Goal: Information Seeking & Learning: Learn about a topic

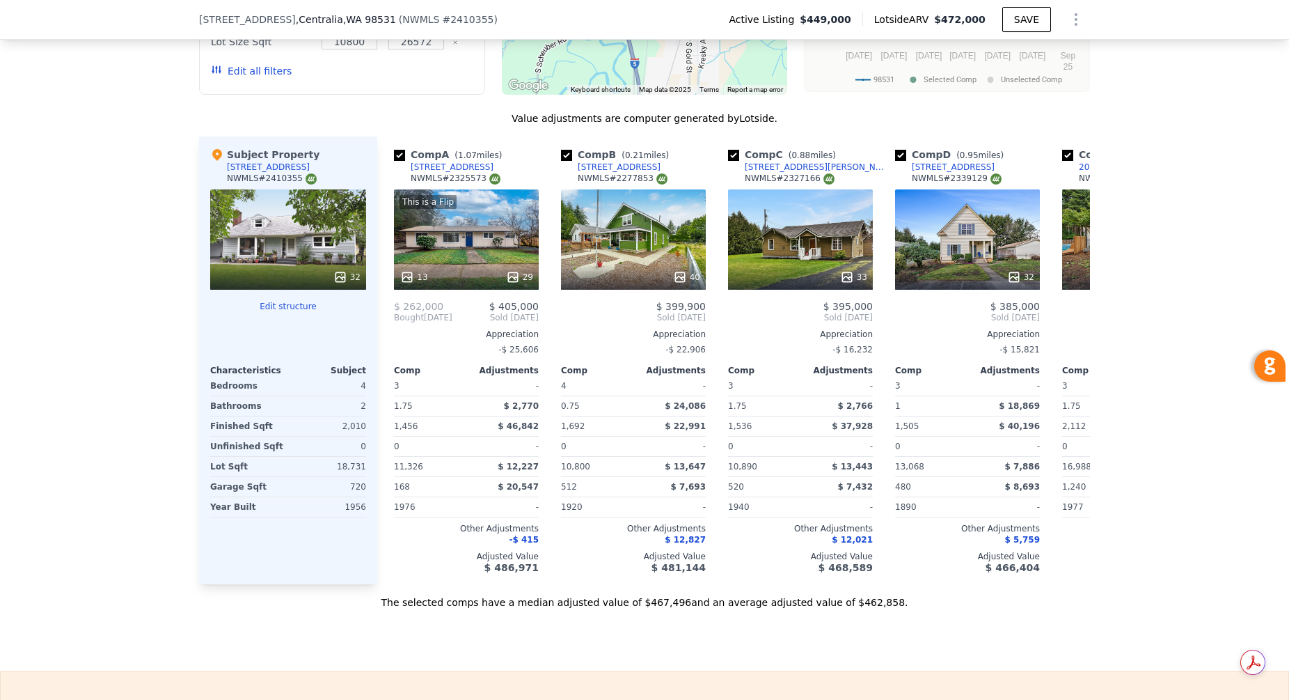
scroll to position [1355, 0]
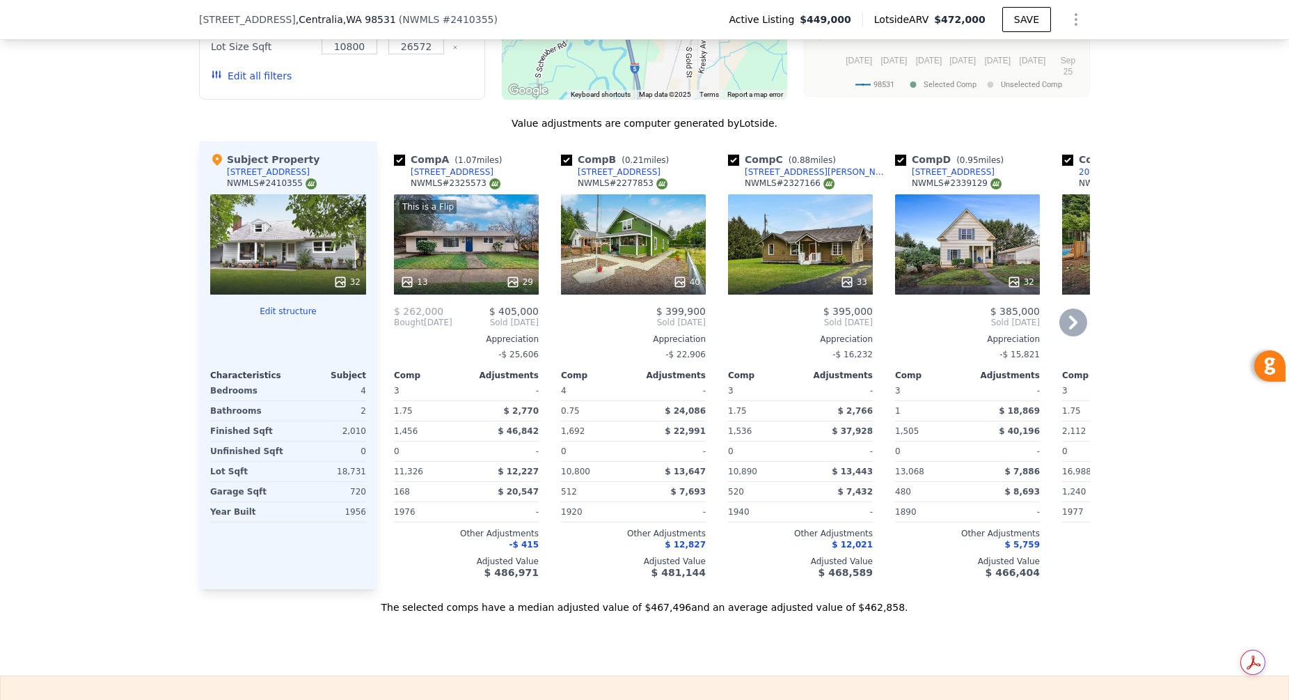
click at [958, 187] on div "Comp D ( 0.95 miles) 303 Courtland St NWMLS # 2339129" at bounding box center [967, 173] width 145 height 42
click at [297, 246] on div "32" at bounding box center [288, 244] width 156 height 100
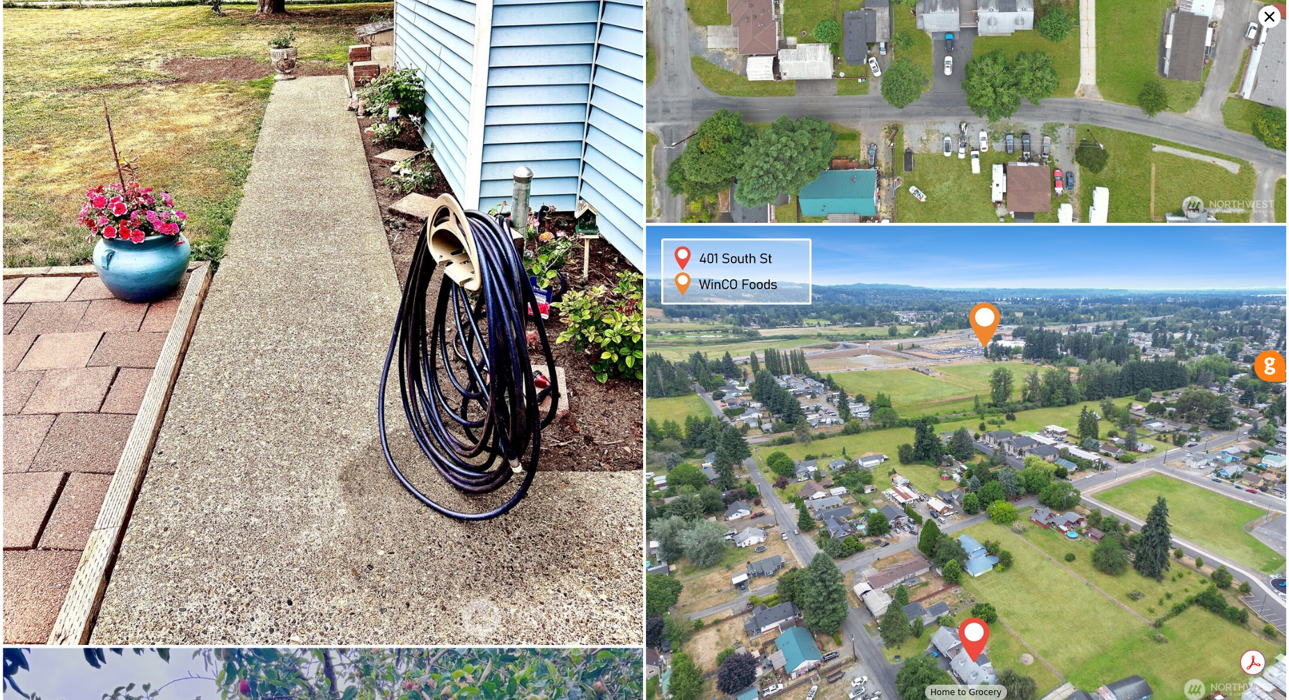
scroll to position [7771, 0]
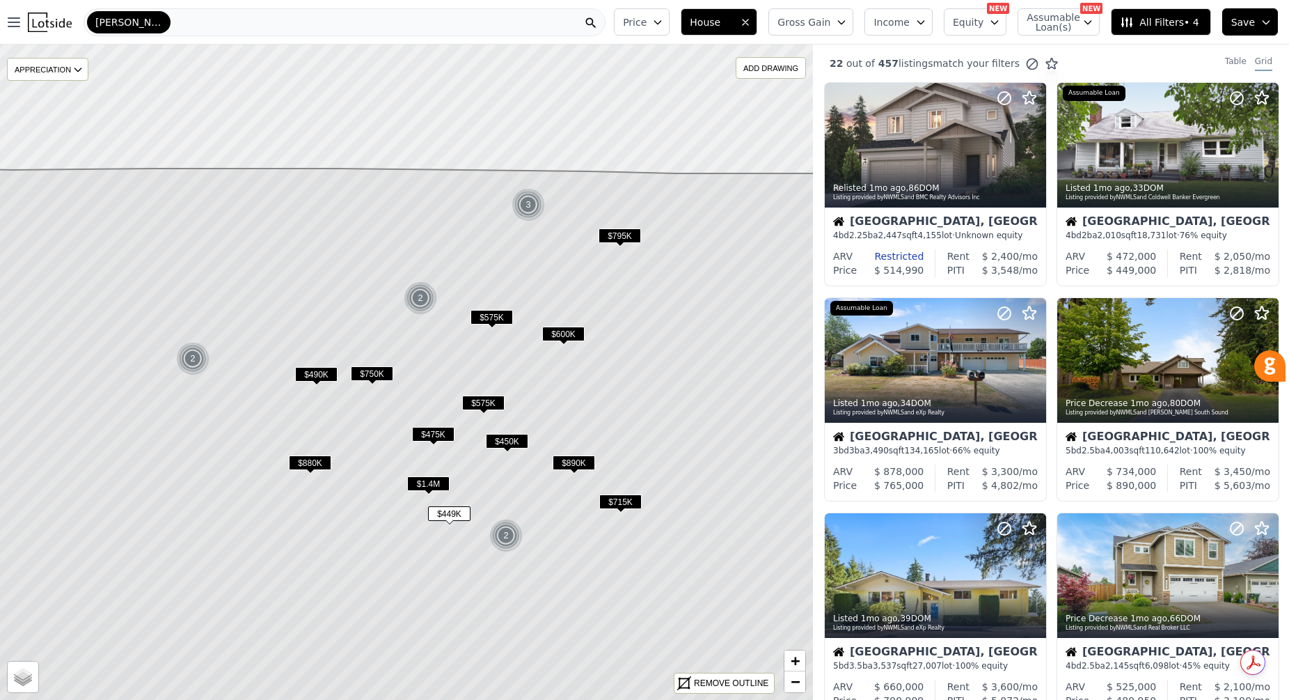
click at [564, 334] on span "$600K" at bounding box center [563, 333] width 42 height 15
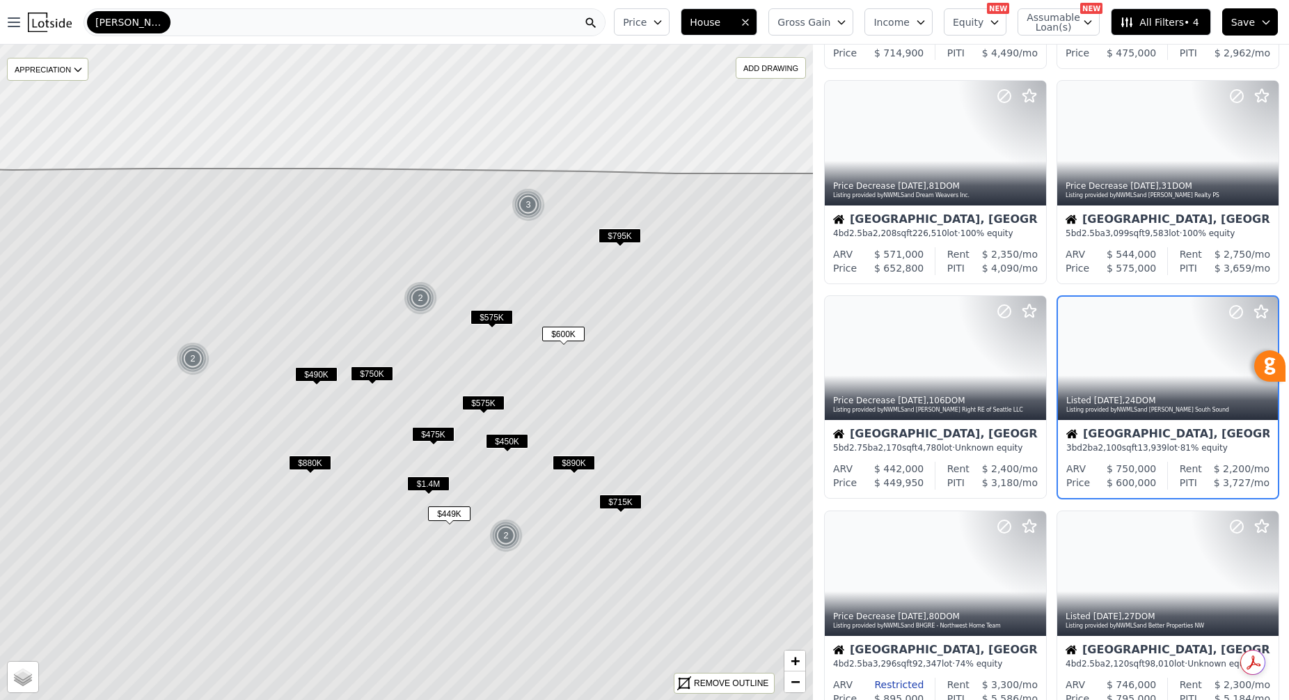
scroll to position [649, 0]
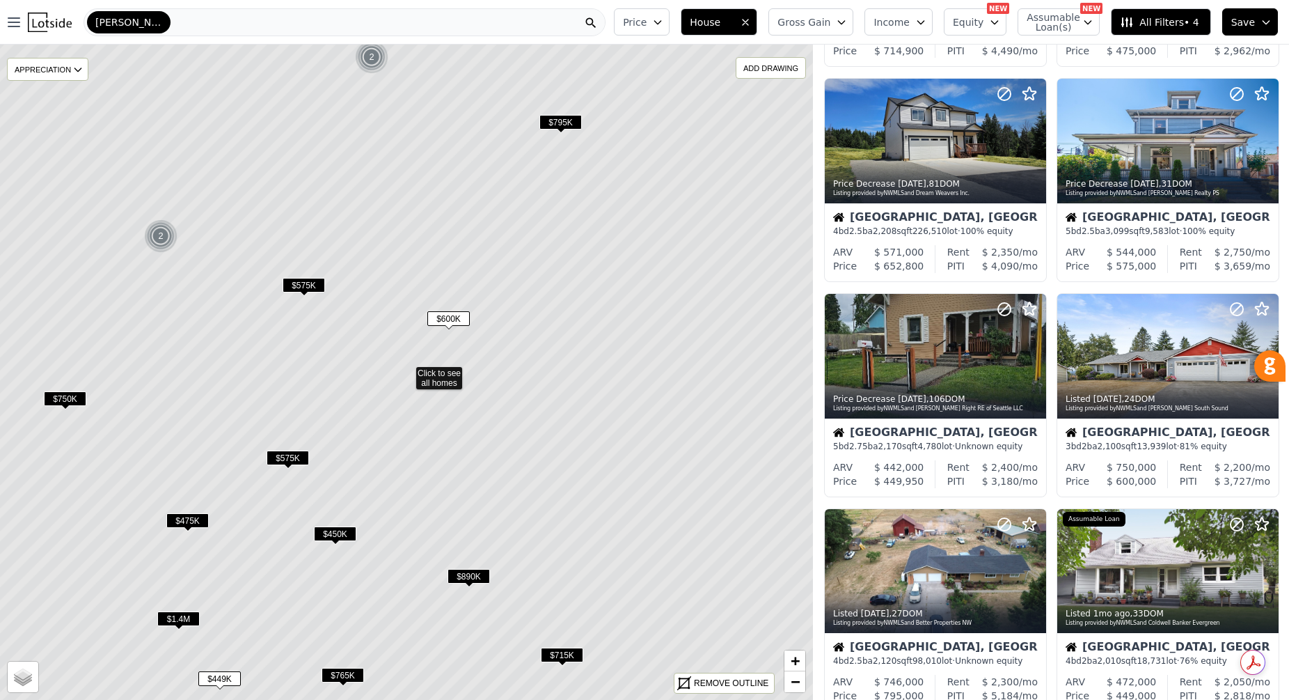
click at [1160, 19] on span "All Filters • 4" at bounding box center [1159, 22] width 79 height 14
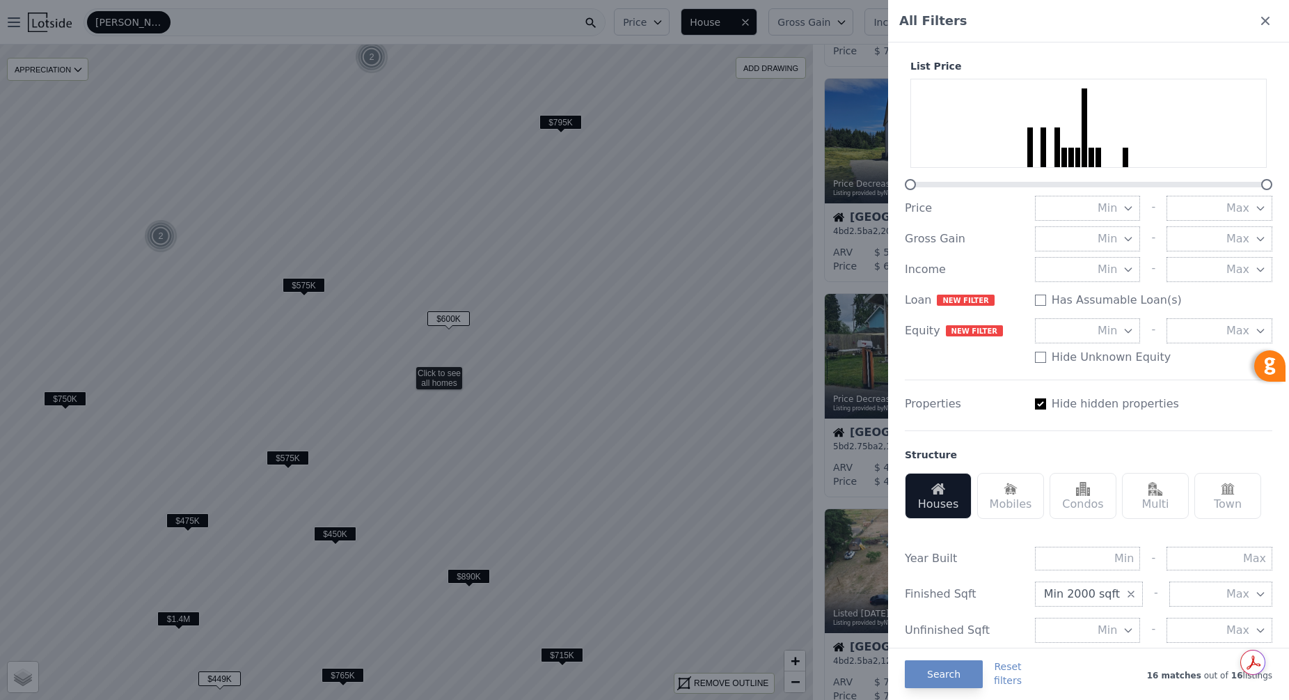
click at [382, 28] on div at bounding box center [644, 350] width 1289 height 700
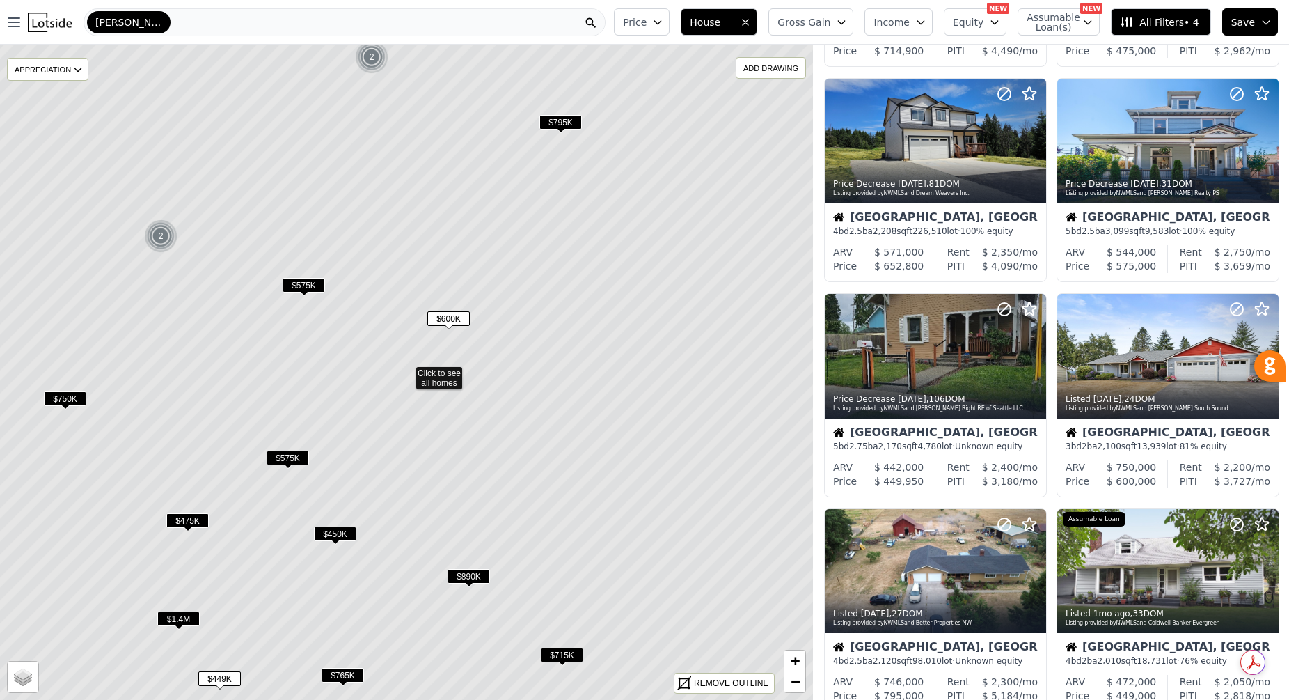
click at [126, 22] on div "Lewis" at bounding box center [129, 22] width 84 height 22
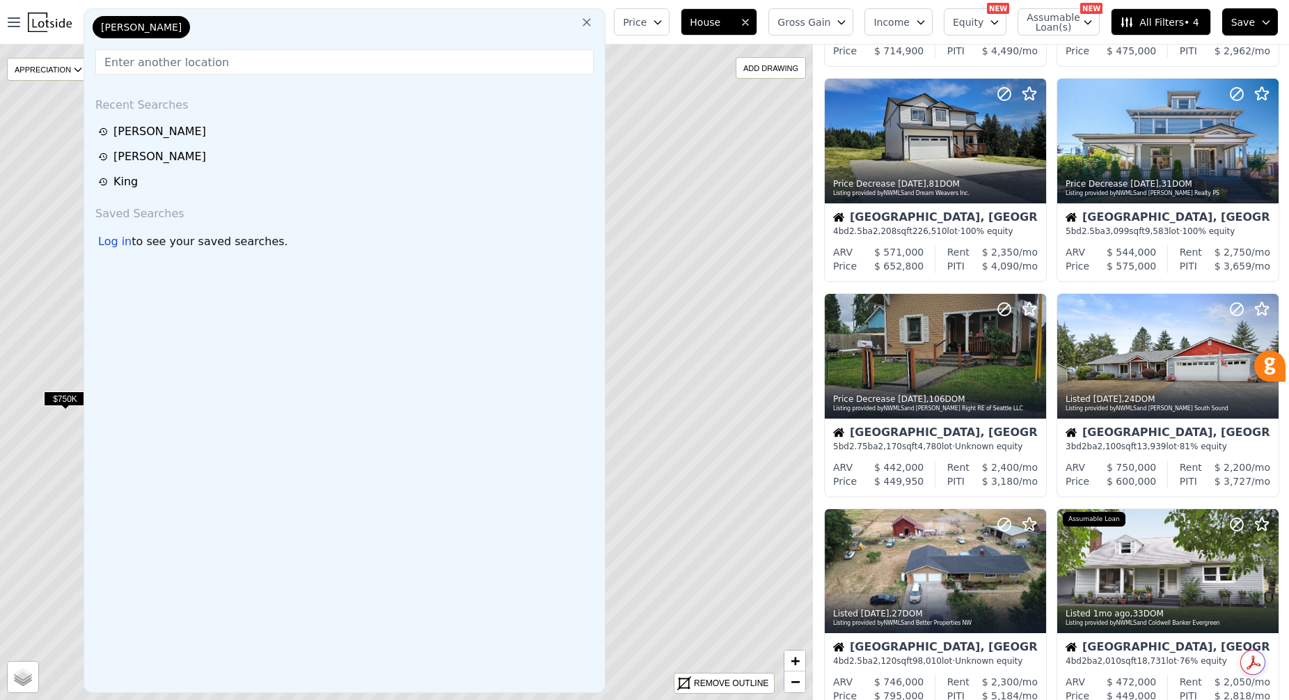
click at [594, 25] on icon at bounding box center [587, 22] width 14 height 14
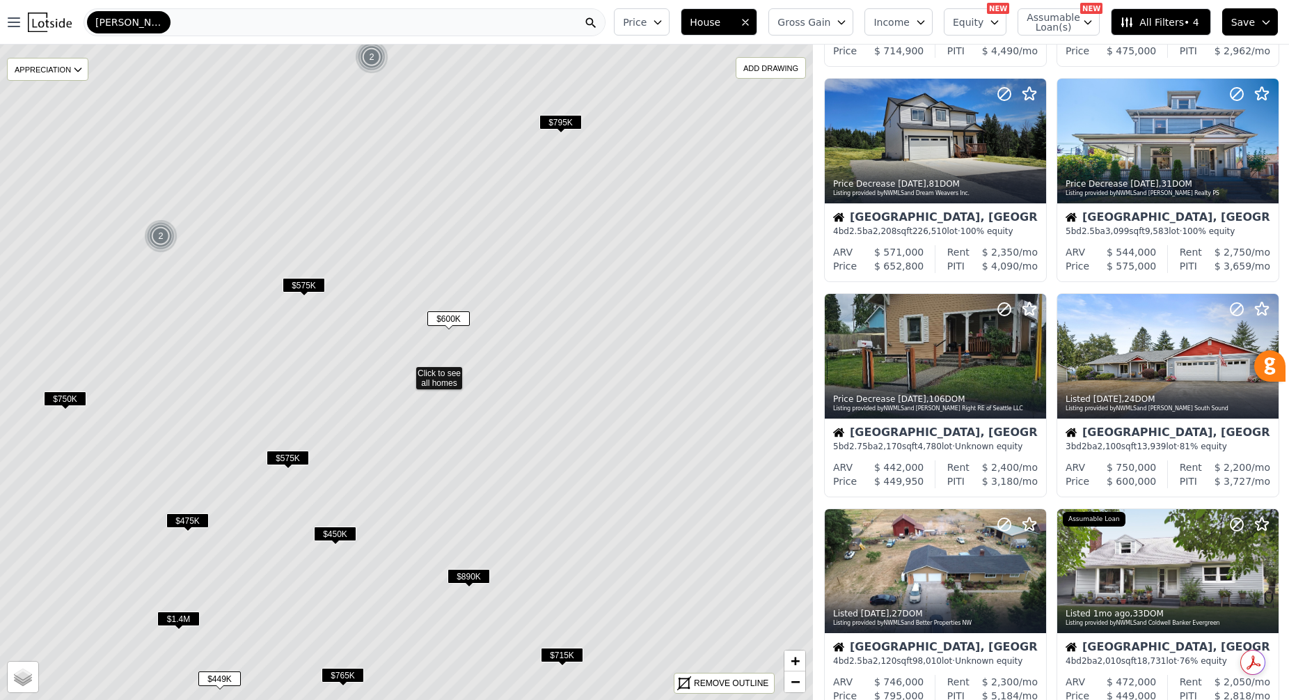
click at [155, 20] on div "Lewis" at bounding box center [345, 22] width 522 height 28
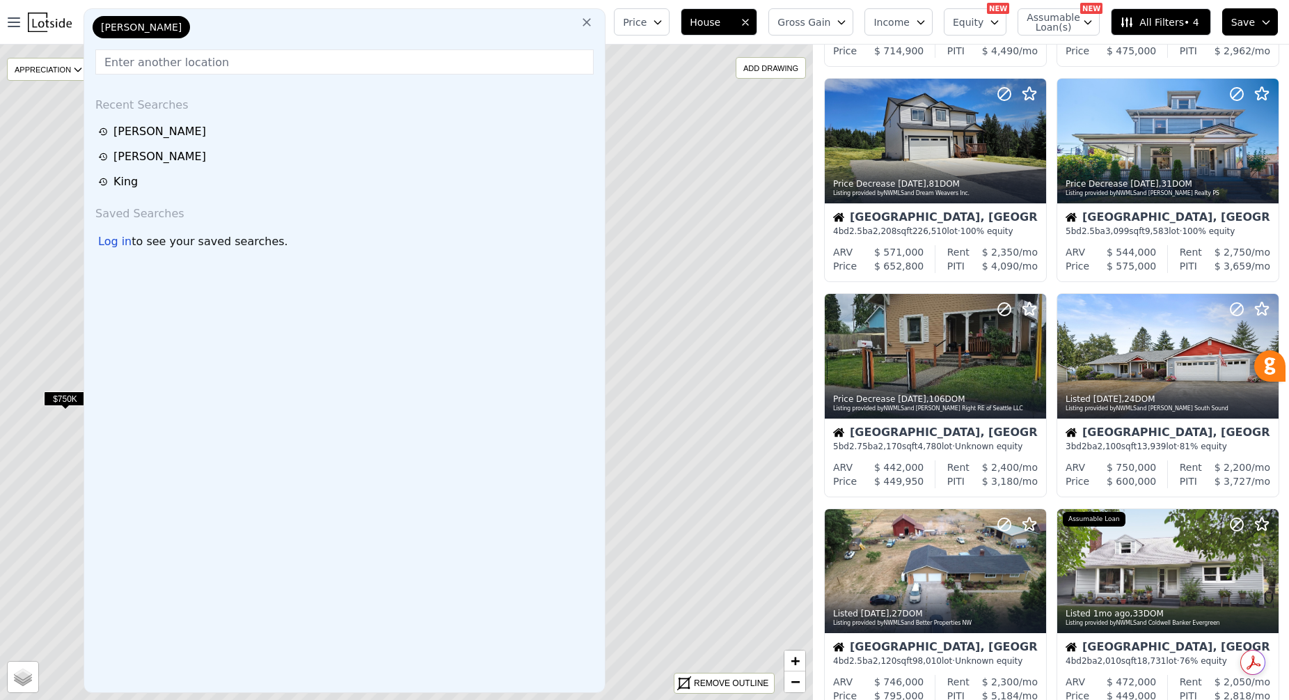
drag, startPoint x: 181, startPoint y: 56, endPoint x: 220, endPoint y: 67, distance: 40.4
click at [181, 56] on input "text" at bounding box center [344, 61] width 498 height 25
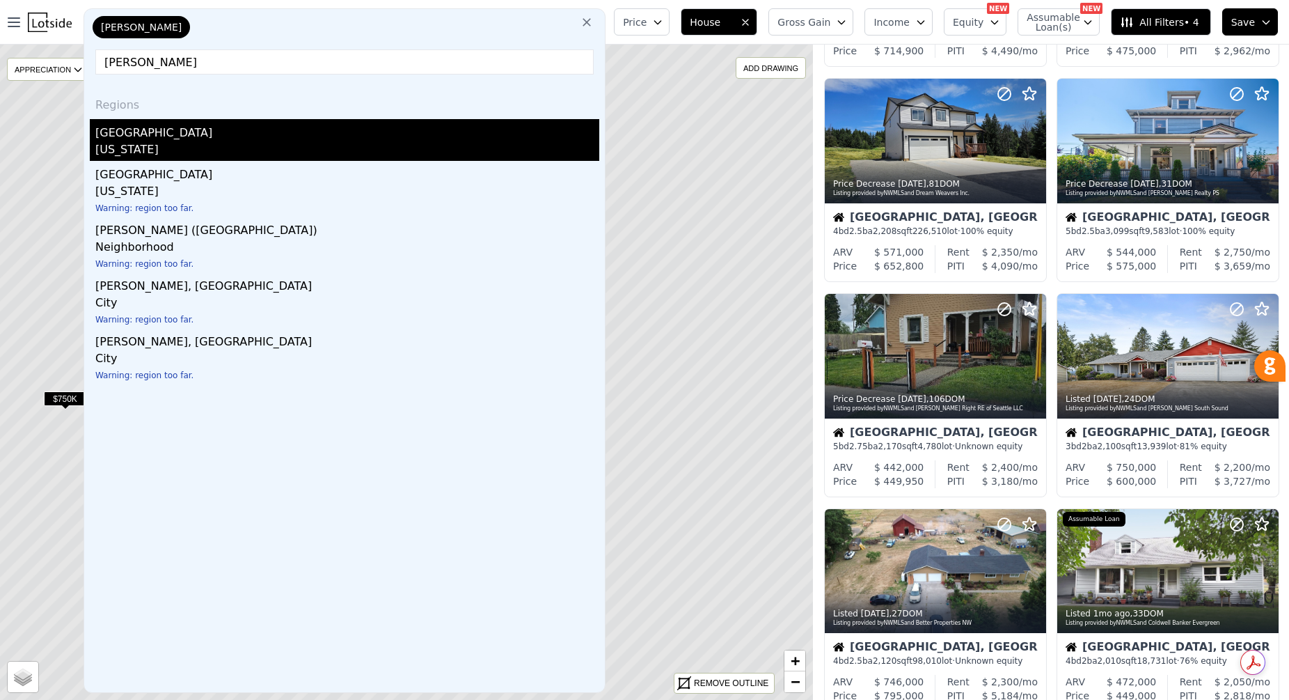
type input "[PERSON_NAME]"
click at [163, 130] on div "[GEOGRAPHIC_DATA]" at bounding box center [347, 130] width 504 height 22
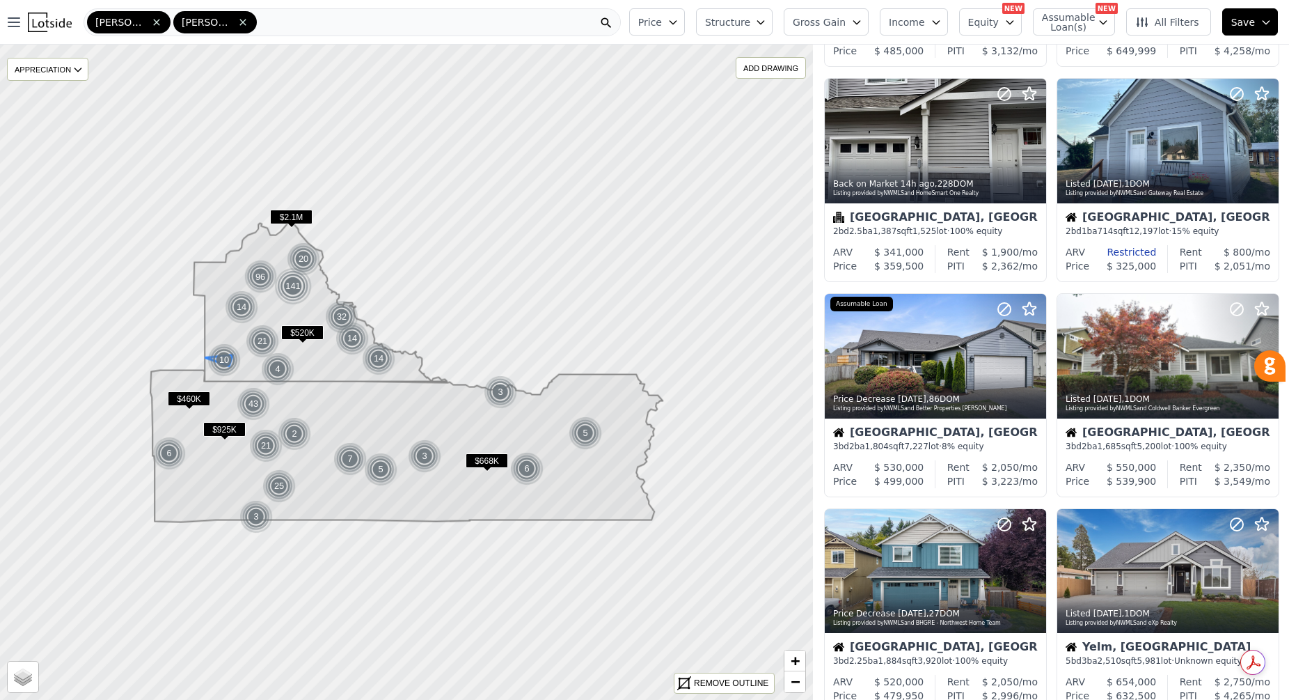
click at [229, 360] on img at bounding box center [224, 359] width 34 height 33
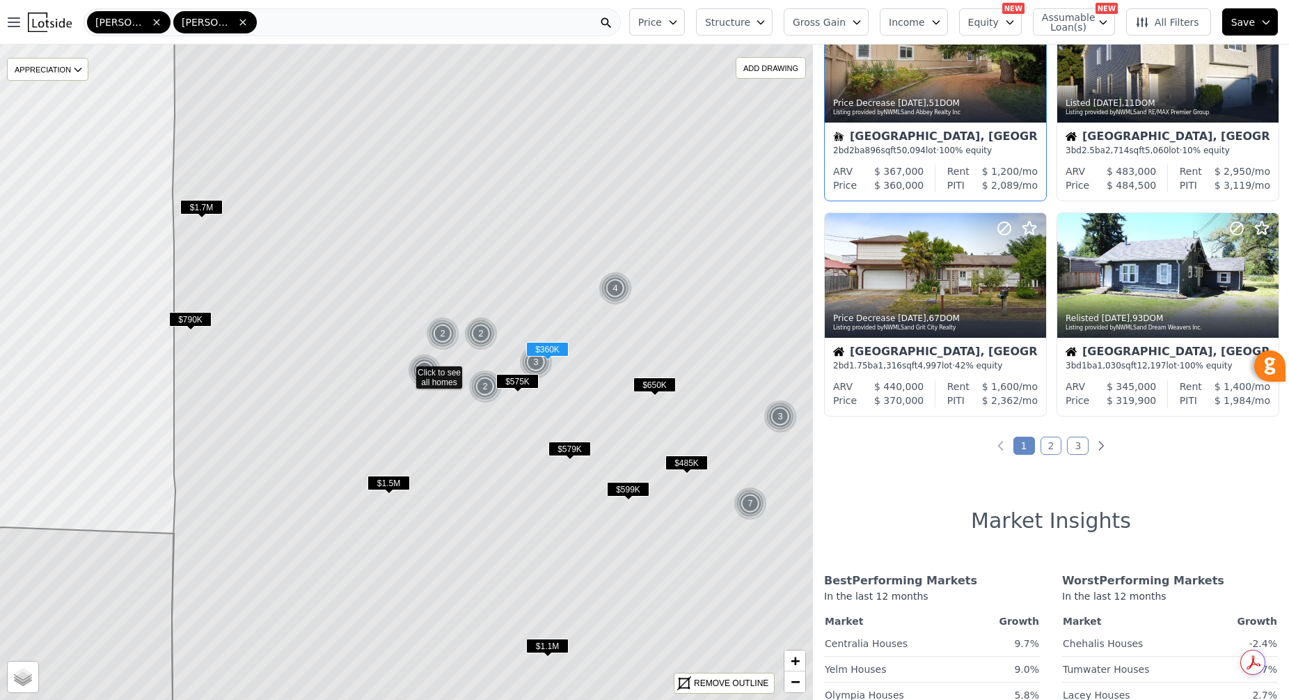
scroll to position [947, 0]
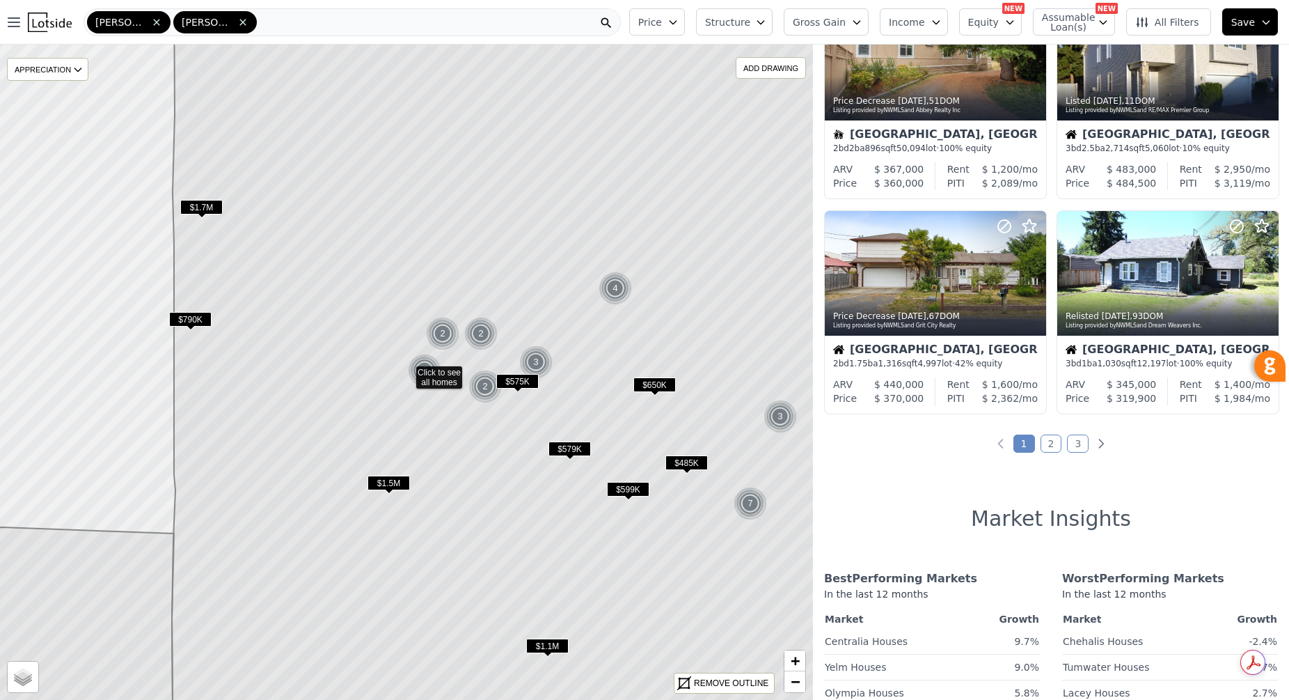
click at [1052, 444] on link "2" at bounding box center [1052, 443] width 22 height 18
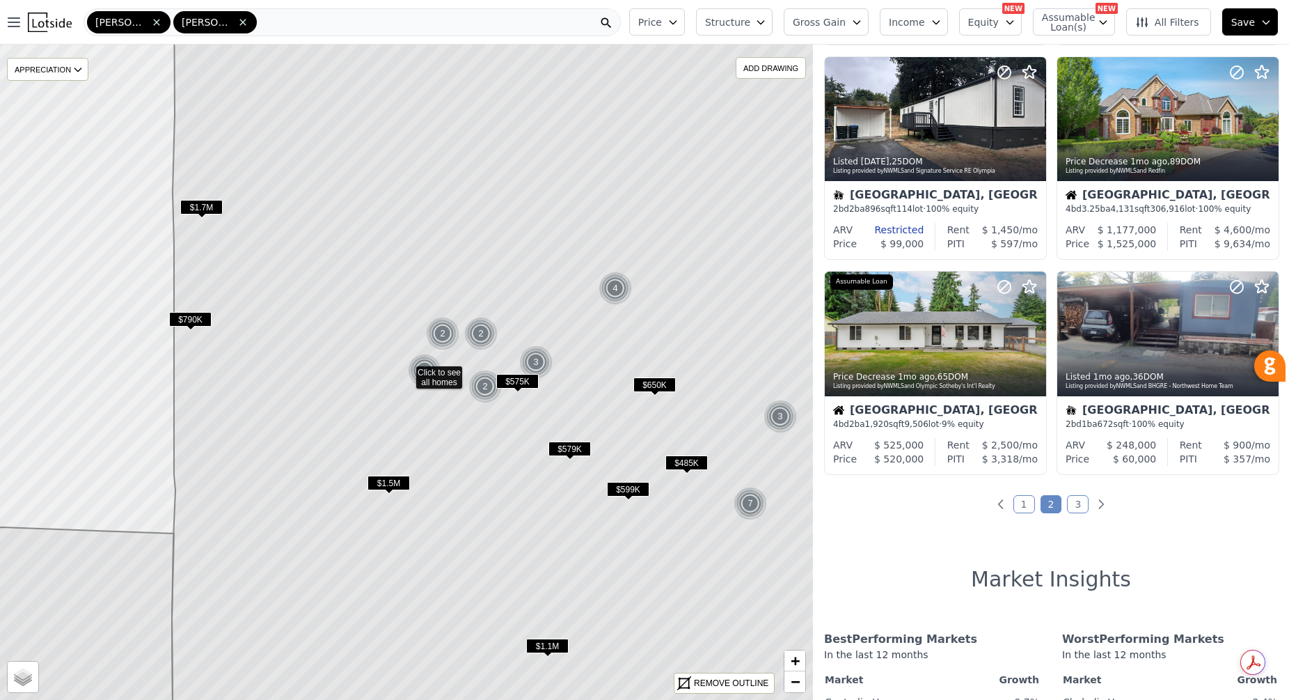
scroll to position [890, 0]
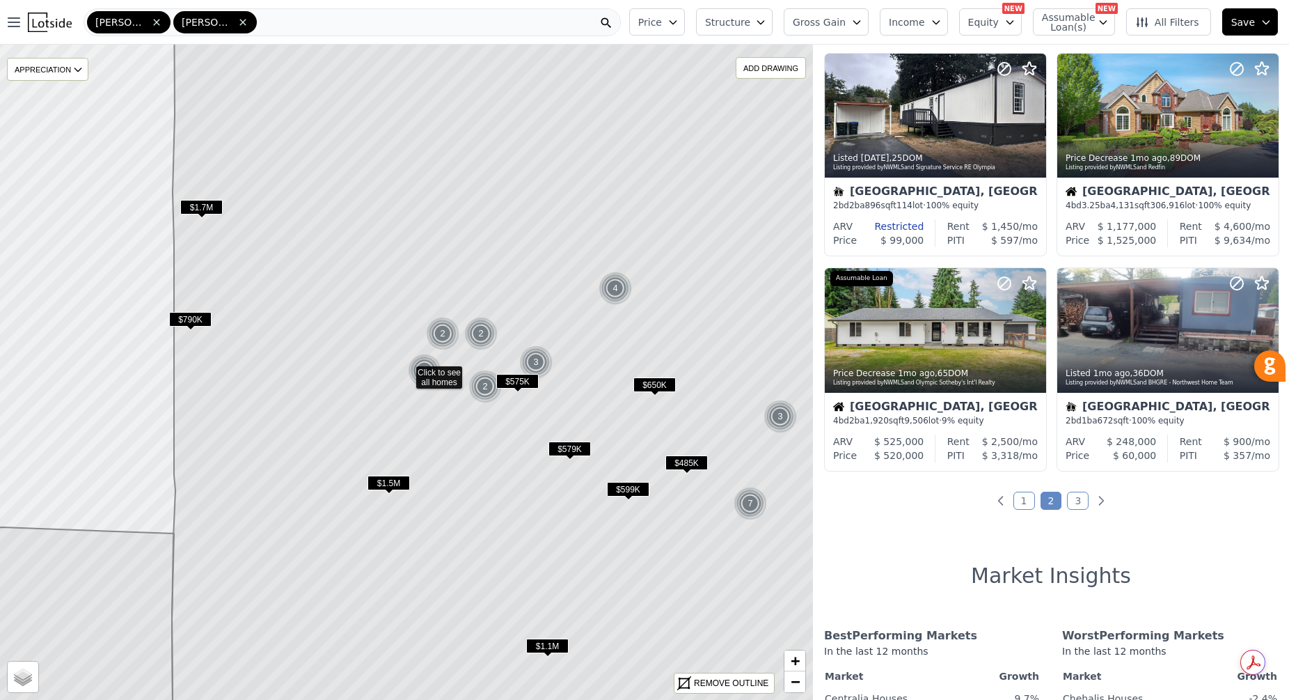
click at [1084, 493] on link "3" at bounding box center [1078, 500] width 22 height 18
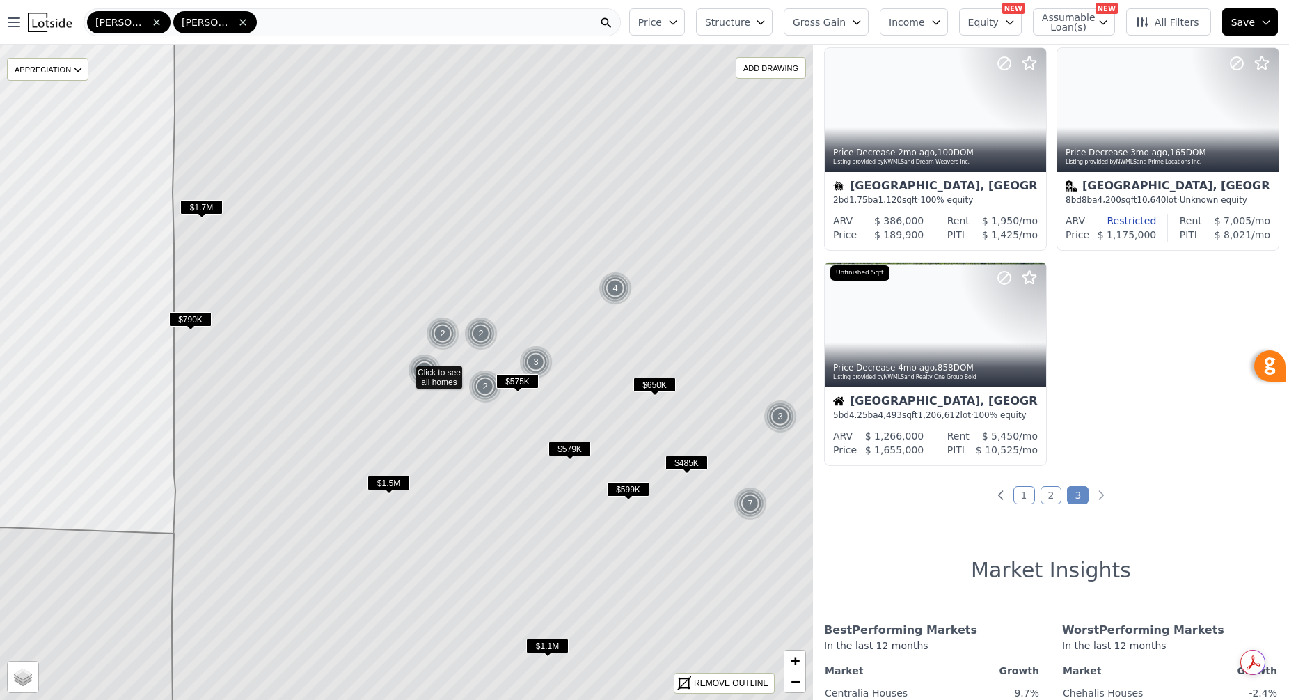
scroll to position [909, 0]
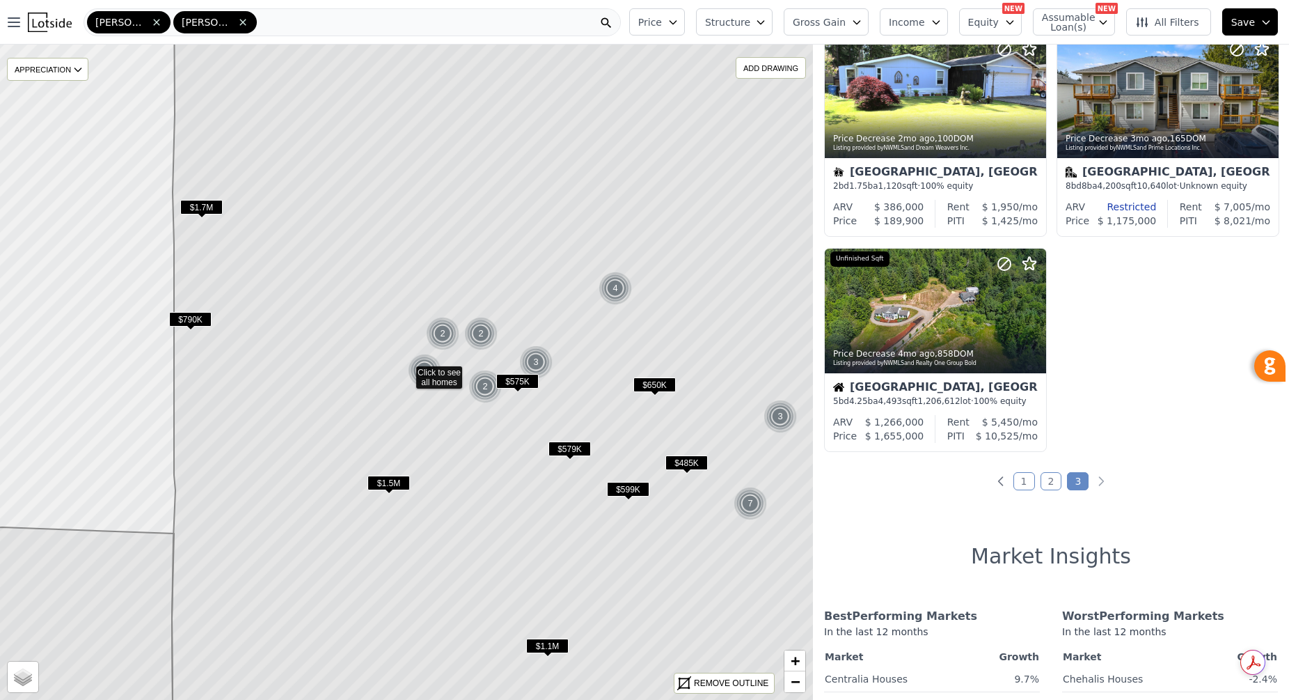
click at [485, 385] on div "2" at bounding box center [484, 386] width 33 height 33
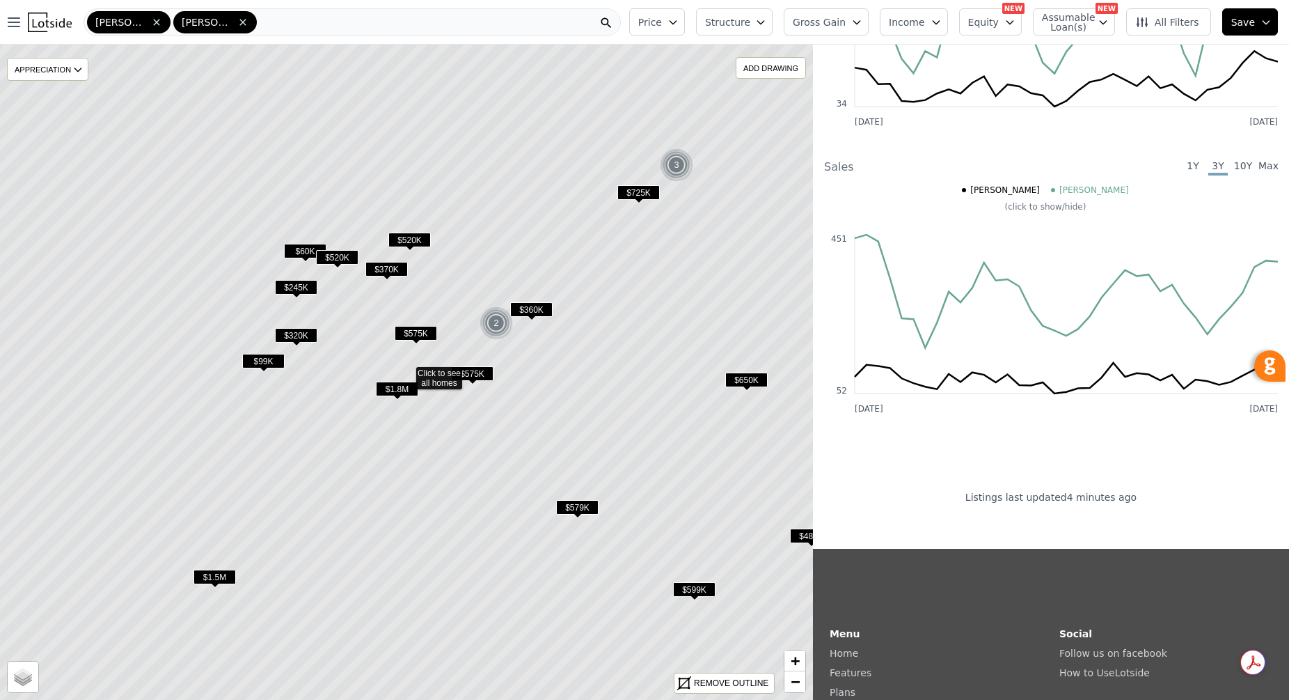
click at [417, 236] on span "$520K" at bounding box center [409, 239] width 42 height 15
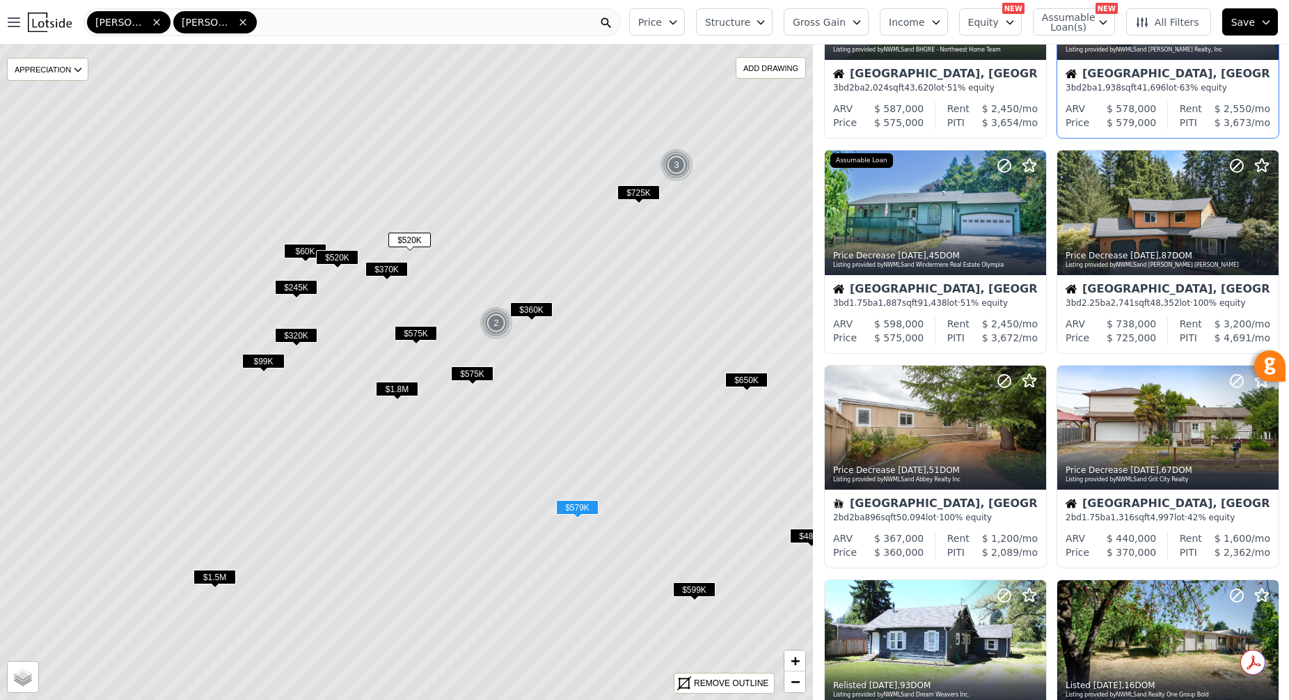
scroll to position [391, 0]
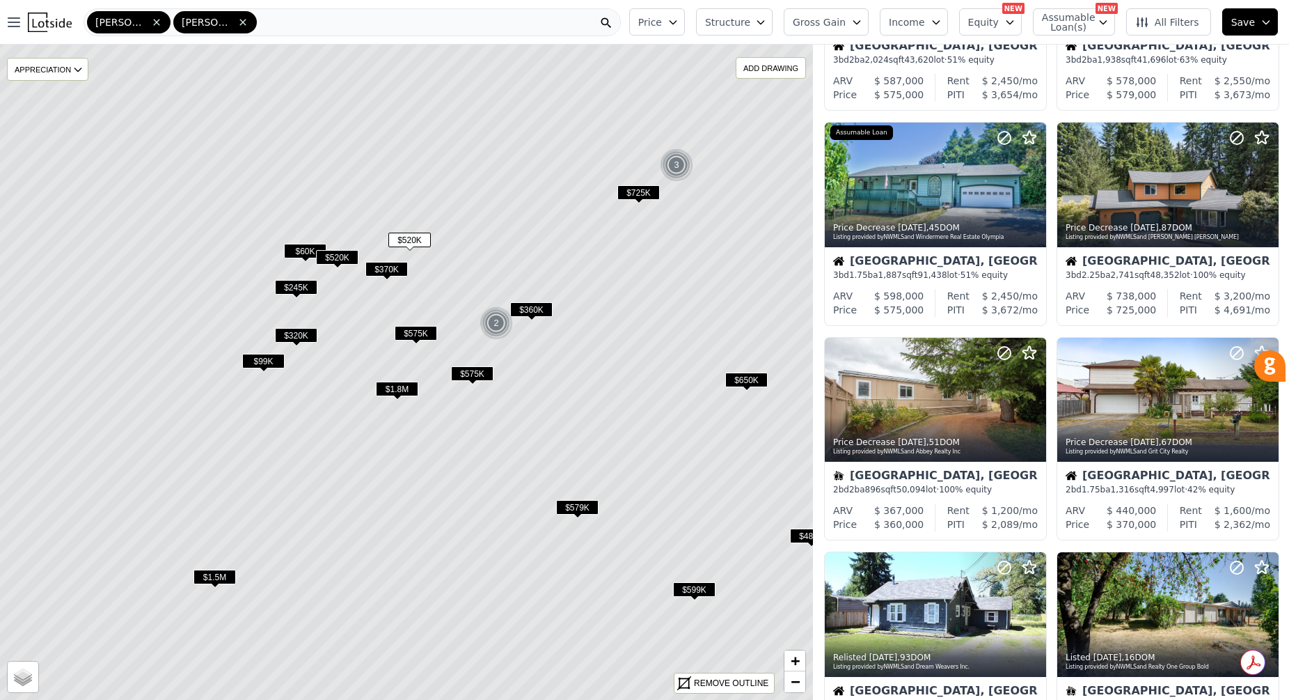
click at [535, 306] on span "$360K" at bounding box center [531, 309] width 42 height 15
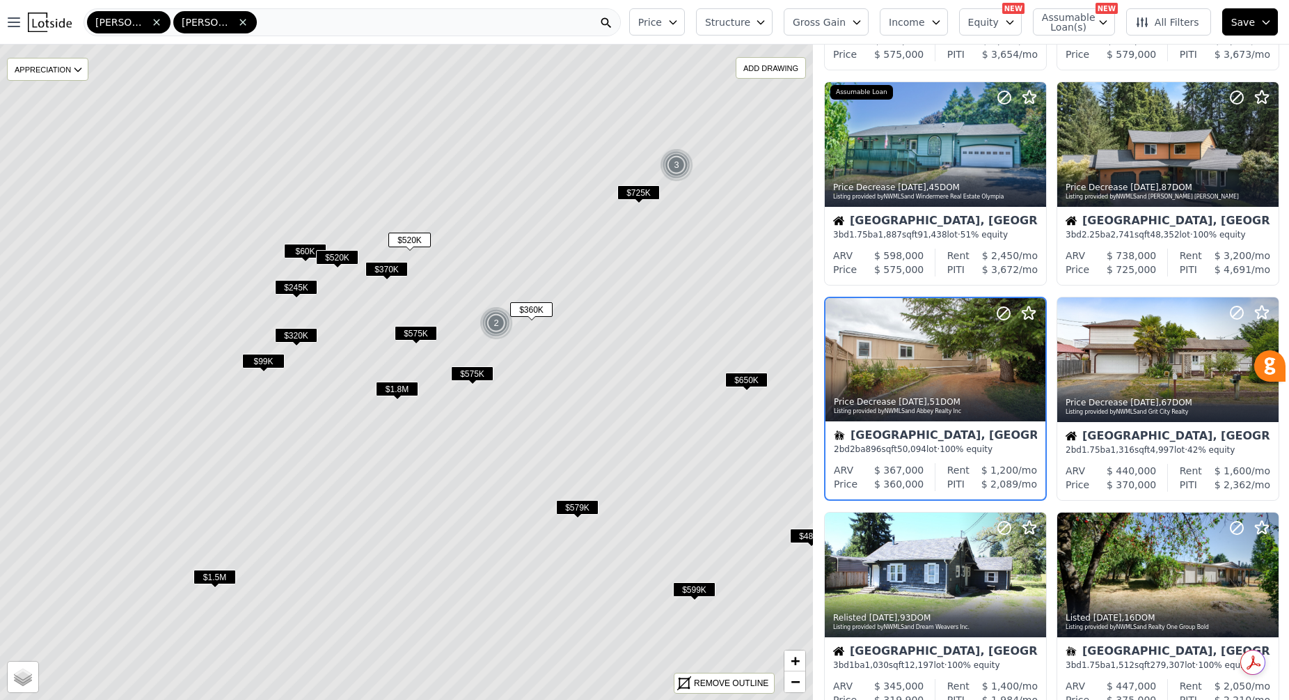
scroll to position [434, 0]
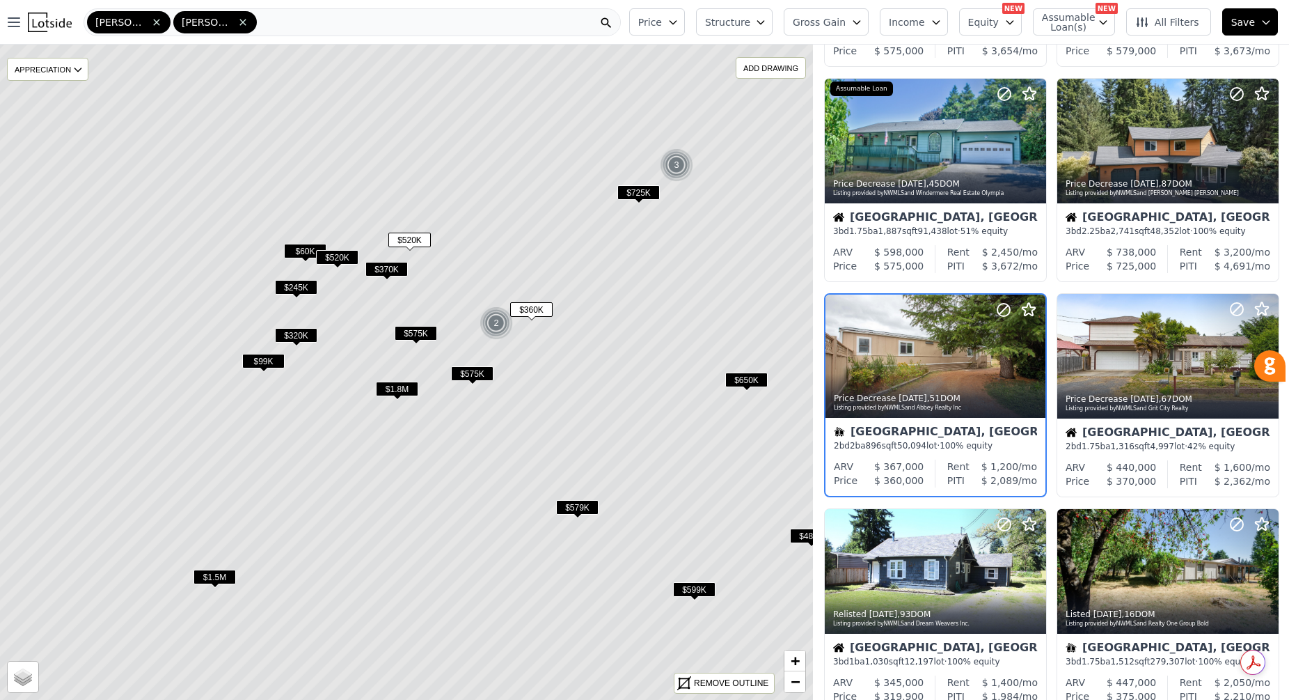
click at [633, 191] on span "$725K" at bounding box center [638, 192] width 42 height 15
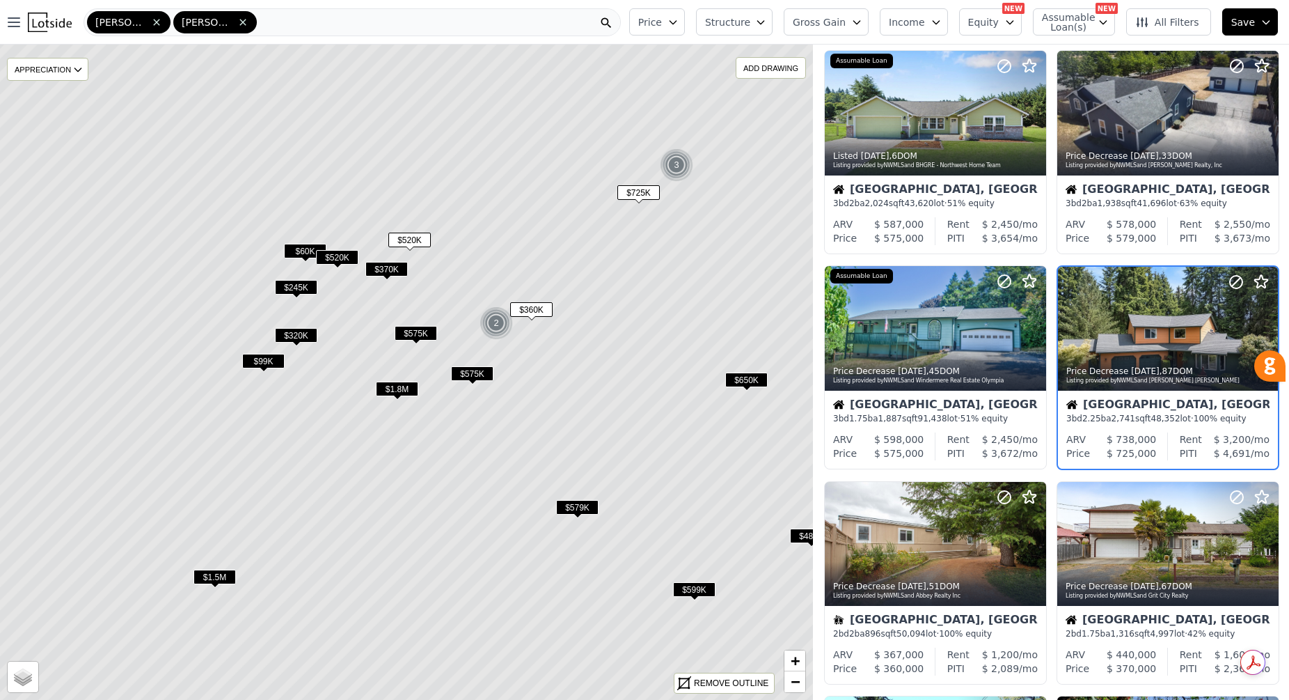
scroll to position [219, 0]
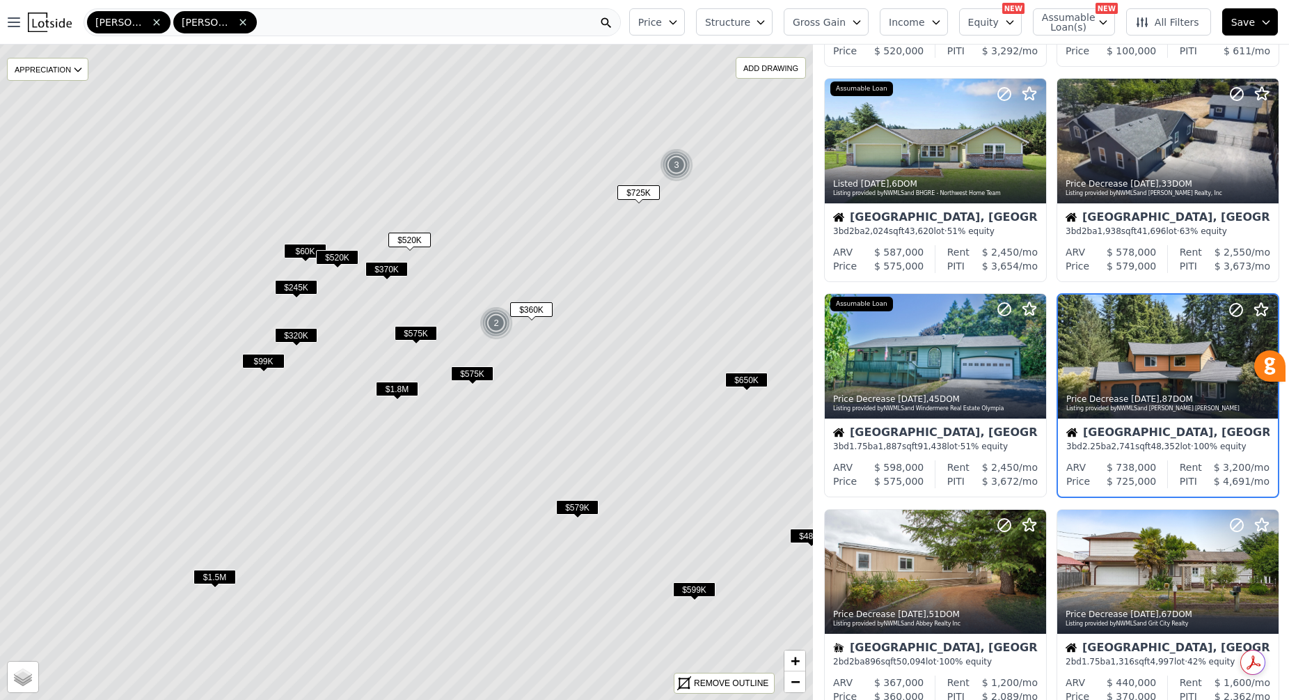
click at [748, 381] on span "$650K" at bounding box center [746, 379] width 42 height 15
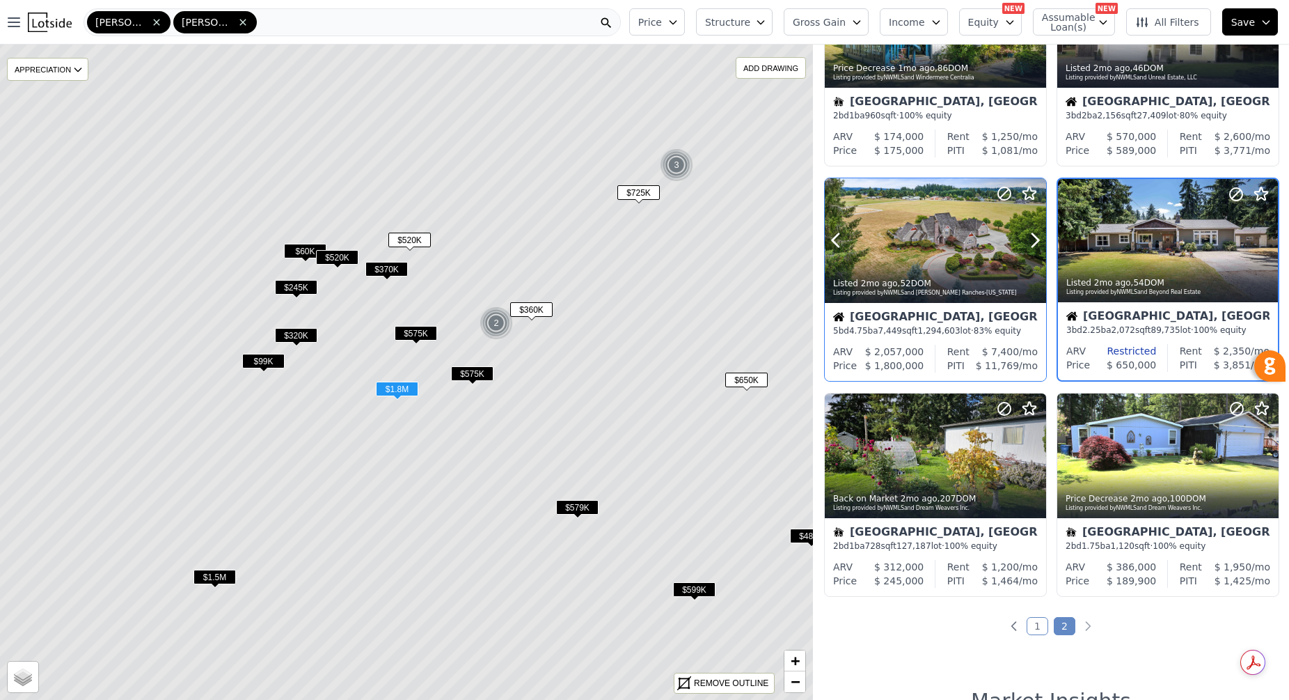
scroll to position [557, 0]
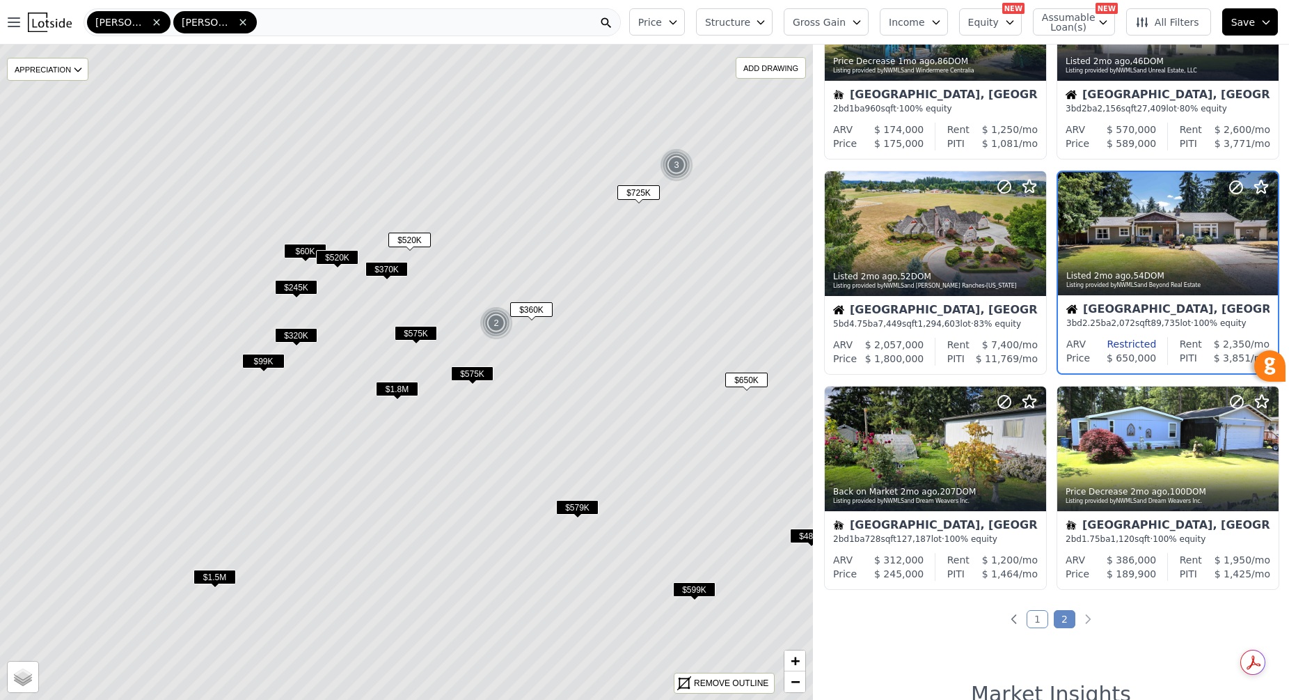
click at [582, 504] on span "$579K" at bounding box center [577, 507] width 42 height 15
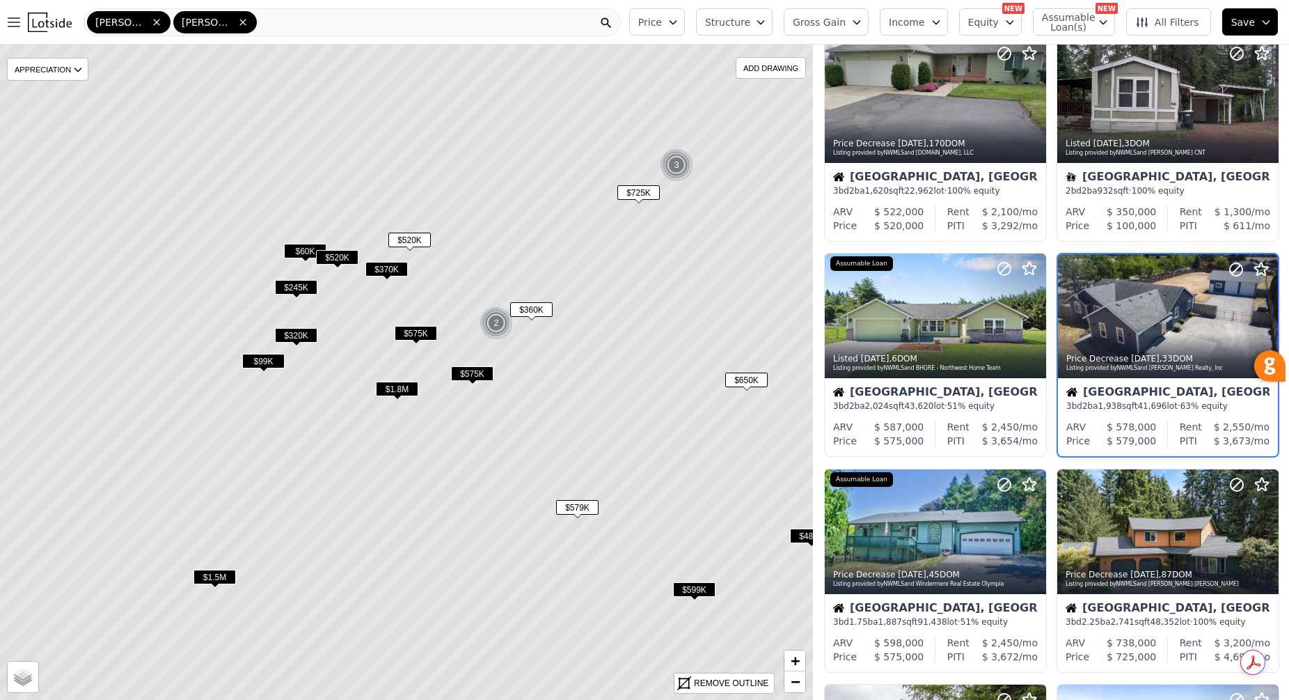
scroll to position [4, 0]
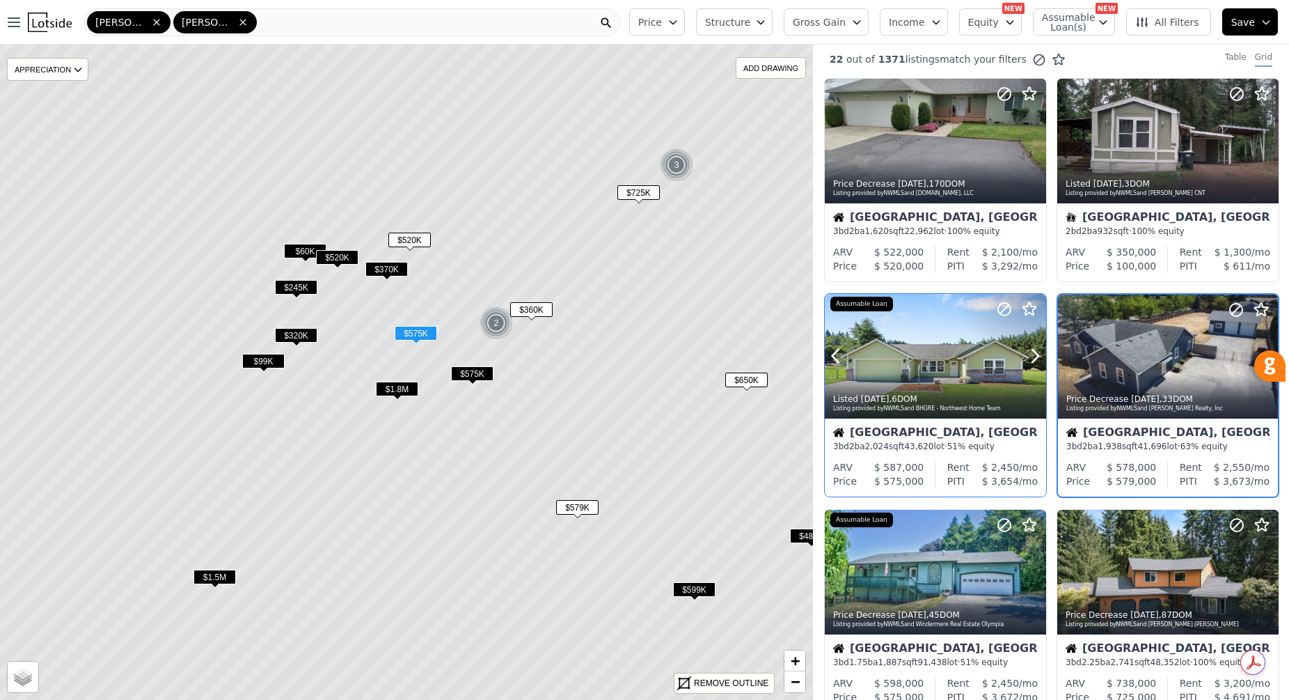
click at [926, 339] on div at bounding box center [935, 356] width 221 height 125
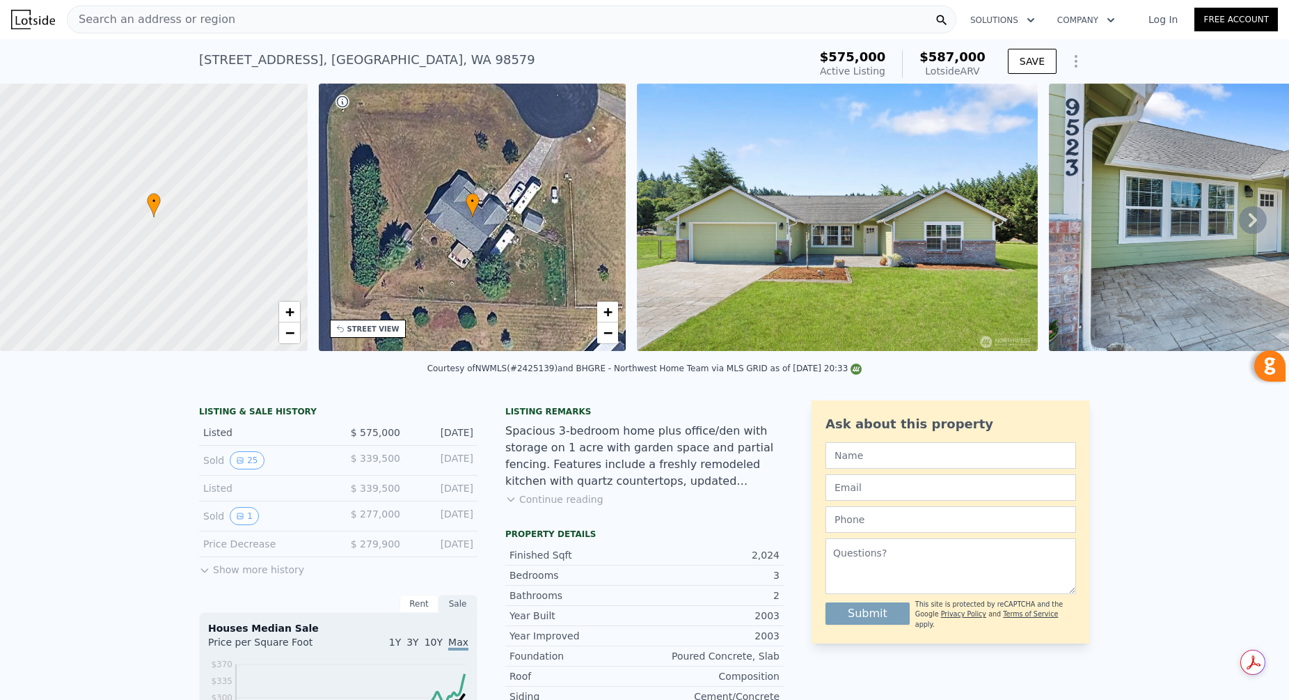
click at [1253, 215] on icon at bounding box center [1253, 220] width 8 height 14
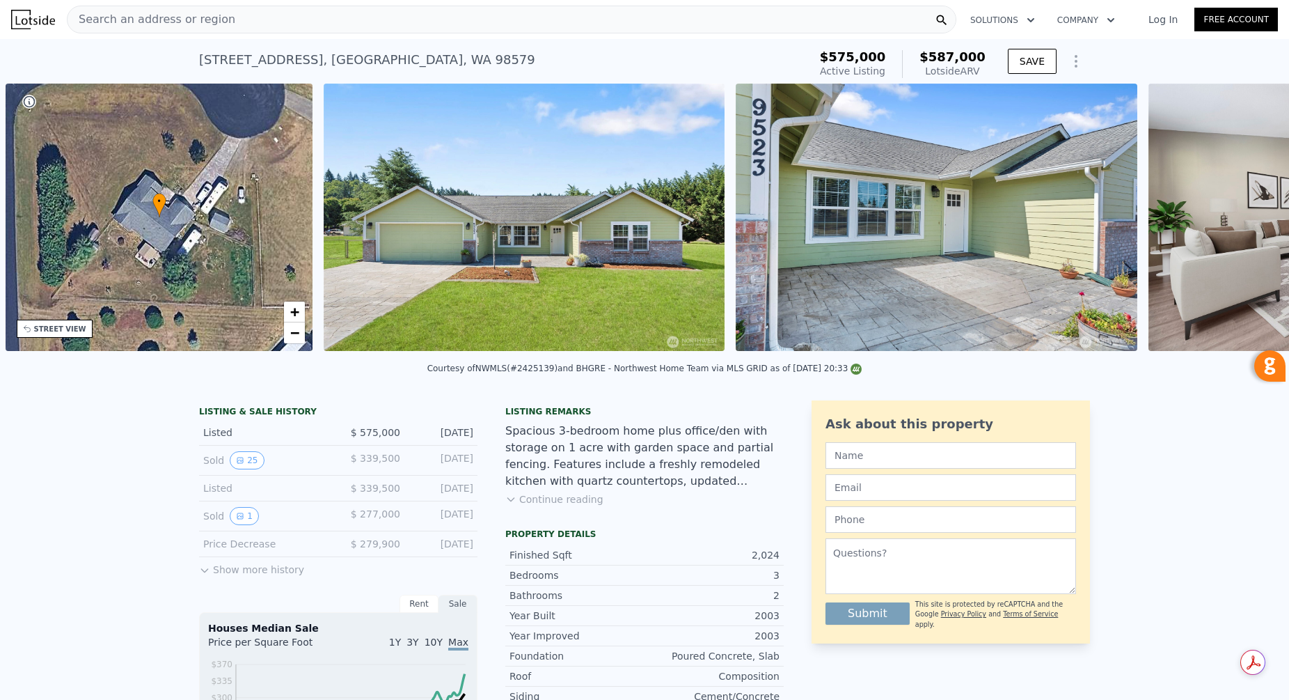
scroll to position [0, 324]
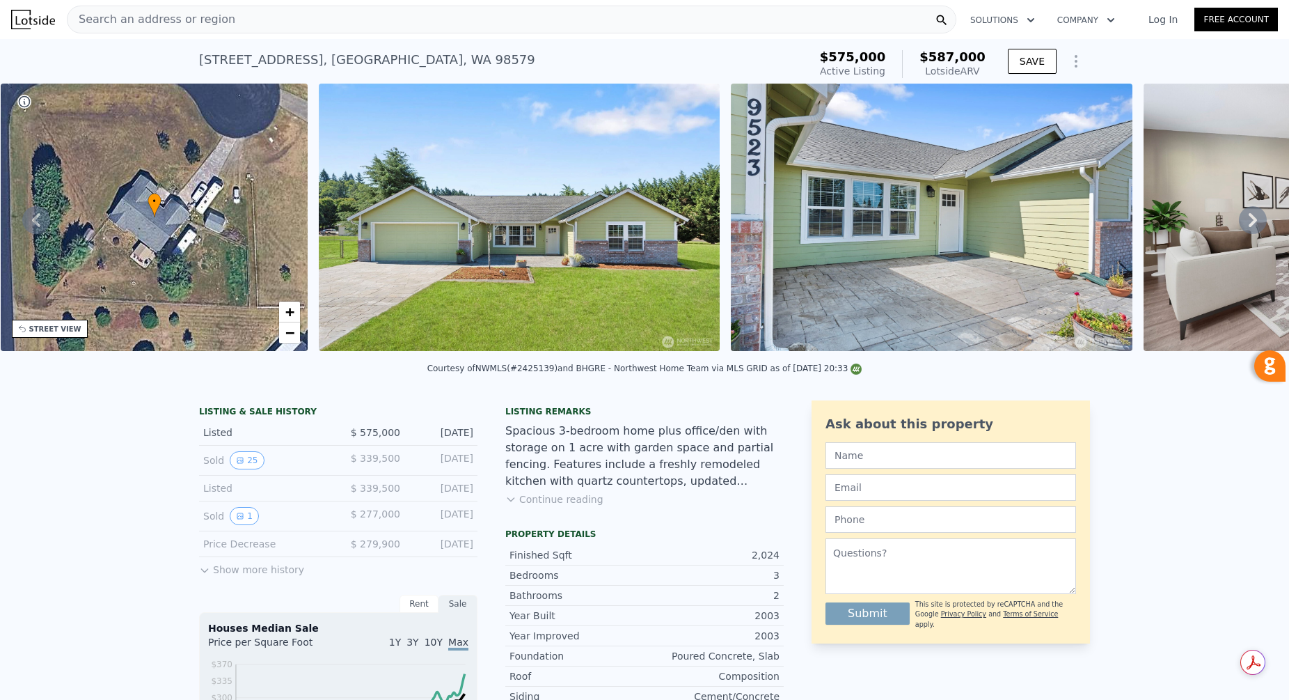
click at [1253, 215] on icon at bounding box center [1253, 220] width 8 height 14
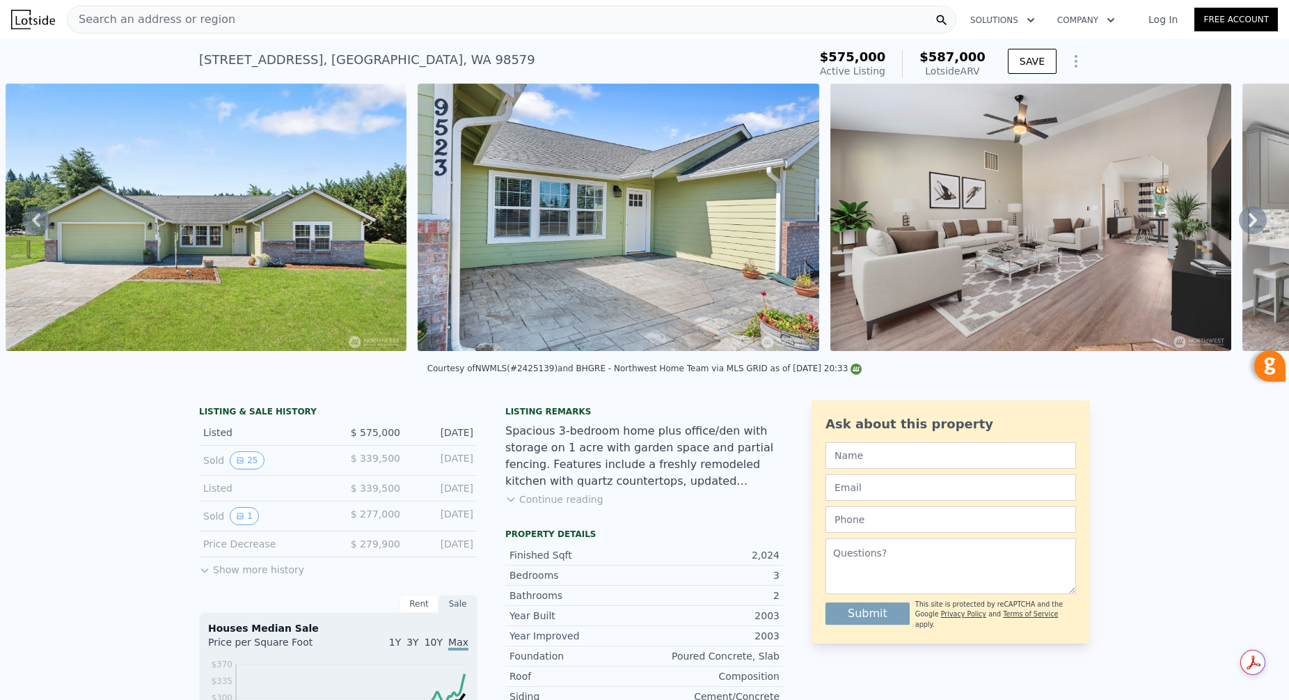
click at [1253, 215] on icon at bounding box center [1253, 220] width 8 height 14
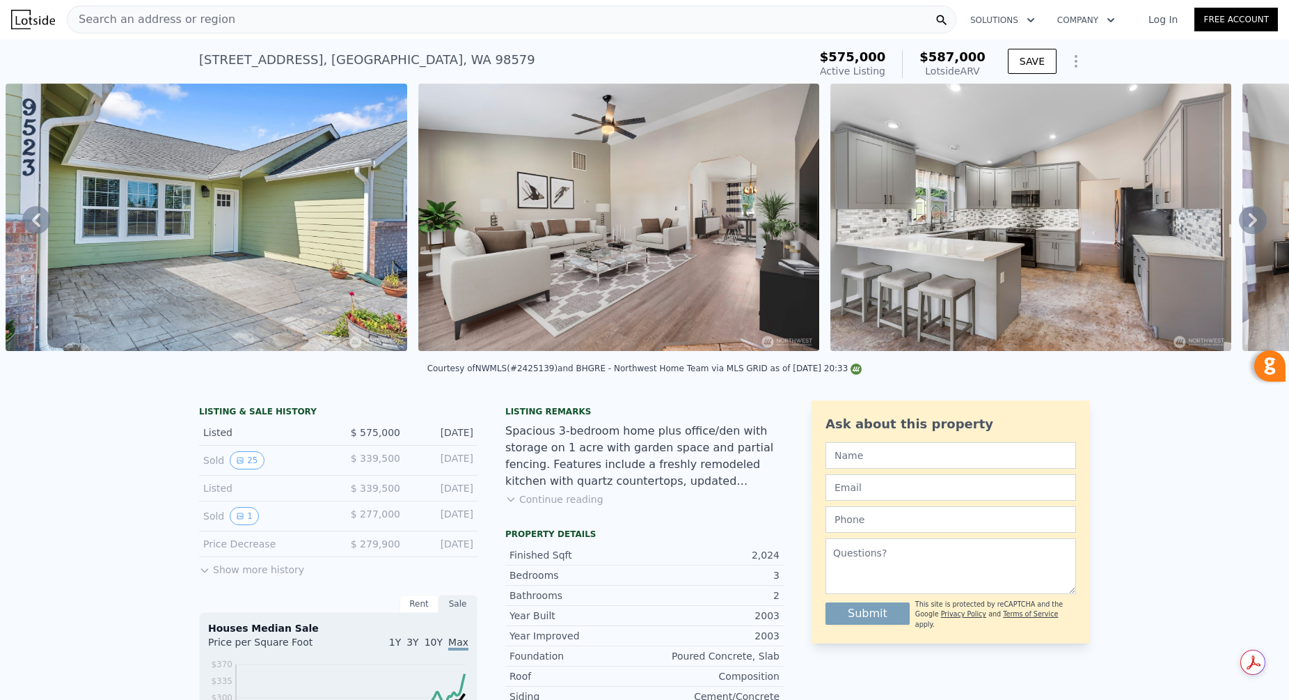
click at [1253, 215] on icon at bounding box center [1253, 220] width 8 height 14
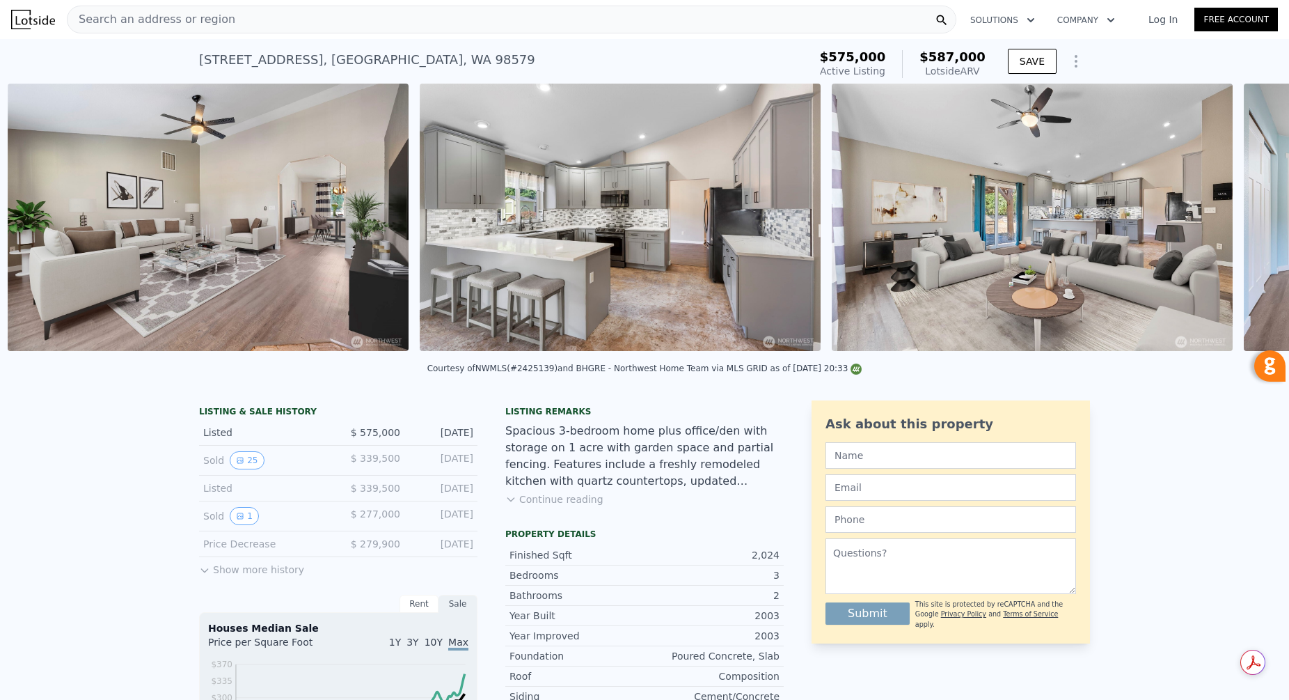
scroll to position [0, 1461]
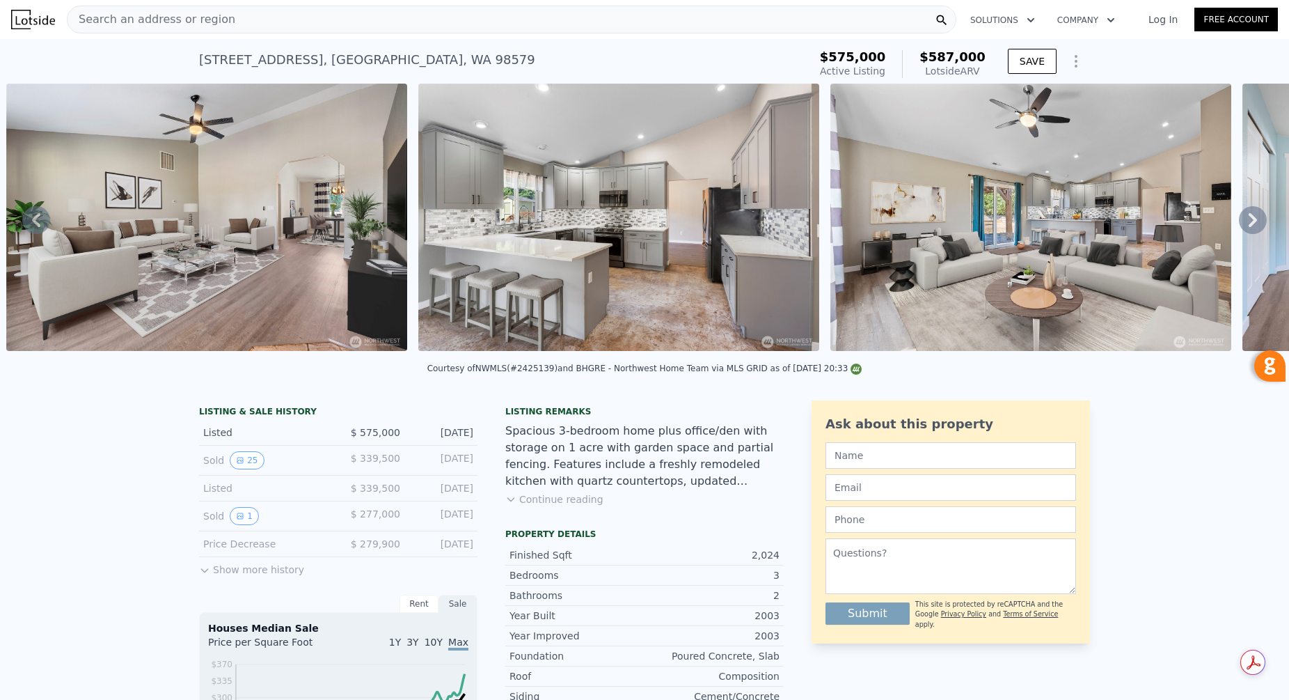
click at [1253, 215] on icon at bounding box center [1253, 220] width 8 height 14
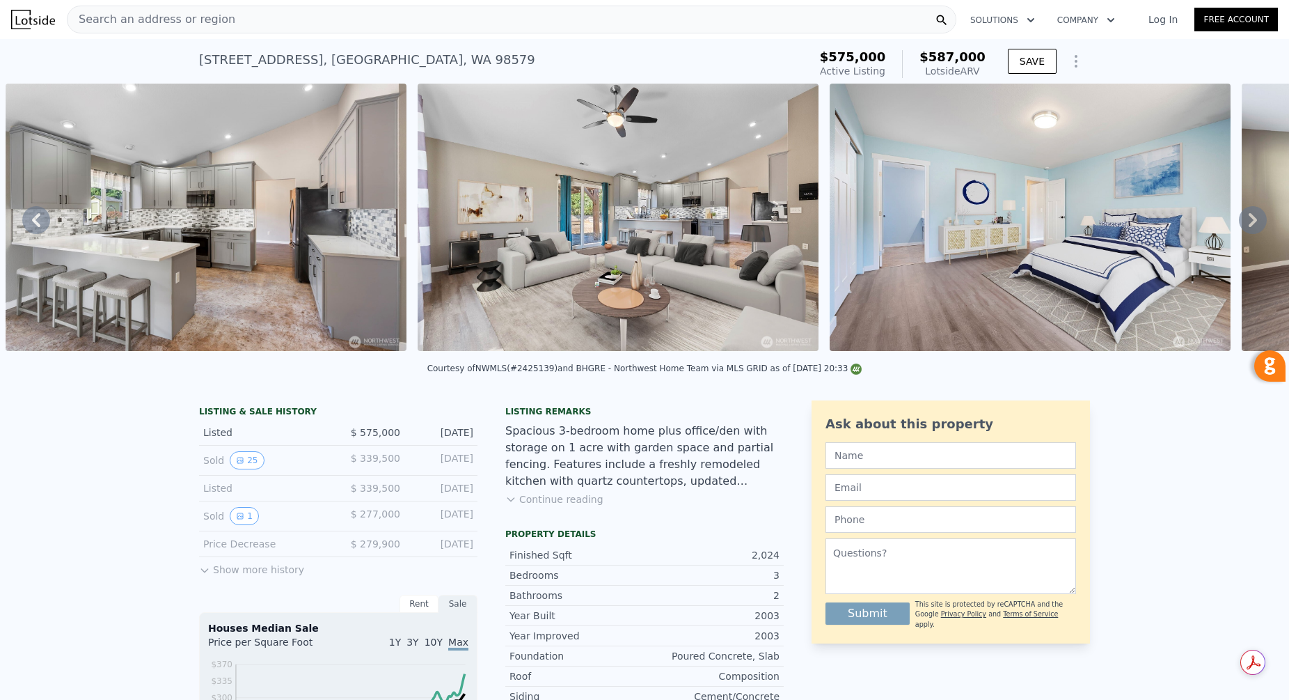
click at [1254, 215] on icon at bounding box center [1253, 220] width 8 height 14
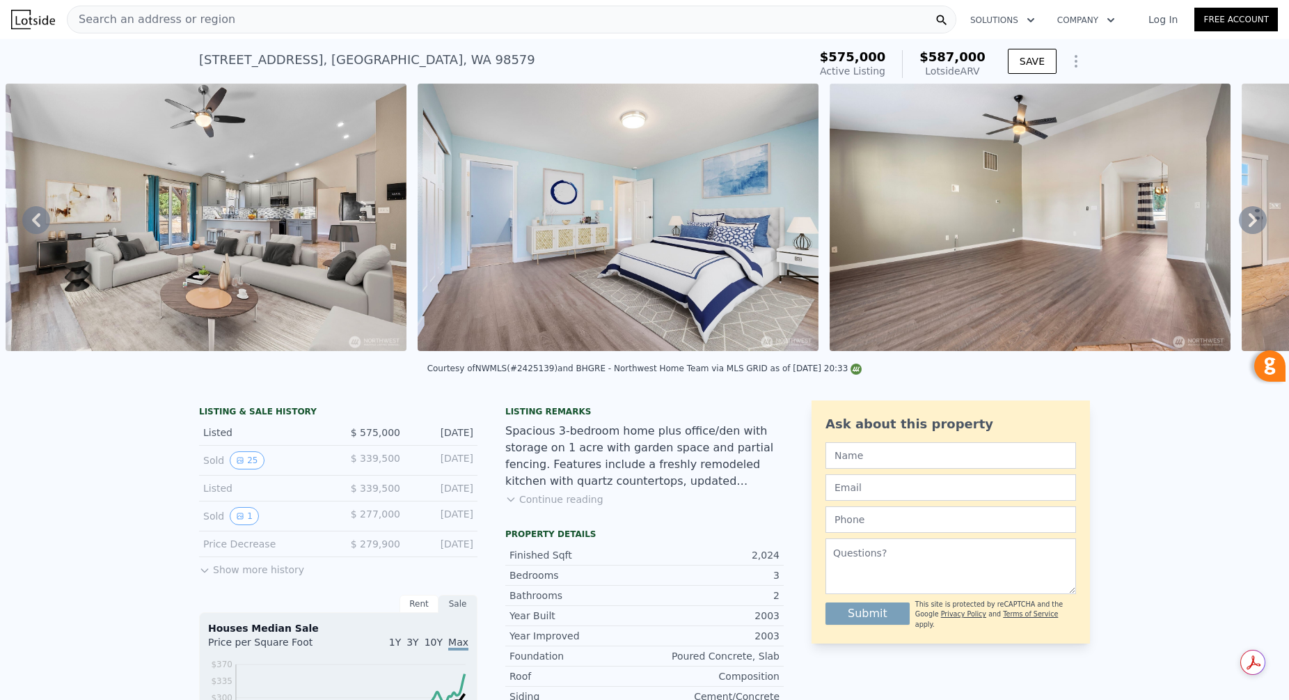
click at [1254, 215] on icon at bounding box center [1253, 220] width 8 height 14
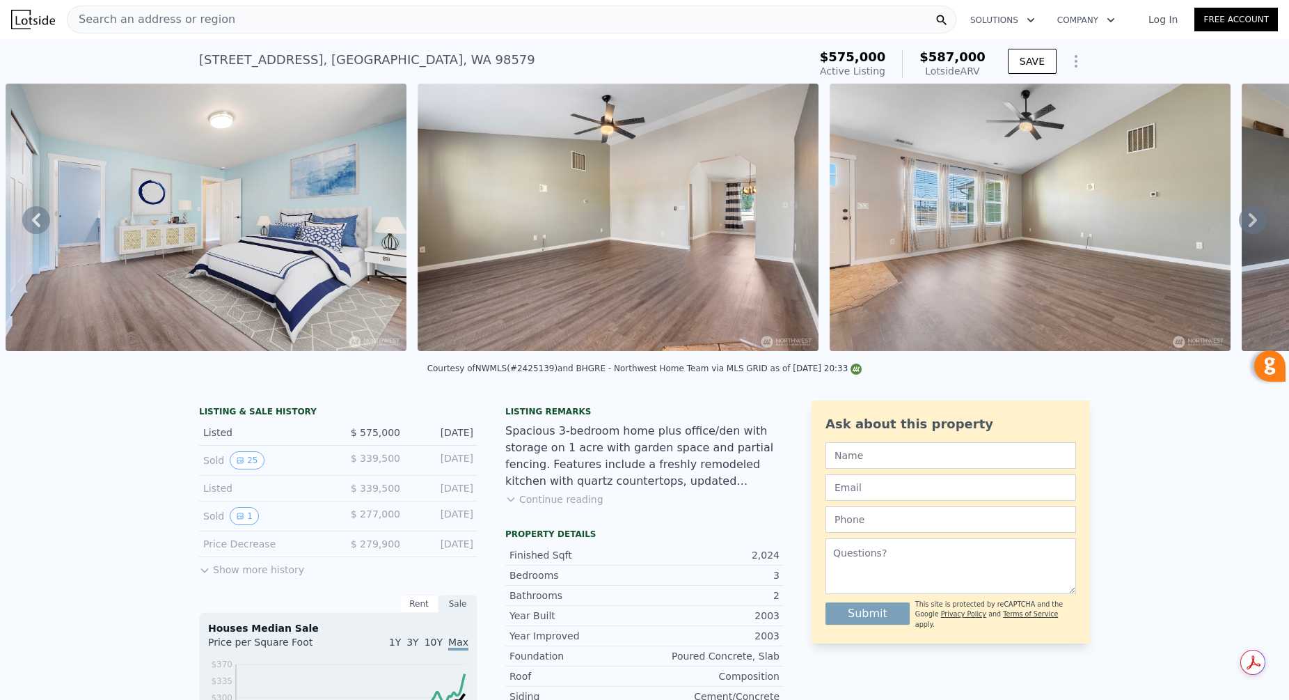
click at [1254, 215] on icon at bounding box center [1253, 220] width 8 height 14
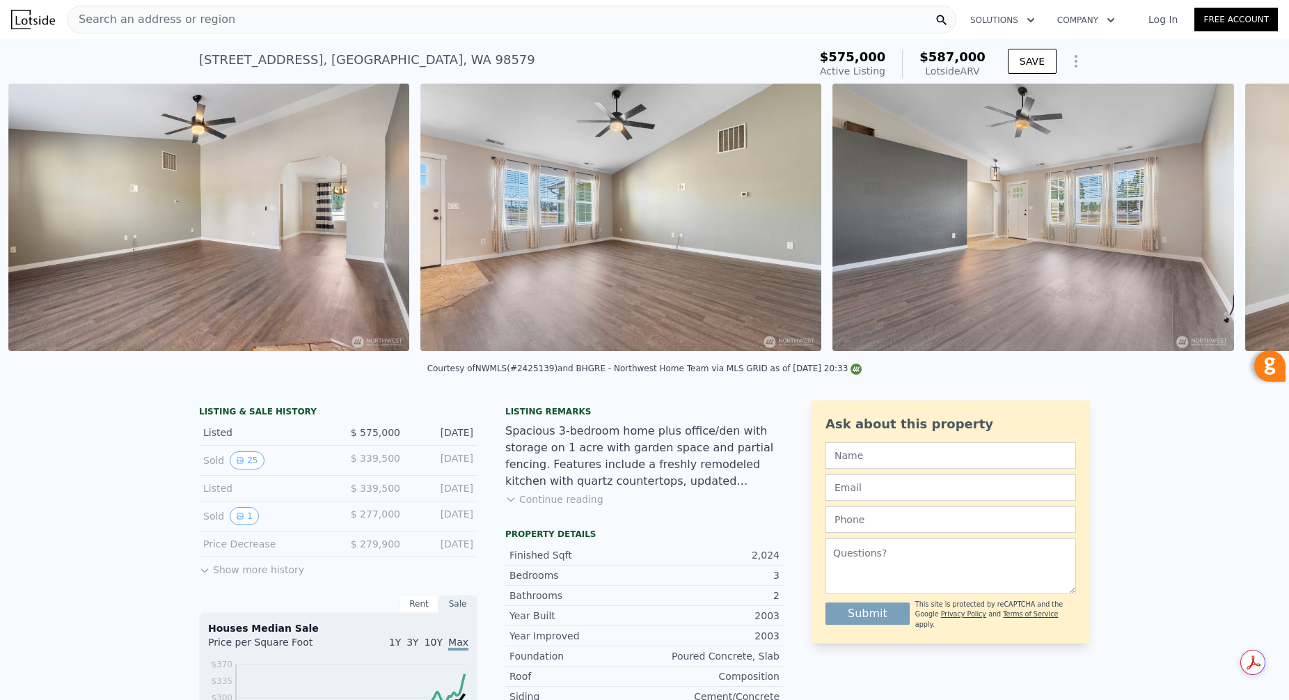
scroll to position [0, 3110]
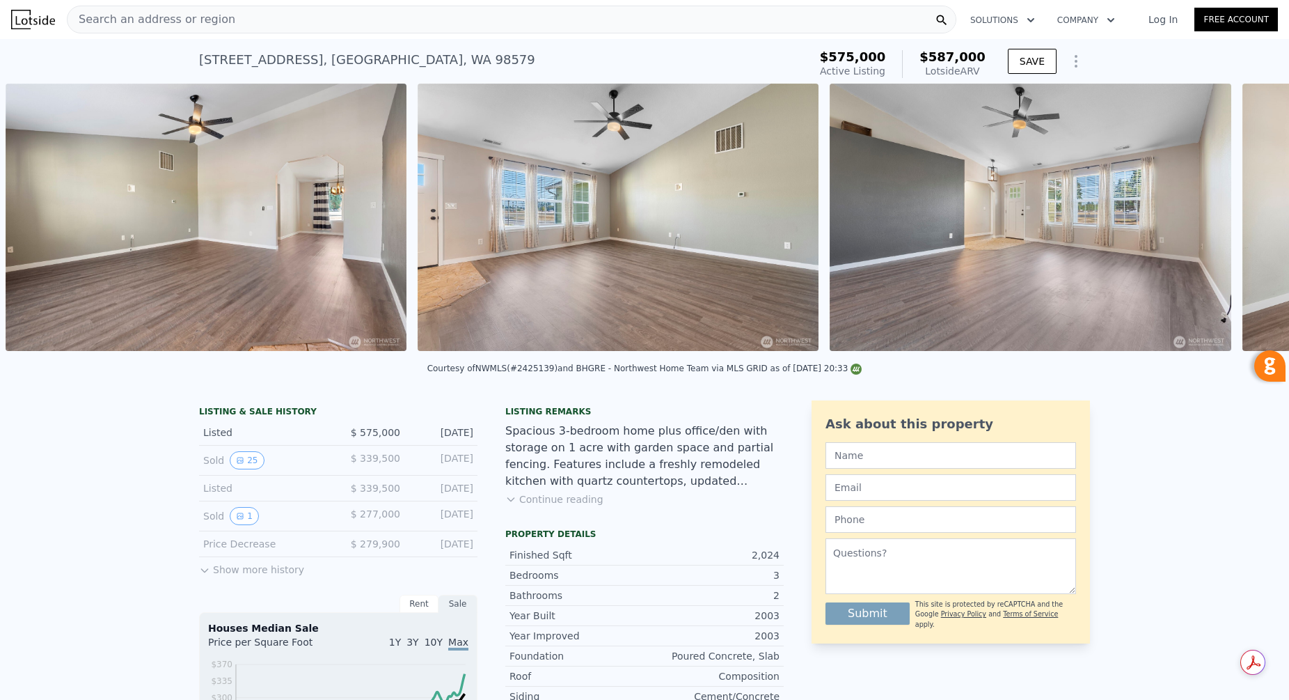
click at [1253, 215] on div "• + − • + − STREET VIEW Loading... SATELLITE VIEW" at bounding box center [644, 220] width 1289 height 272
click at [1252, 215] on icon at bounding box center [1253, 220] width 8 height 14
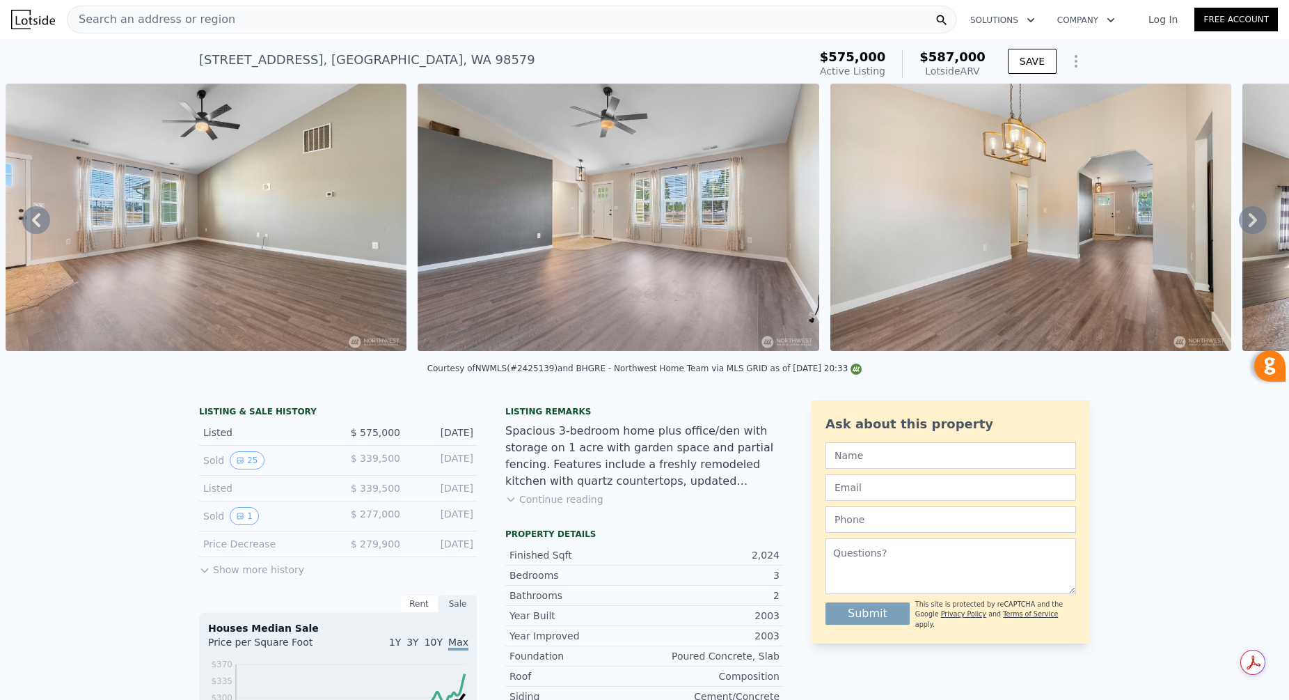
click at [1252, 215] on icon at bounding box center [1253, 220] width 8 height 14
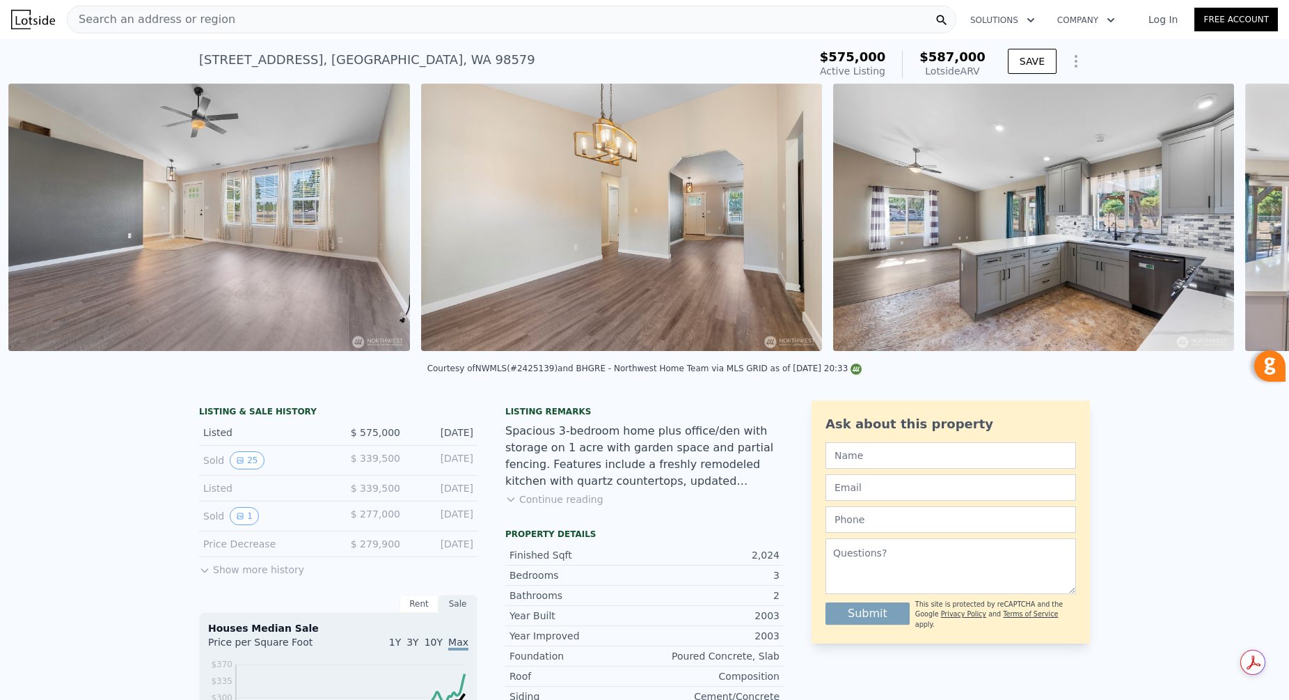
scroll to position [0, 3934]
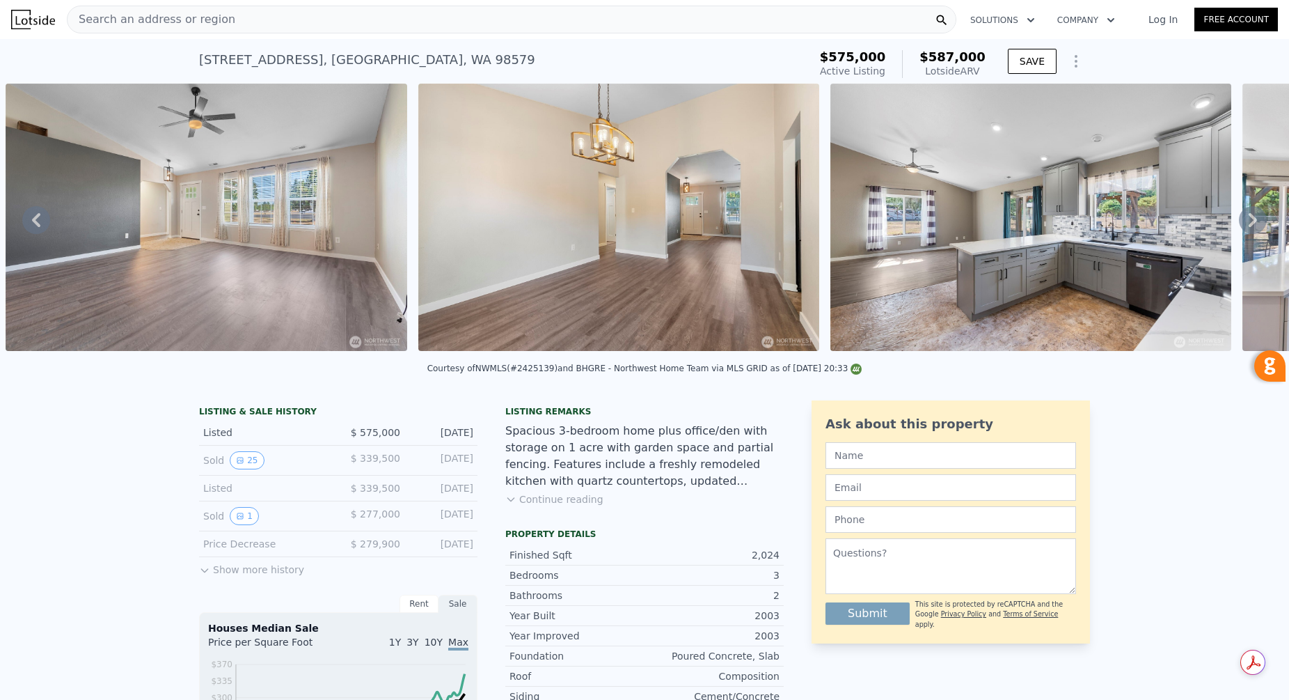
click at [1253, 216] on icon at bounding box center [1253, 220] width 8 height 14
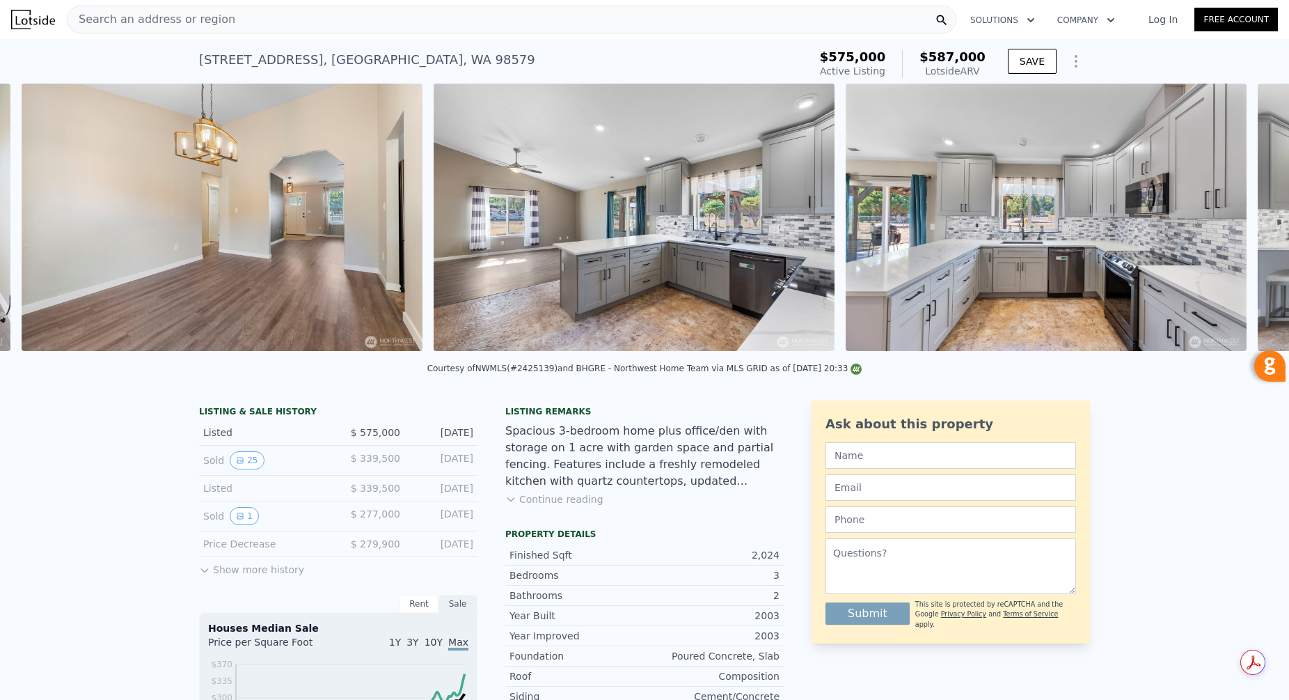
scroll to position [0, 4346]
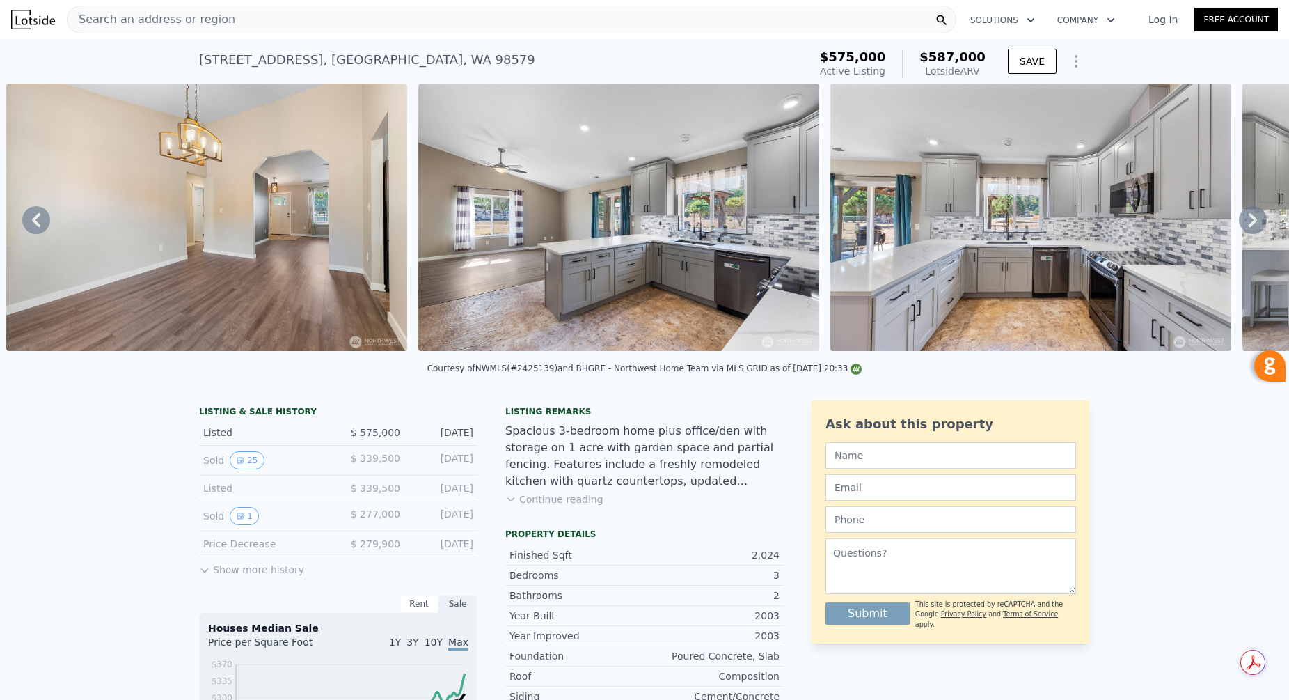
click at [1253, 216] on icon at bounding box center [1253, 220] width 8 height 14
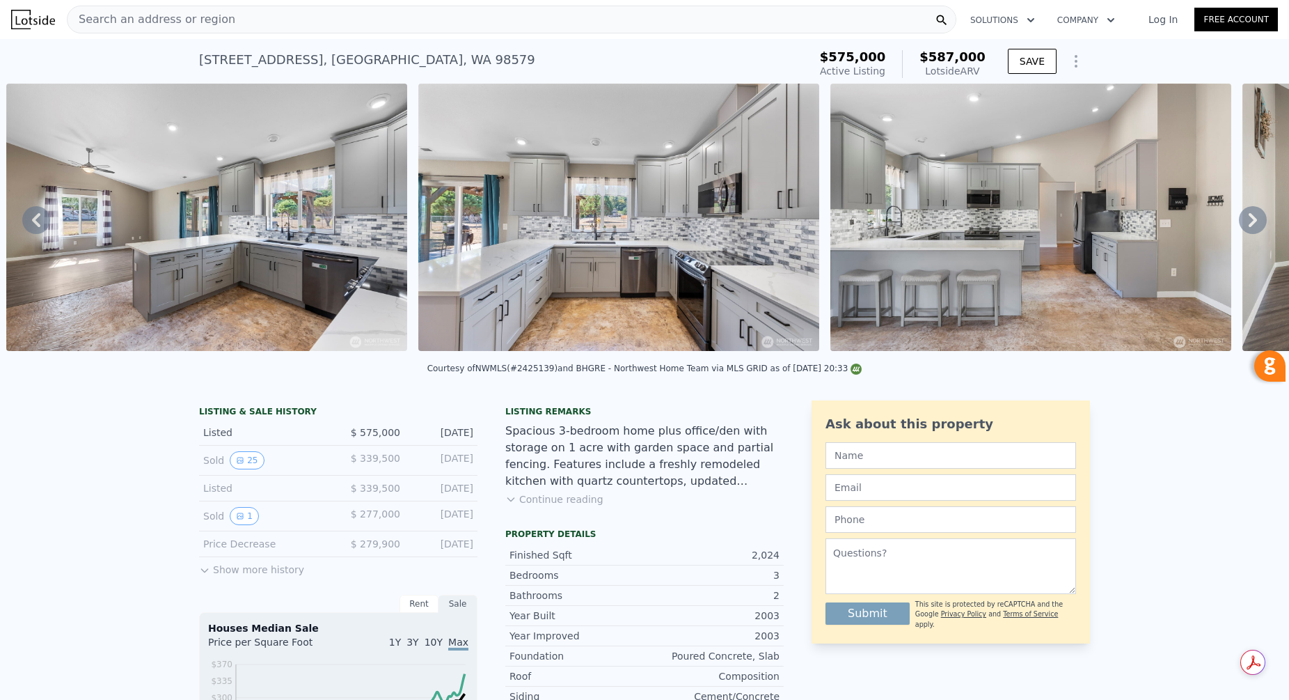
click at [1253, 216] on icon at bounding box center [1253, 220] width 8 height 14
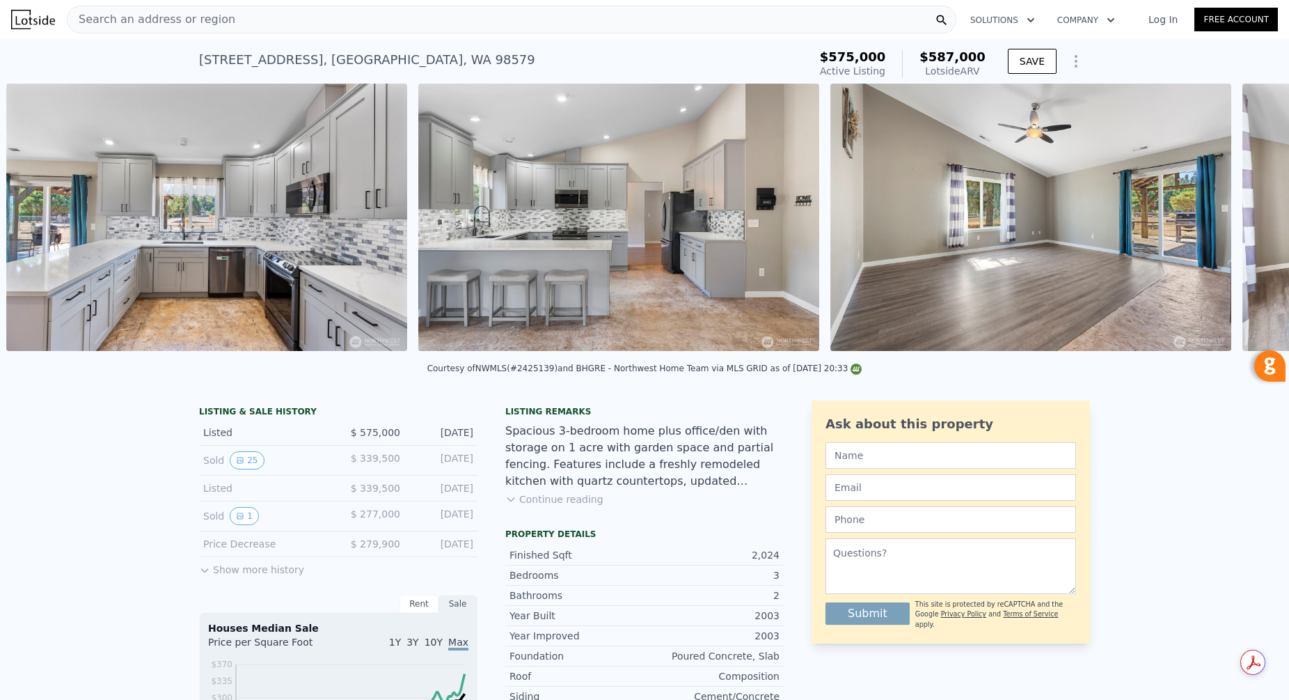
scroll to position [0, 5171]
click at [1251, 218] on icon at bounding box center [1253, 220] width 28 height 28
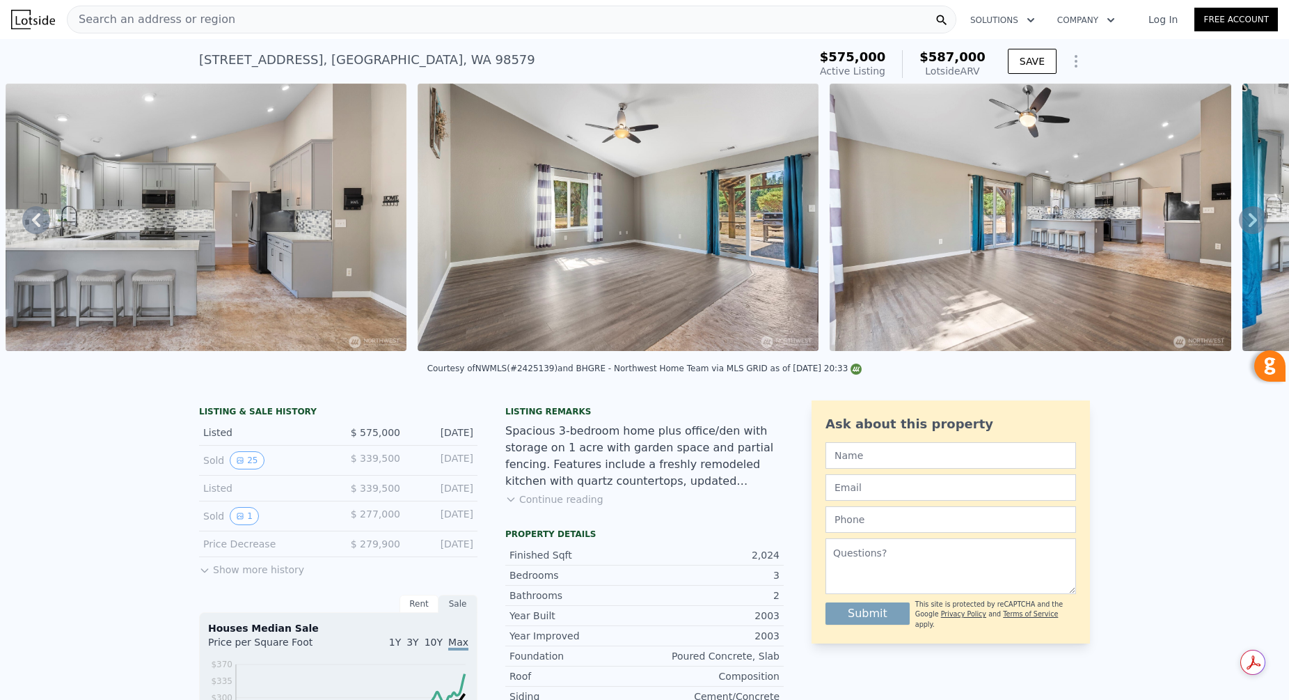
click at [1251, 218] on icon at bounding box center [1253, 220] width 28 height 28
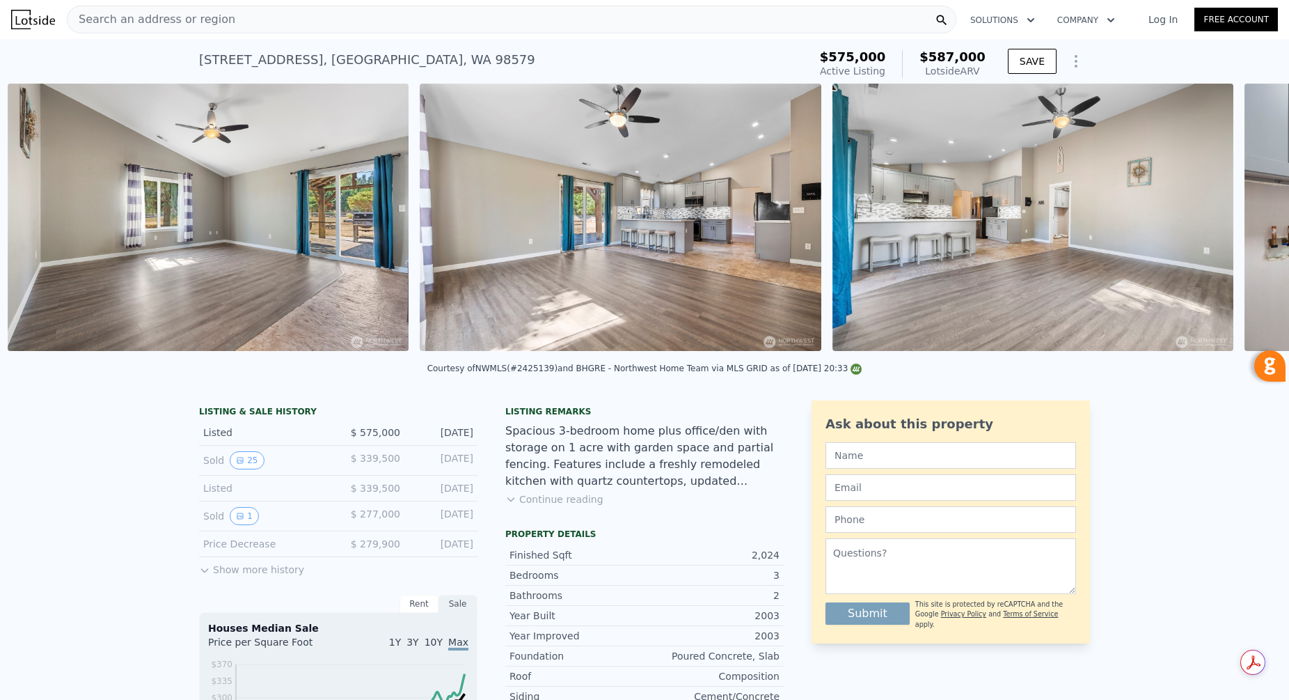
scroll to position [0, 5995]
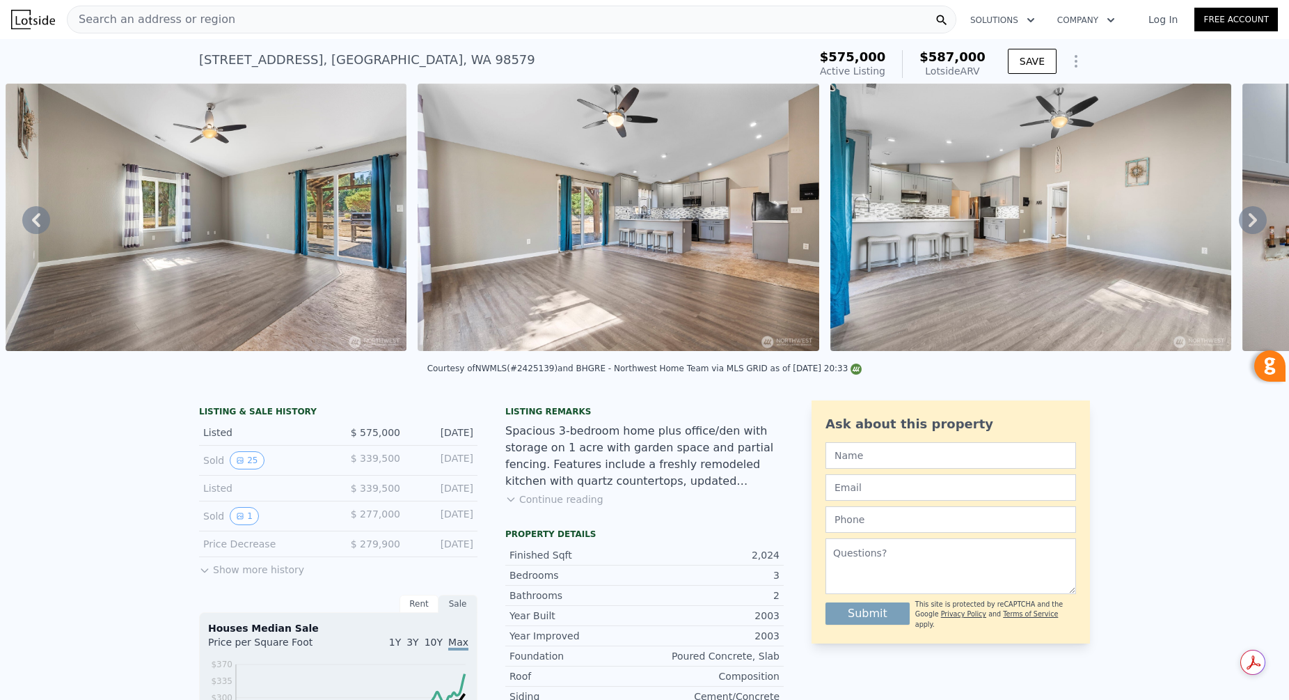
click at [1253, 218] on icon at bounding box center [1253, 220] width 8 height 14
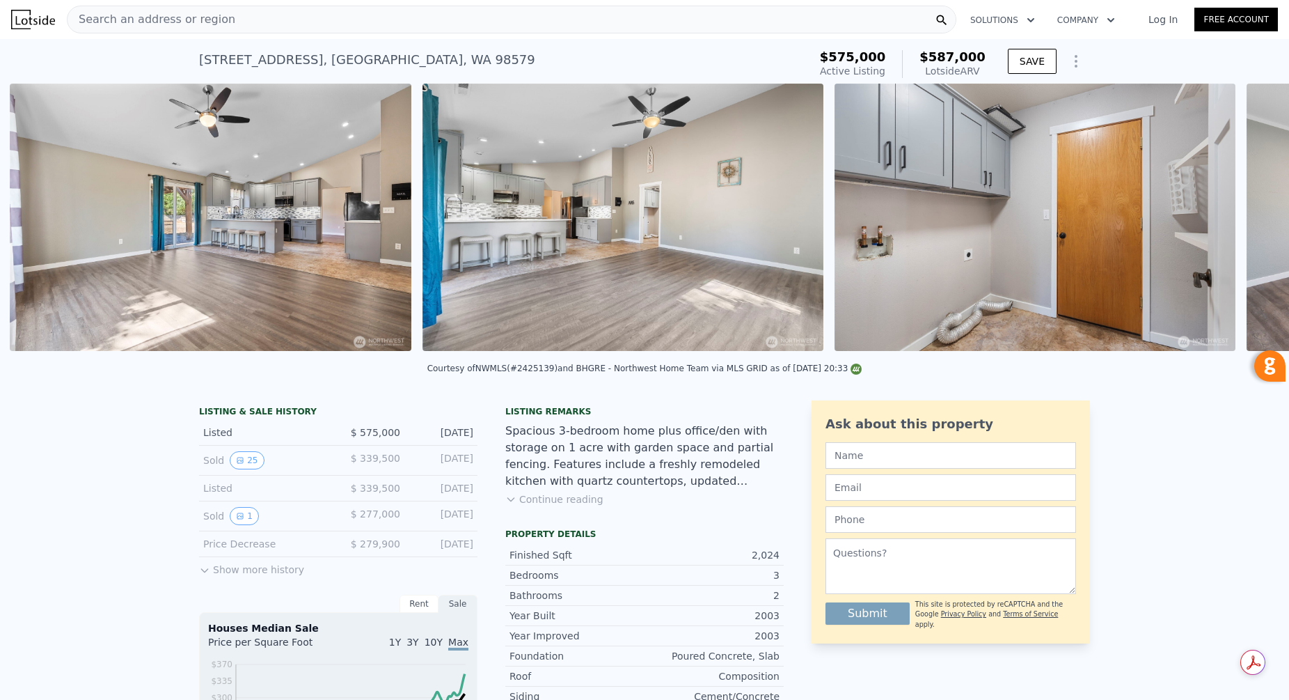
scroll to position [0, 6407]
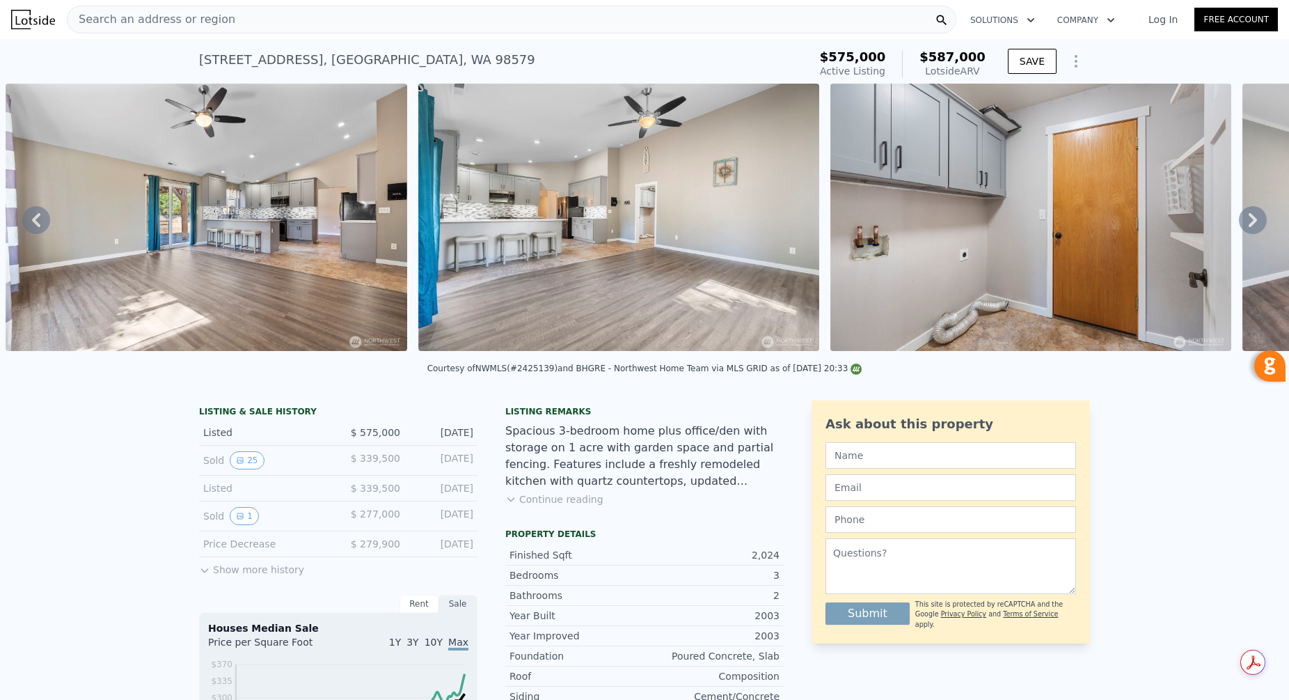
click at [1253, 218] on icon at bounding box center [1253, 220] width 8 height 14
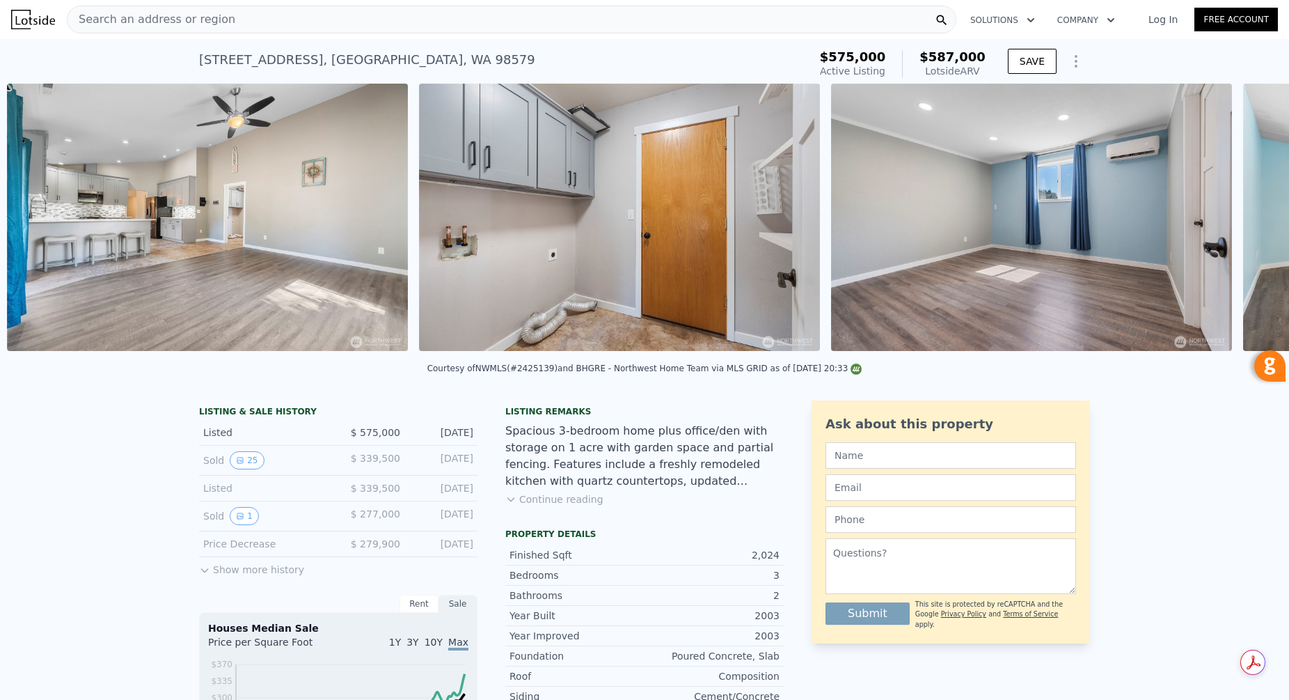
scroll to position [0, 6820]
click at [1253, 218] on div "• + − • + − STREET VIEW Loading... SATELLITE VIEW" at bounding box center [644, 220] width 1289 height 272
click at [1253, 218] on icon at bounding box center [1253, 220] width 8 height 14
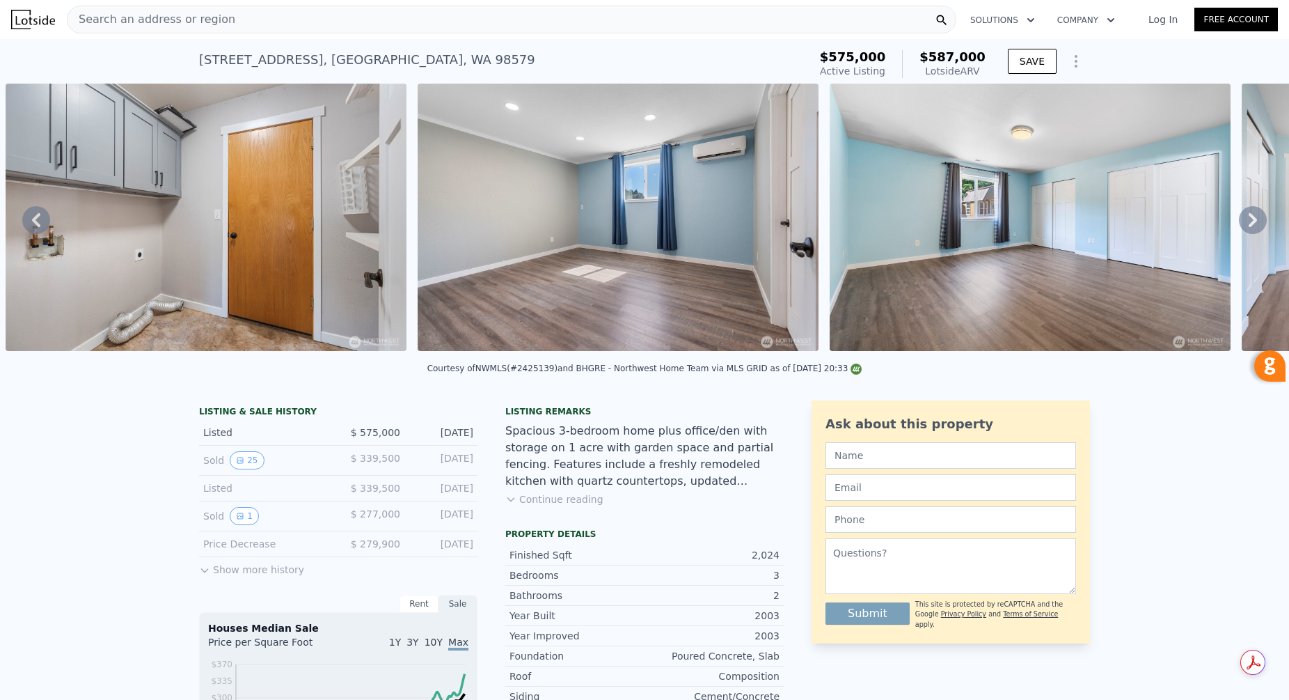
click at [1253, 218] on icon at bounding box center [1253, 220] width 8 height 14
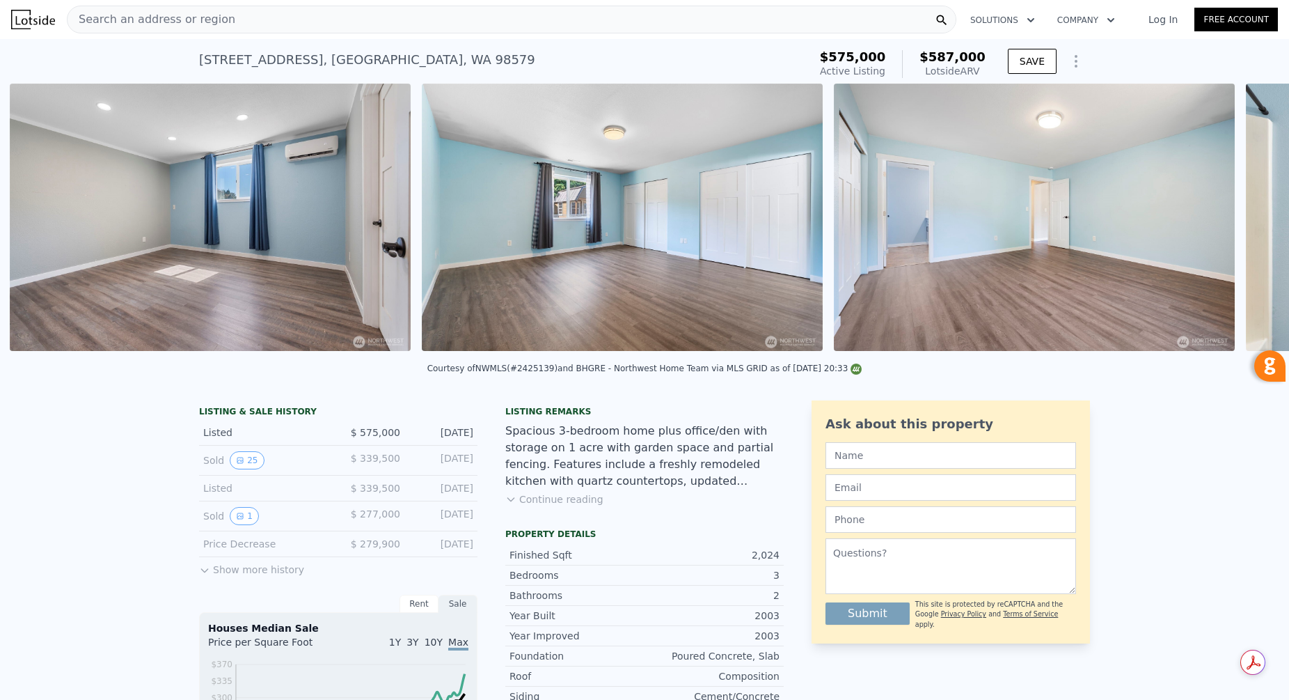
scroll to position [0, 7644]
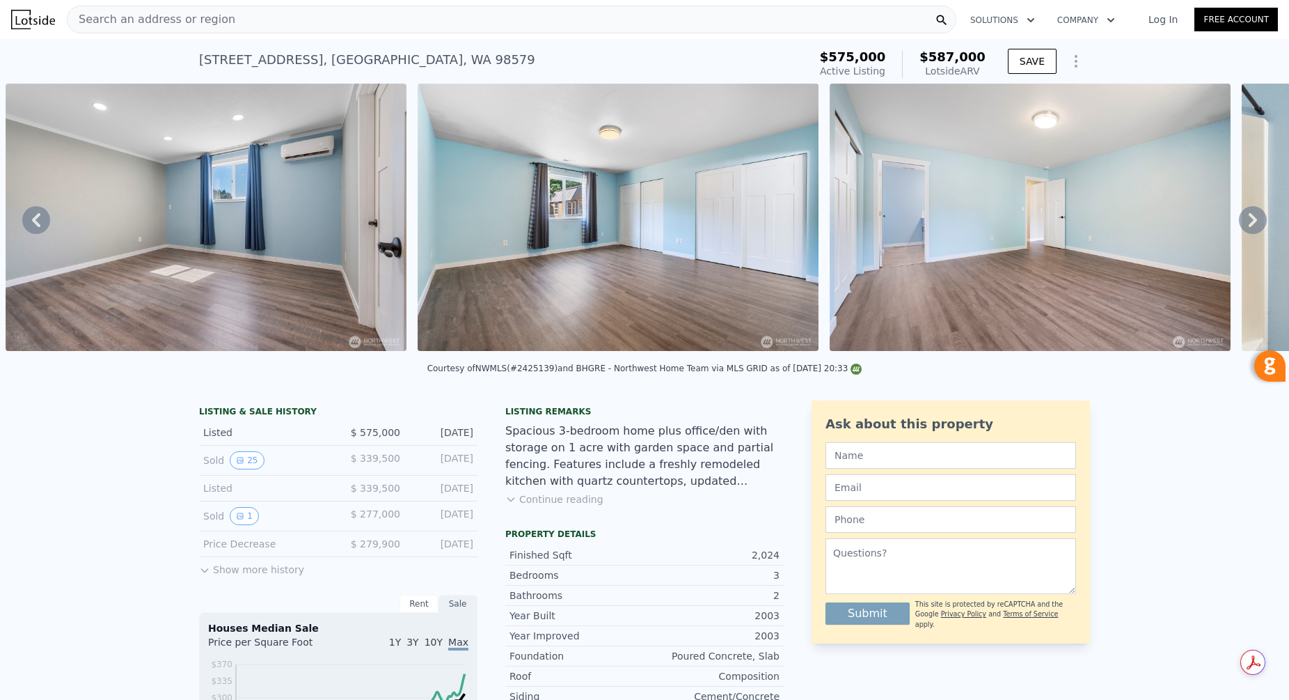
click at [1257, 216] on icon at bounding box center [1253, 220] width 28 height 28
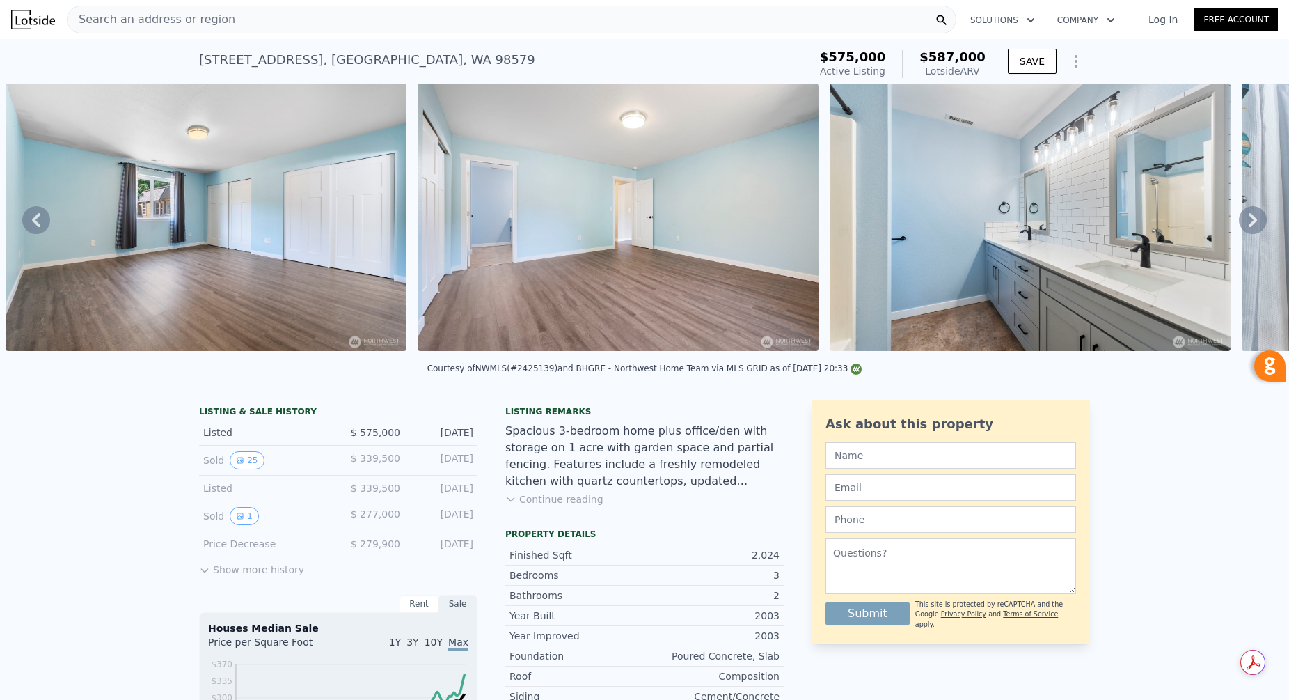
click at [1256, 216] on icon at bounding box center [1253, 220] width 28 height 28
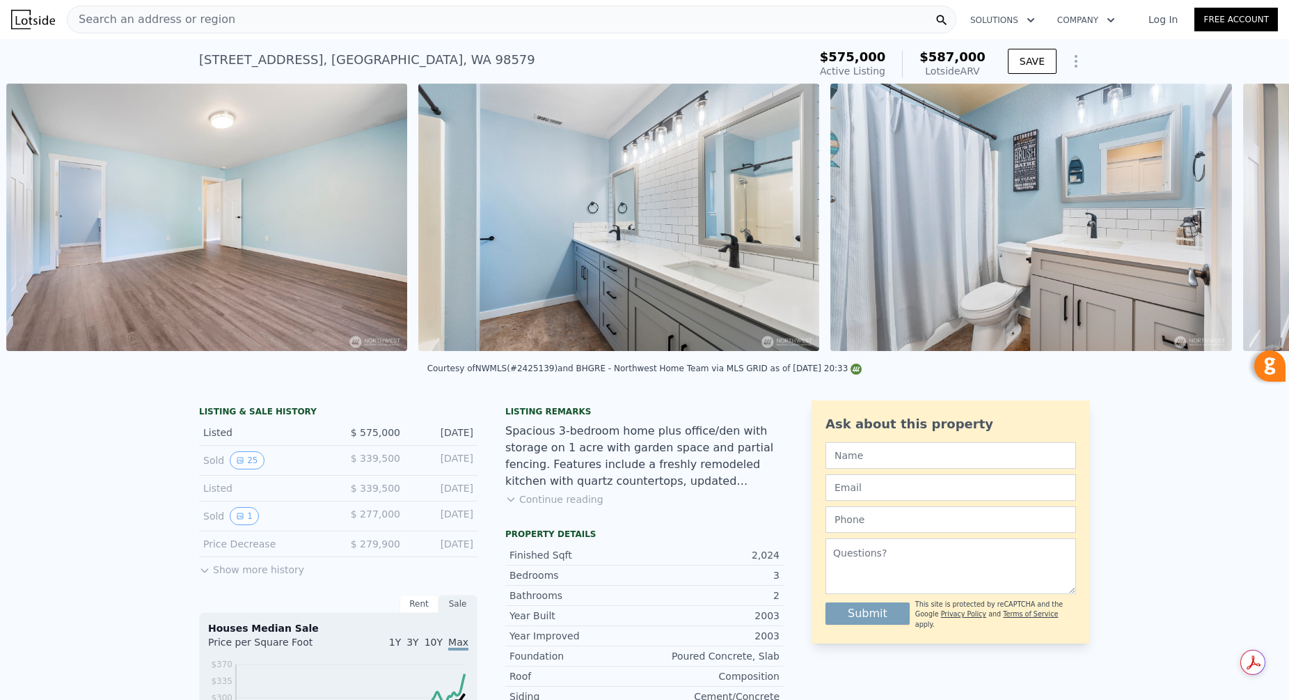
scroll to position [0, 8468]
click at [1256, 218] on icon at bounding box center [1253, 220] width 8 height 14
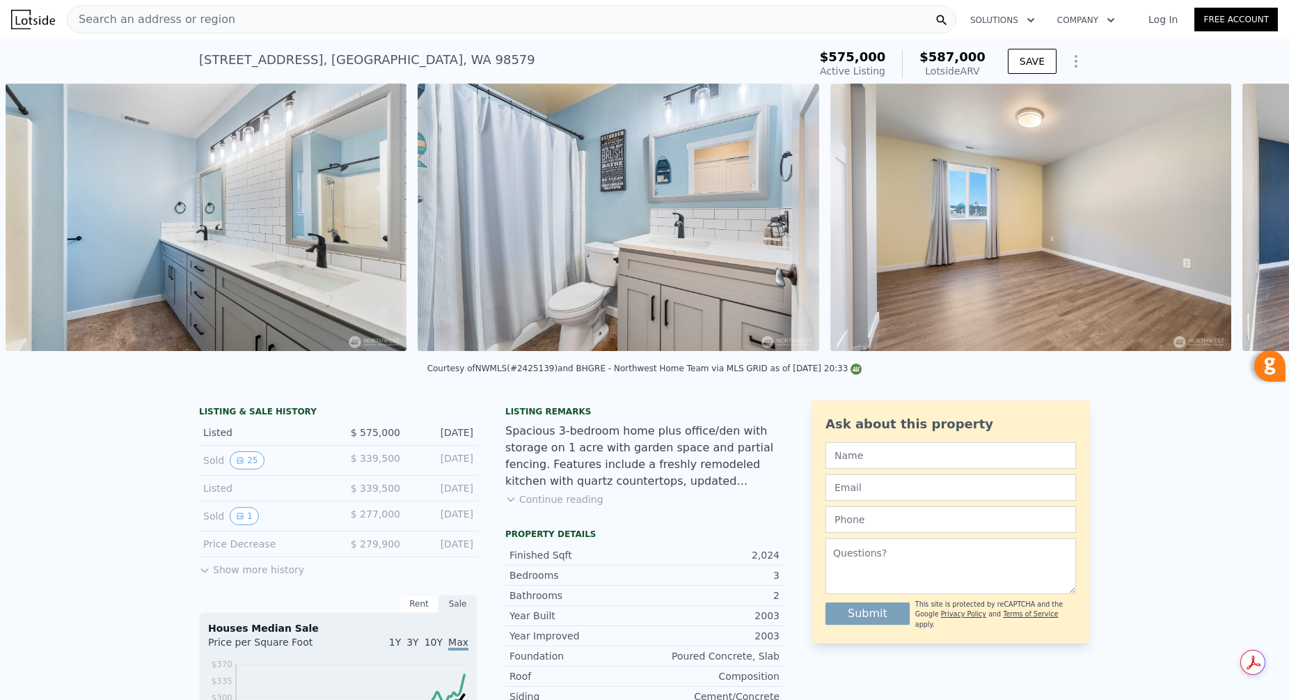
scroll to position [0, 8880]
click at [1256, 218] on icon at bounding box center [1253, 220] width 8 height 14
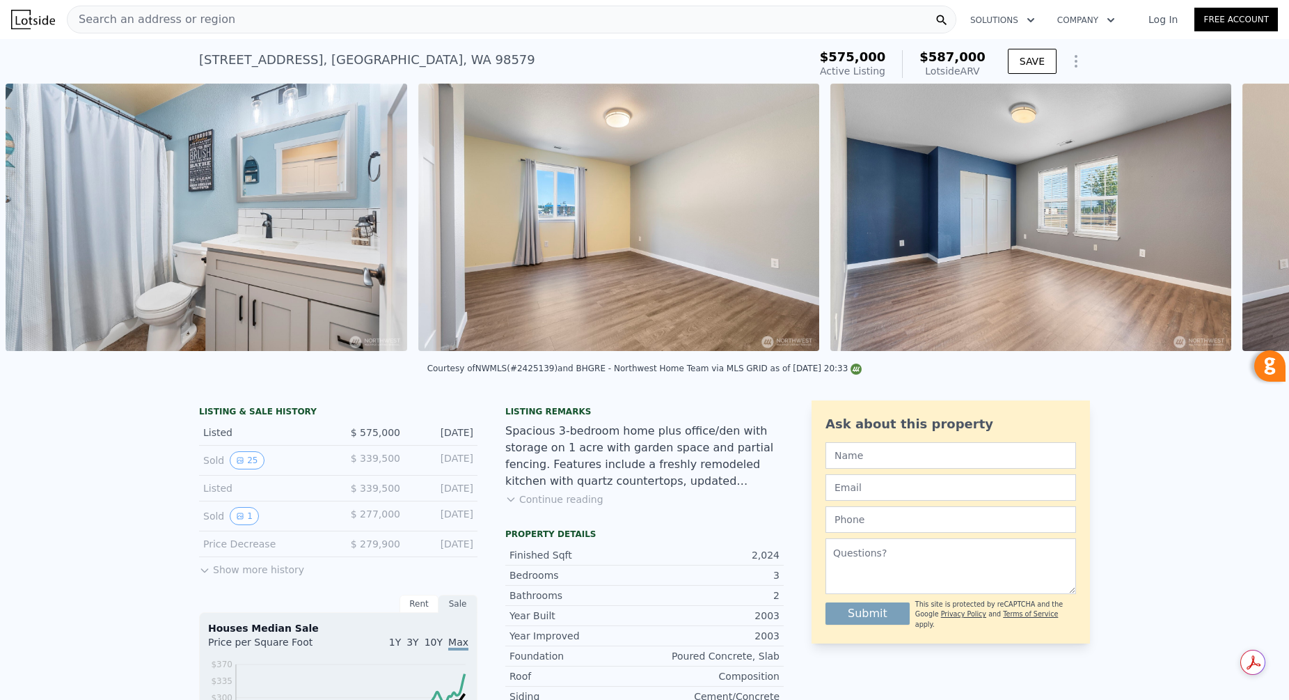
scroll to position [0, 9292]
click at [1256, 218] on div "• + − • + − STREET VIEW Loading... SATELLITE VIEW" at bounding box center [644, 220] width 1289 height 272
click at [1256, 218] on icon at bounding box center [1253, 220] width 8 height 14
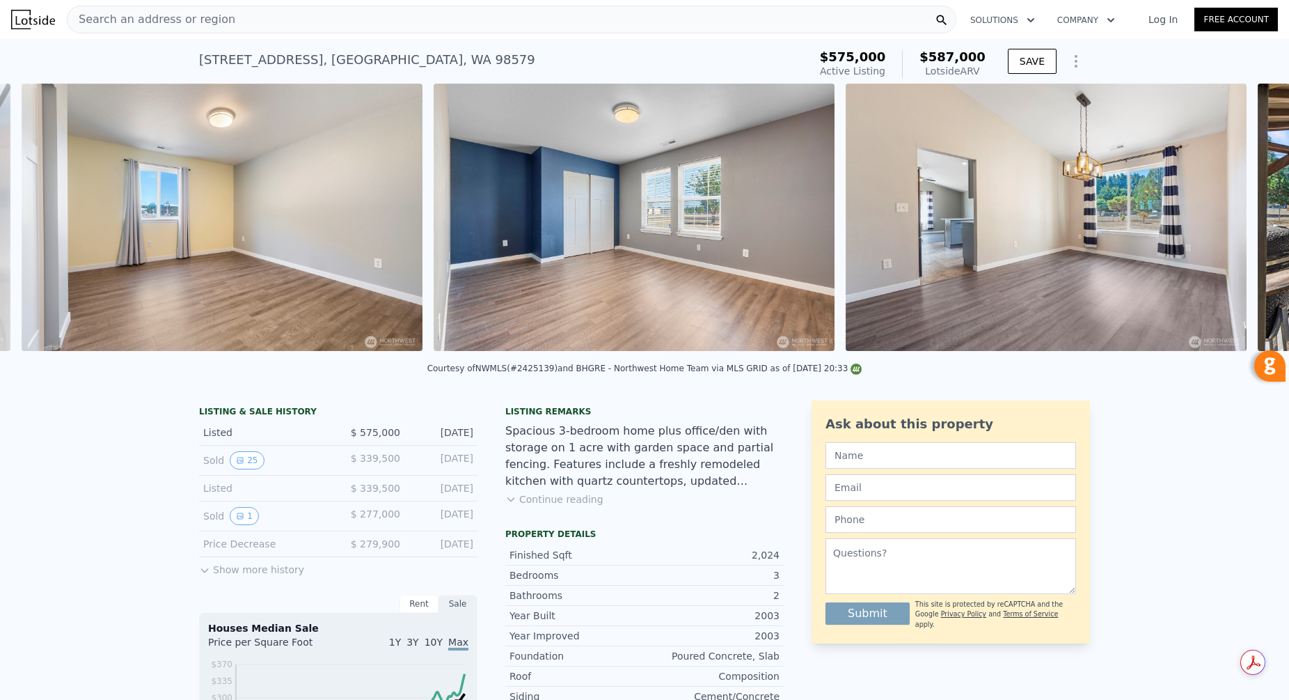
scroll to position [0, 9704]
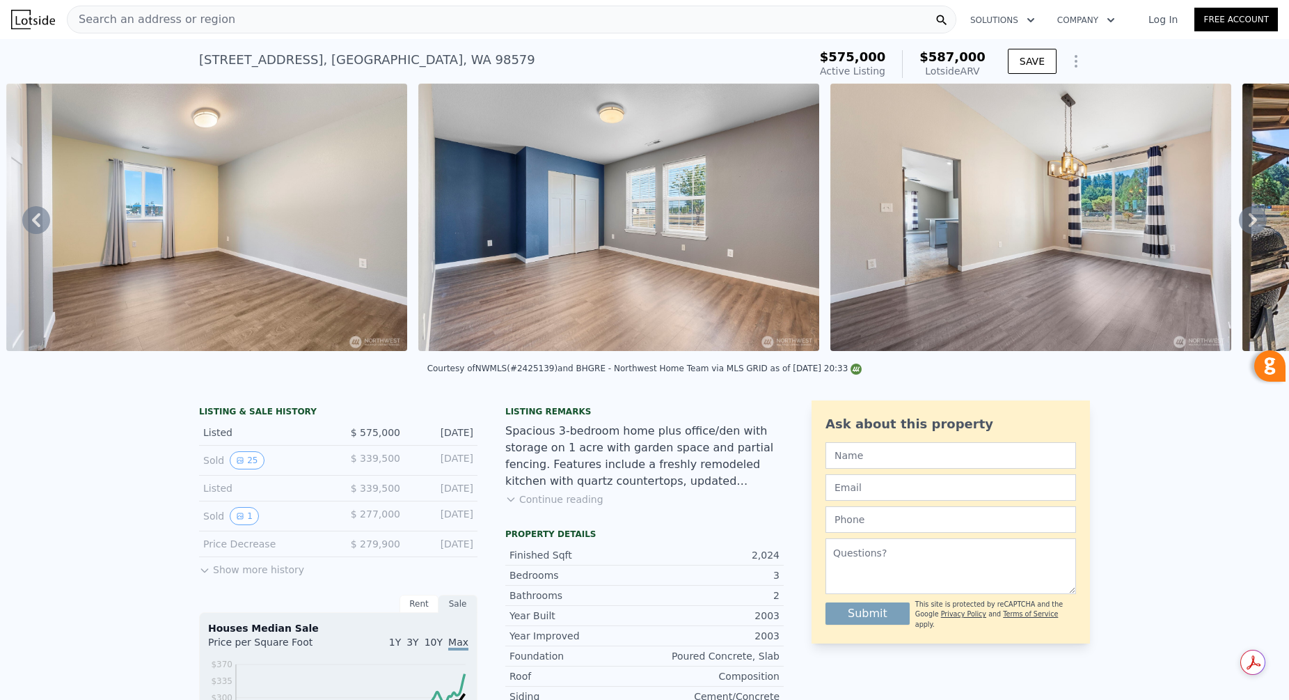
click at [1255, 218] on icon at bounding box center [1253, 220] width 8 height 14
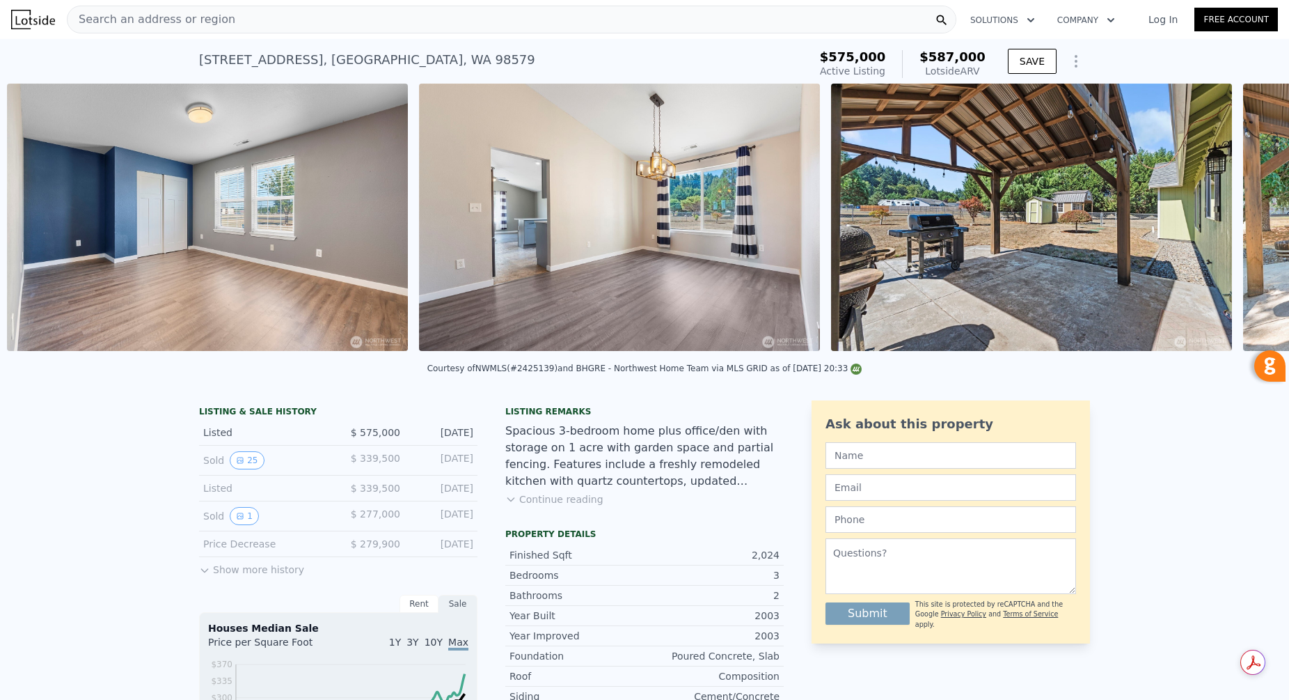
scroll to position [0, 10117]
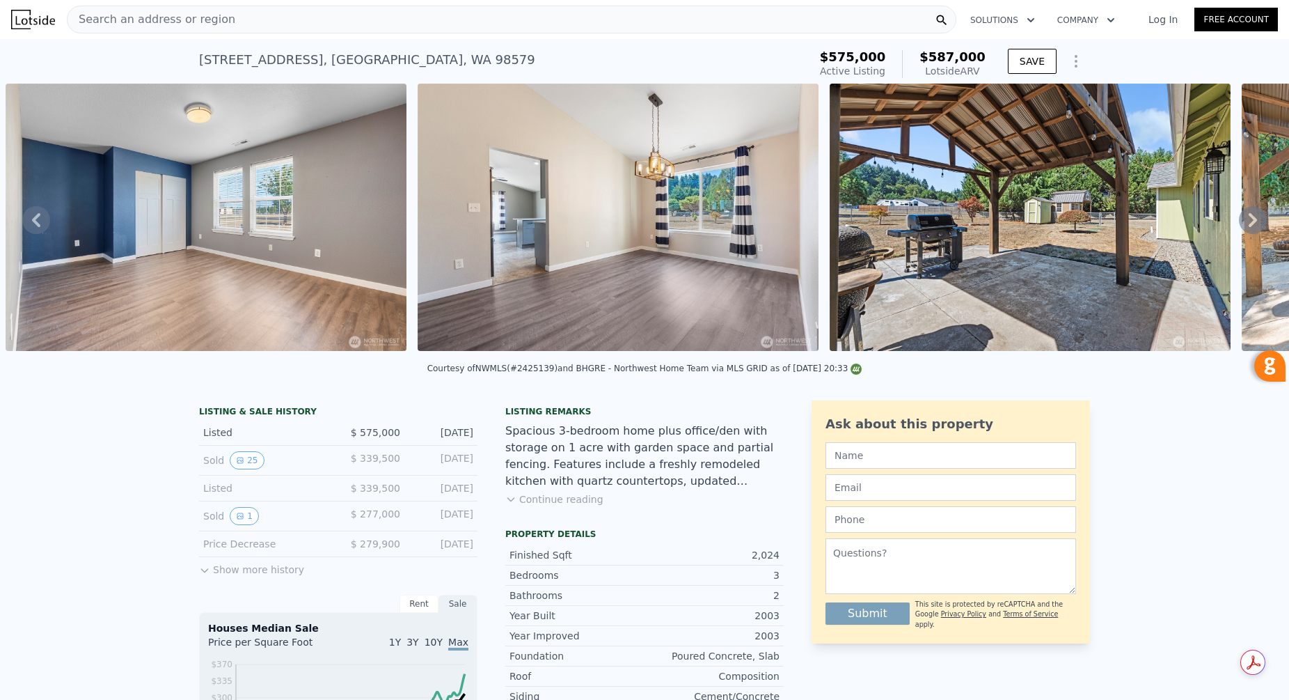
click at [1256, 218] on icon at bounding box center [1253, 220] width 8 height 14
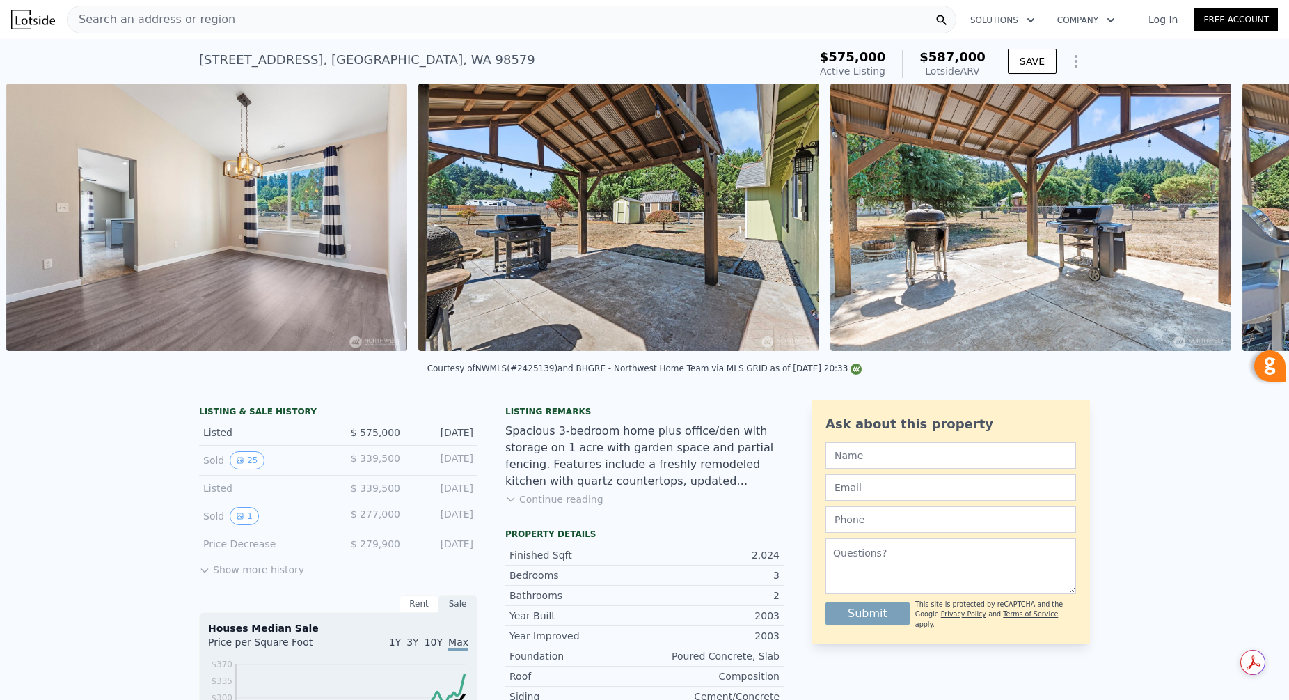
scroll to position [0, 10529]
click at [1256, 221] on icon at bounding box center [1253, 220] width 28 height 28
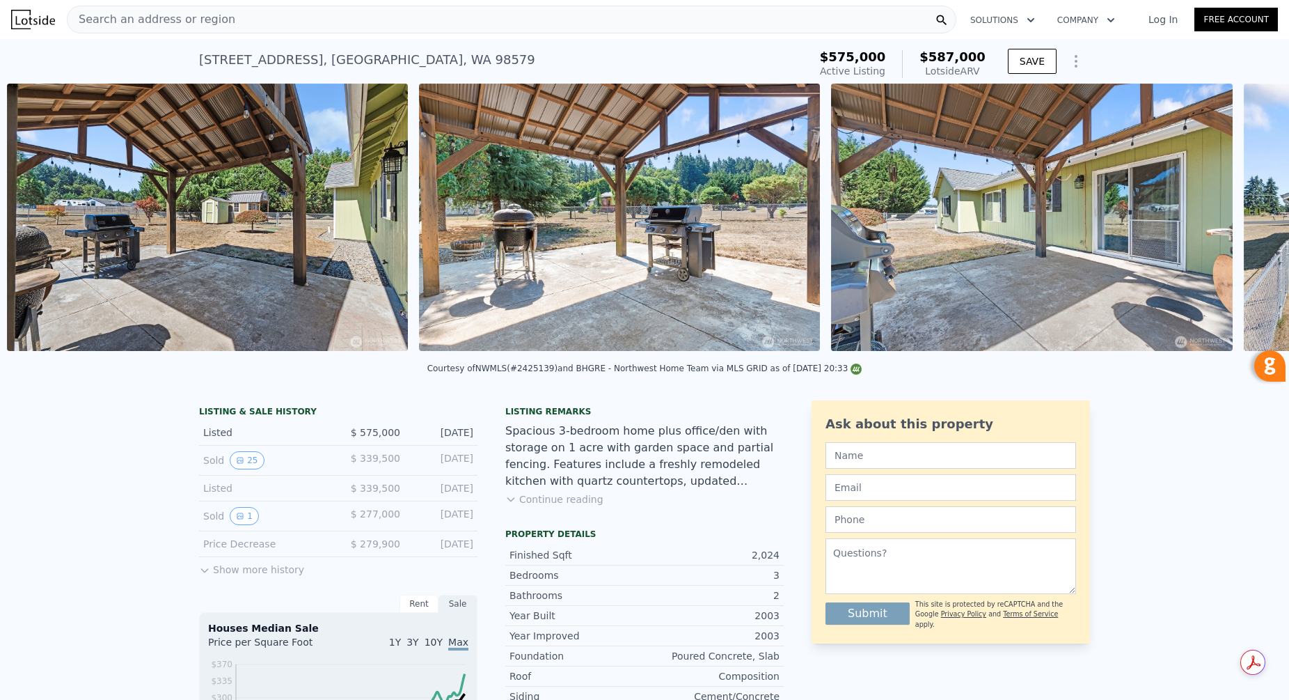
scroll to position [0, 10941]
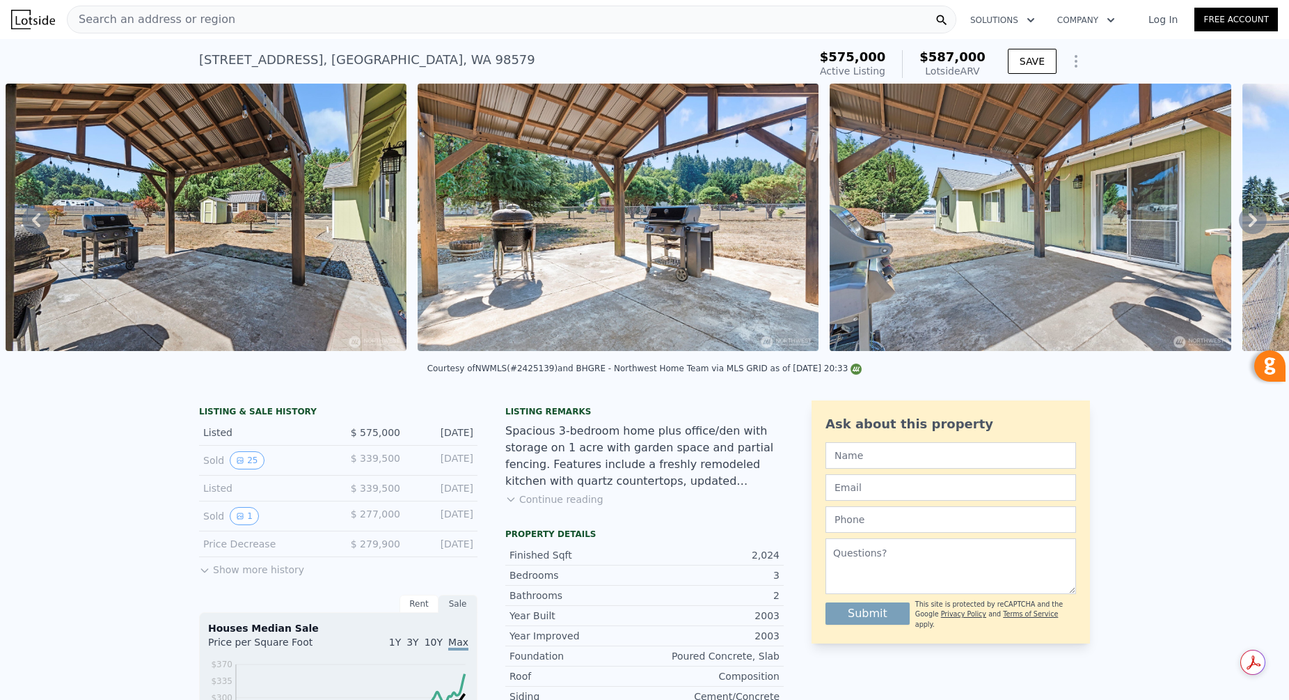
click at [1256, 221] on icon at bounding box center [1253, 220] width 28 height 28
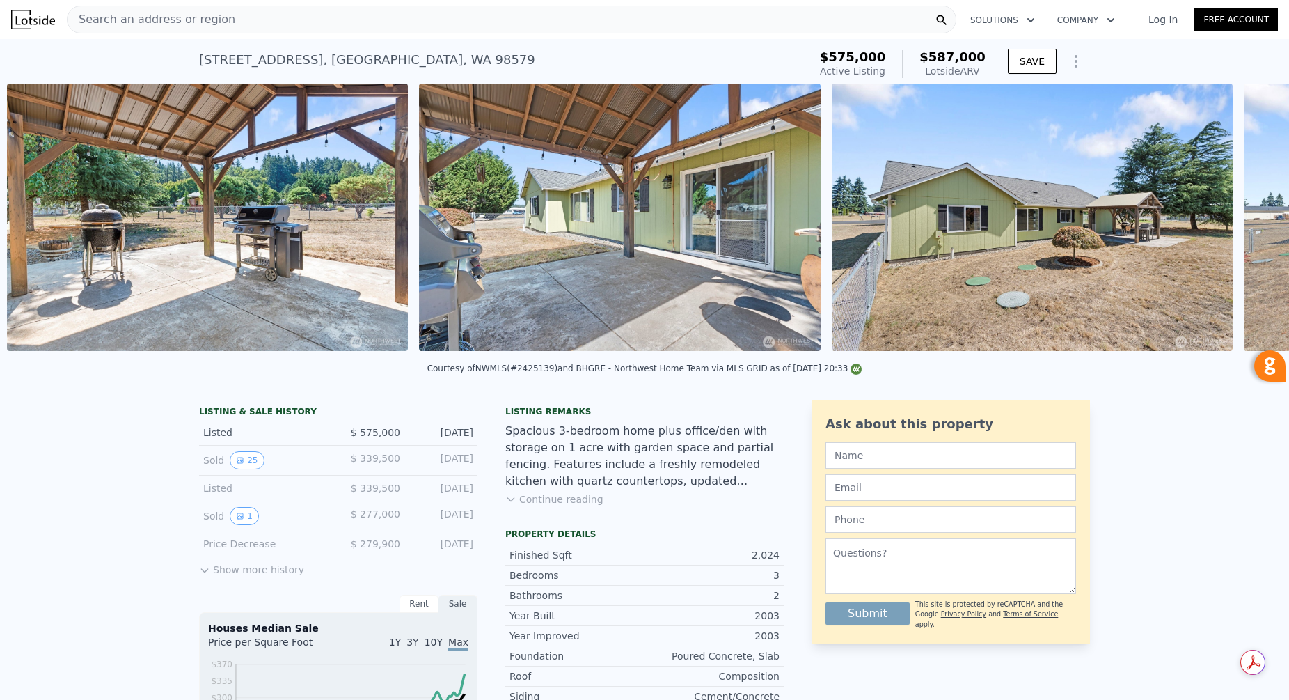
scroll to position [0, 11353]
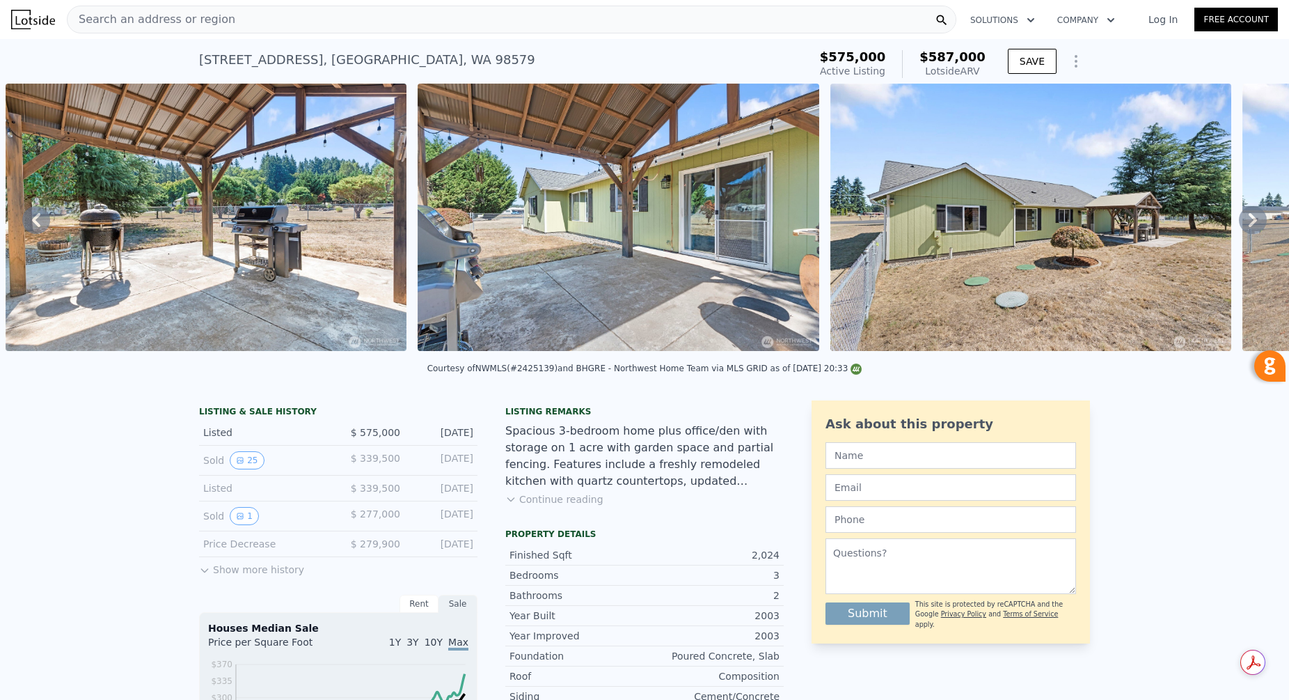
click at [1257, 219] on icon at bounding box center [1253, 220] width 28 height 28
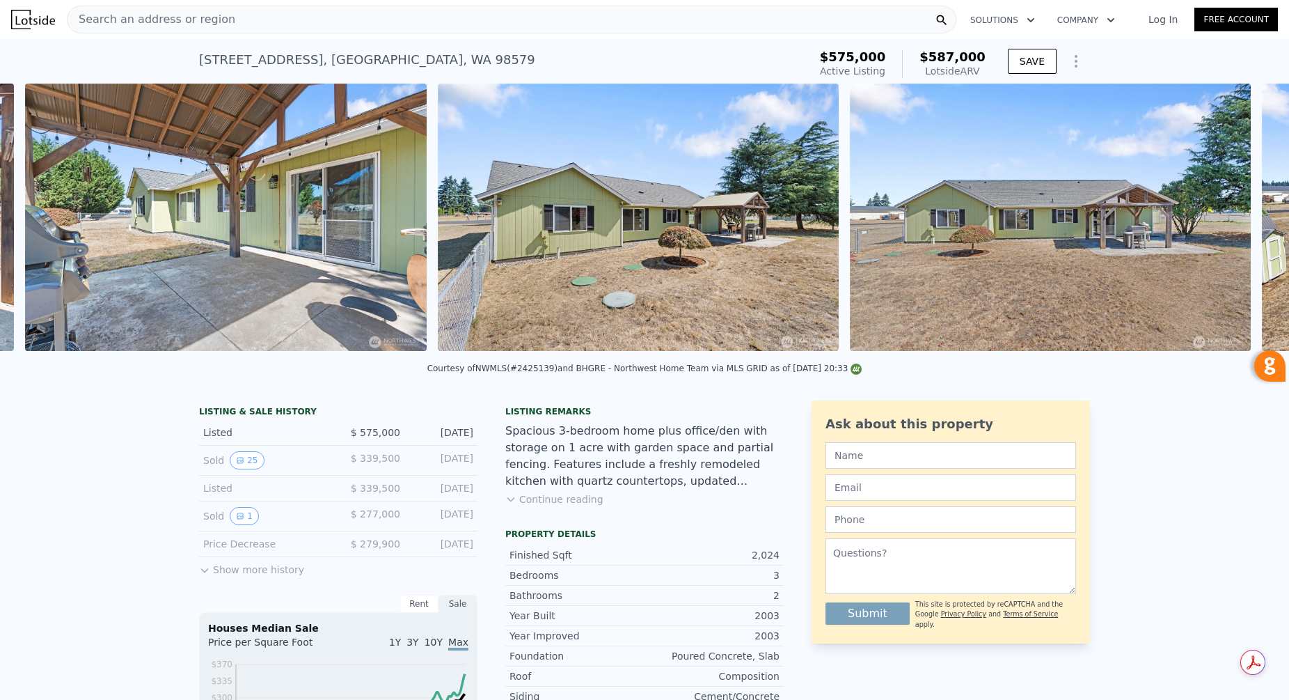
scroll to position [0, 11766]
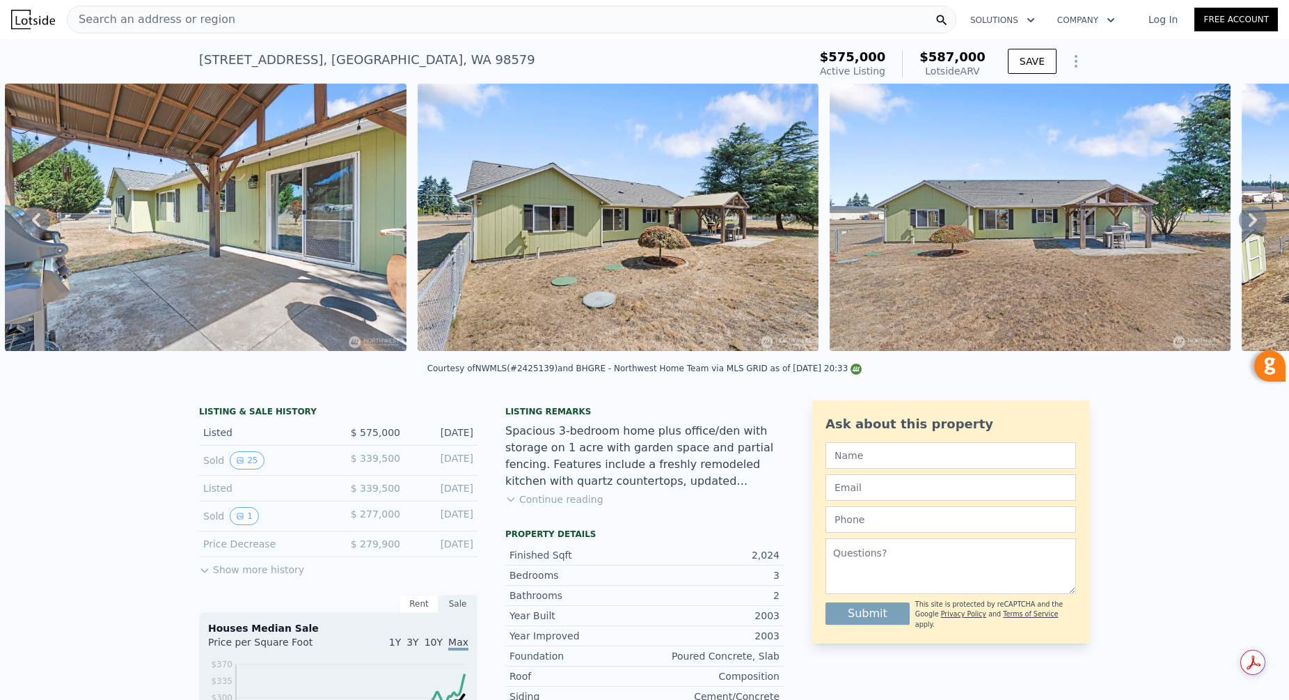
click at [1258, 219] on icon at bounding box center [1253, 220] width 28 height 28
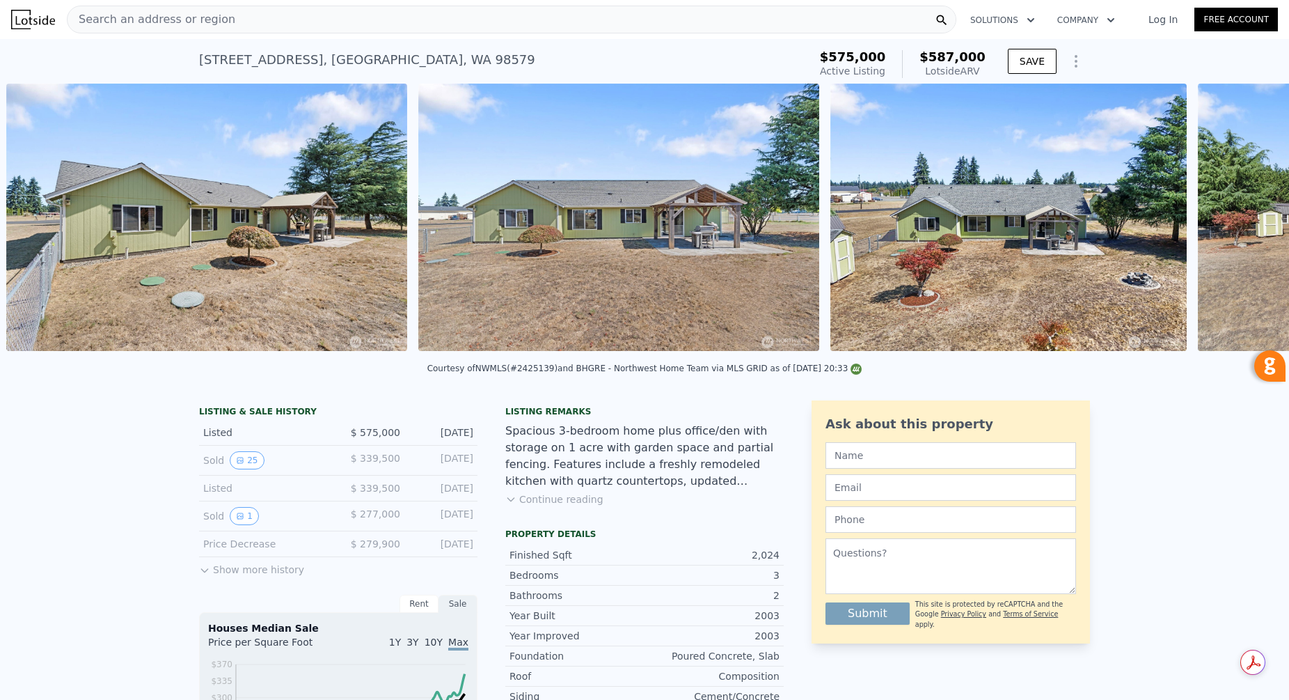
scroll to position [0, 12178]
click at [1254, 221] on icon at bounding box center [1253, 220] width 8 height 14
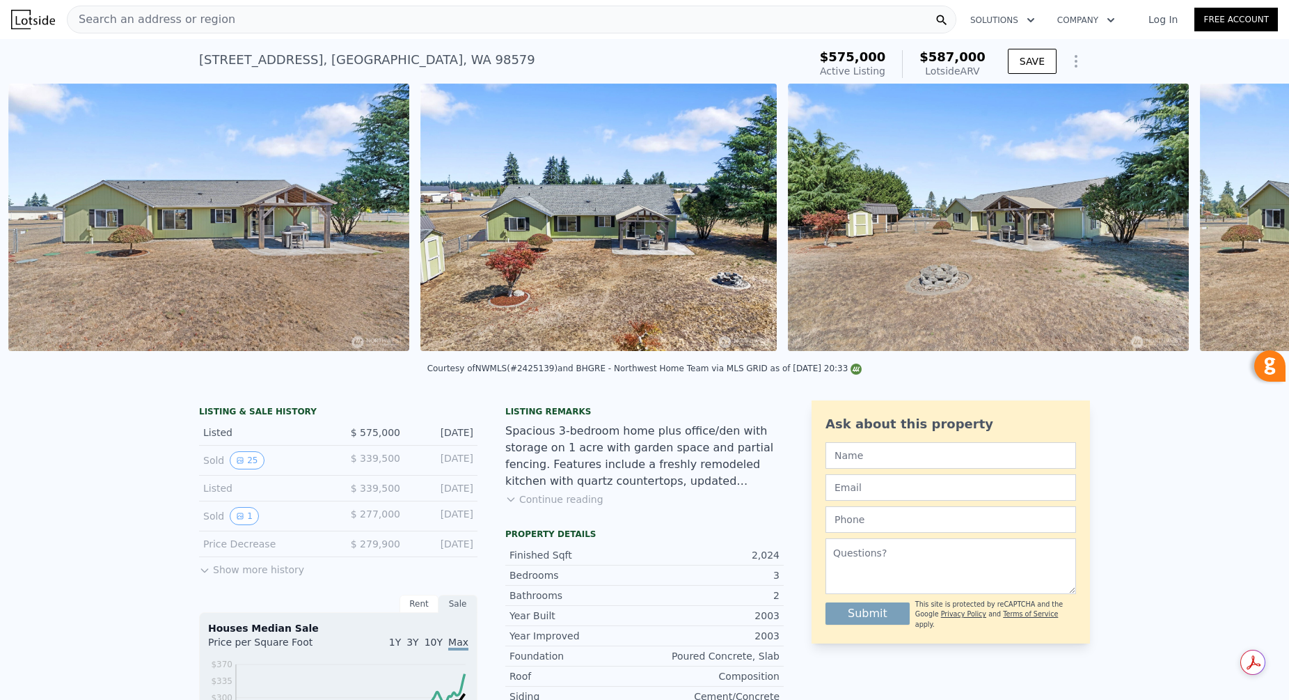
scroll to position [0, 12590]
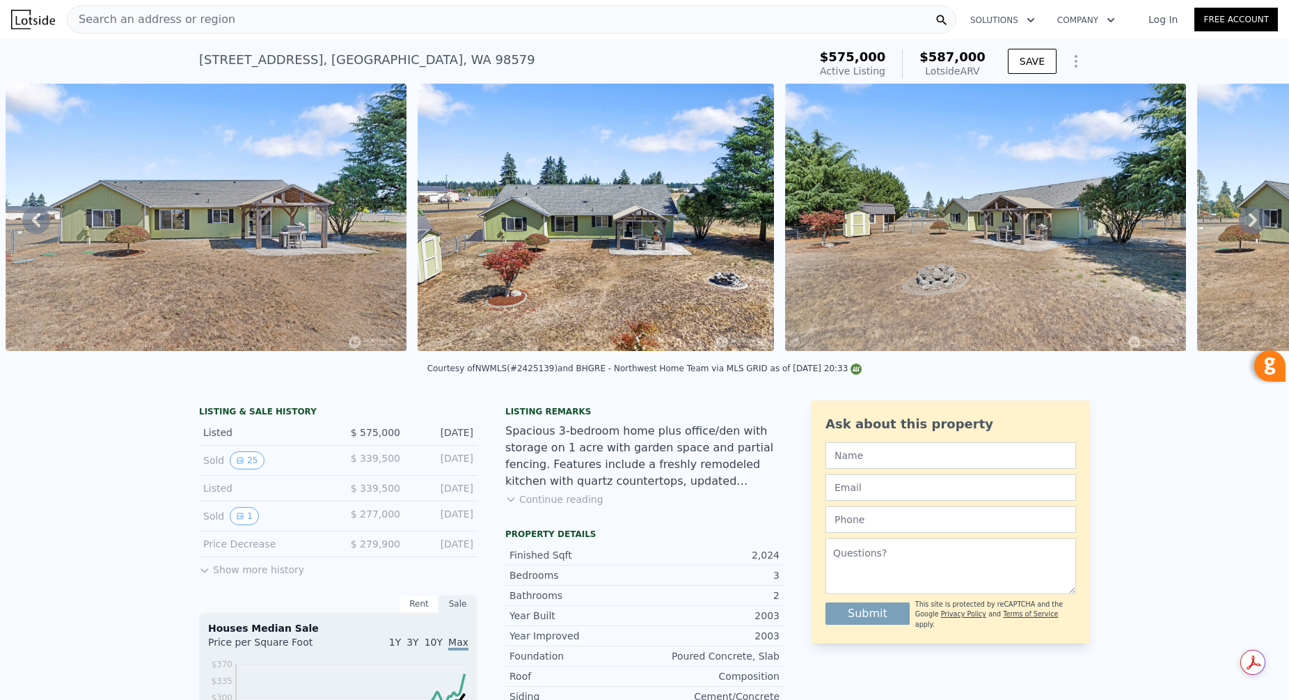
click at [1254, 221] on icon at bounding box center [1253, 220] width 8 height 14
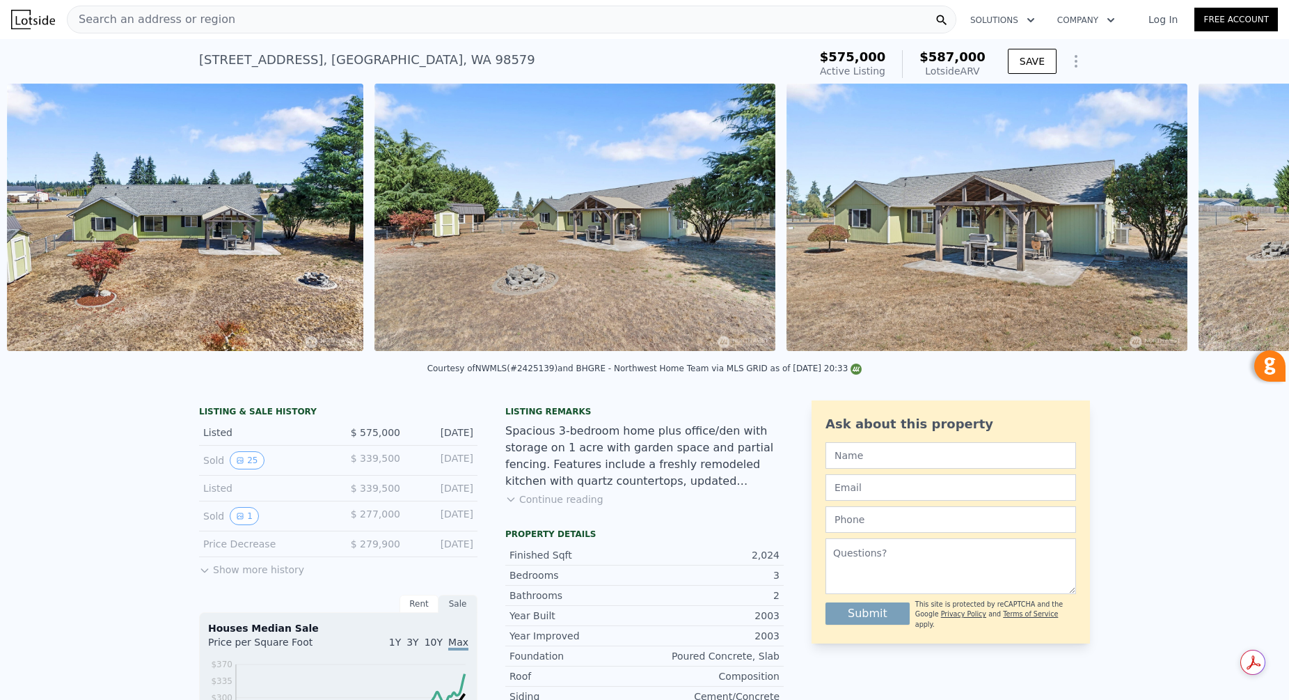
scroll to position [0, 13002]
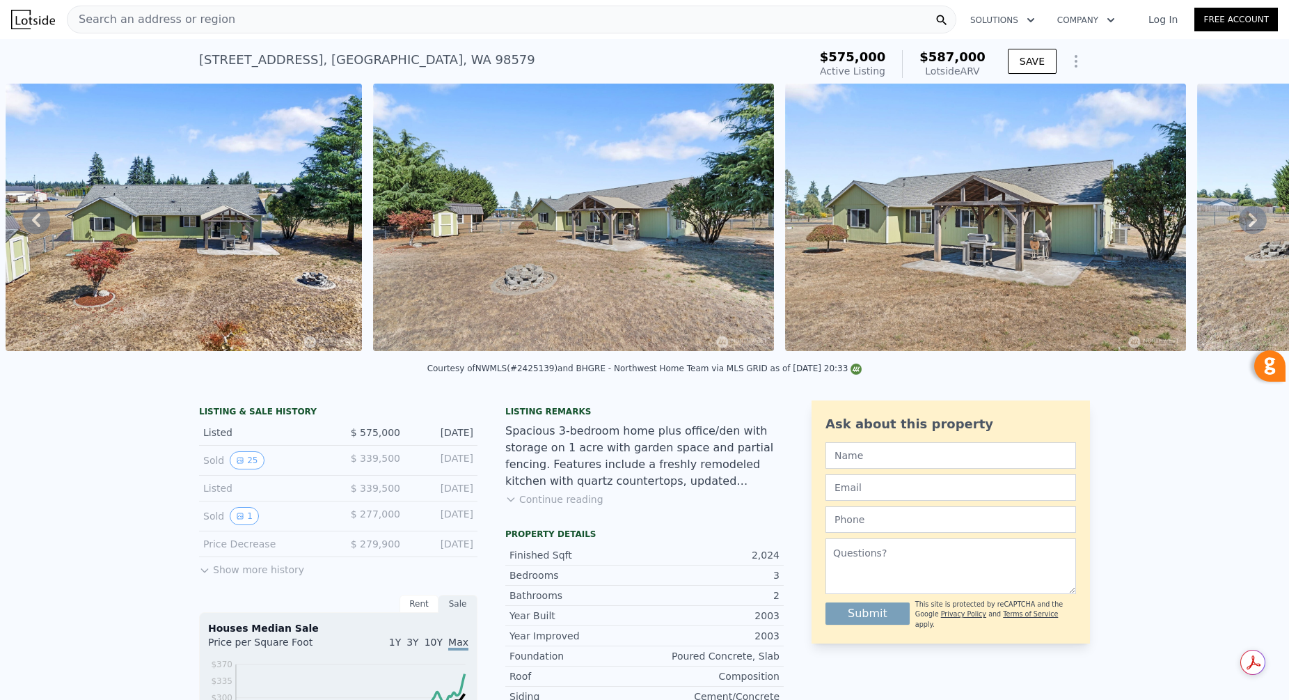
click at [1255, 219] on icon at bounding box center [1253, 220] width 8 height 14
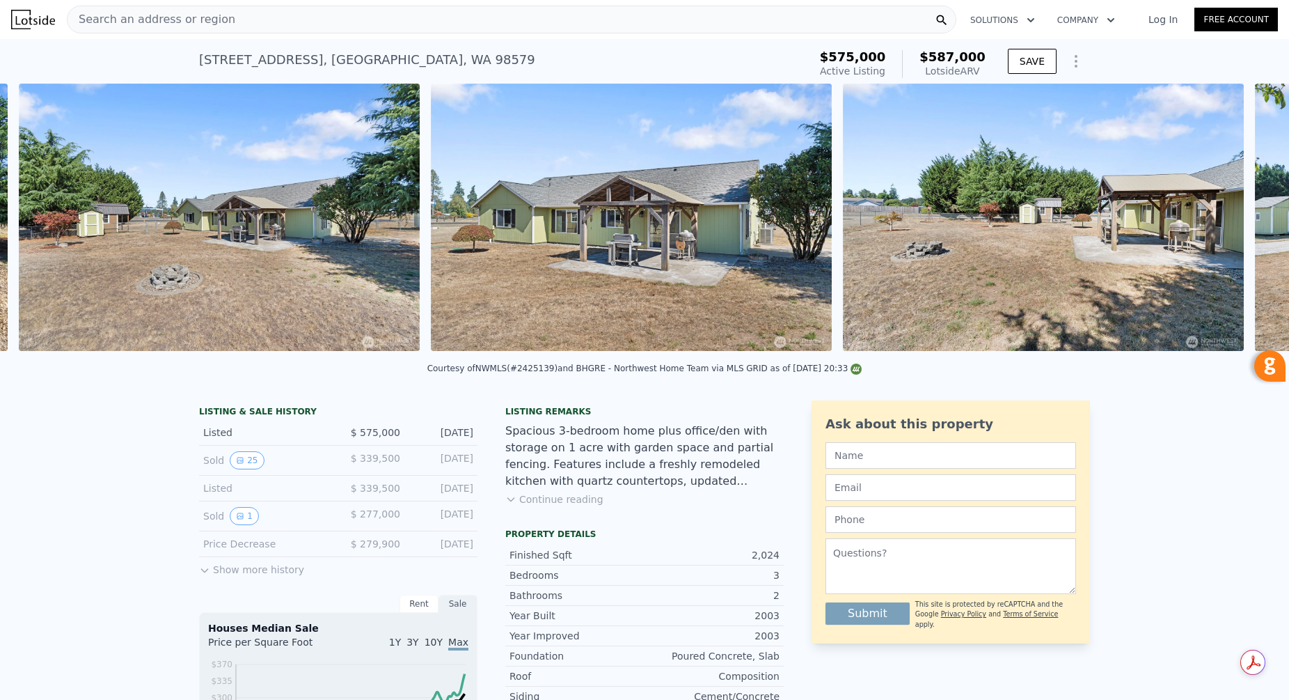
scroll to position [0, 13369]
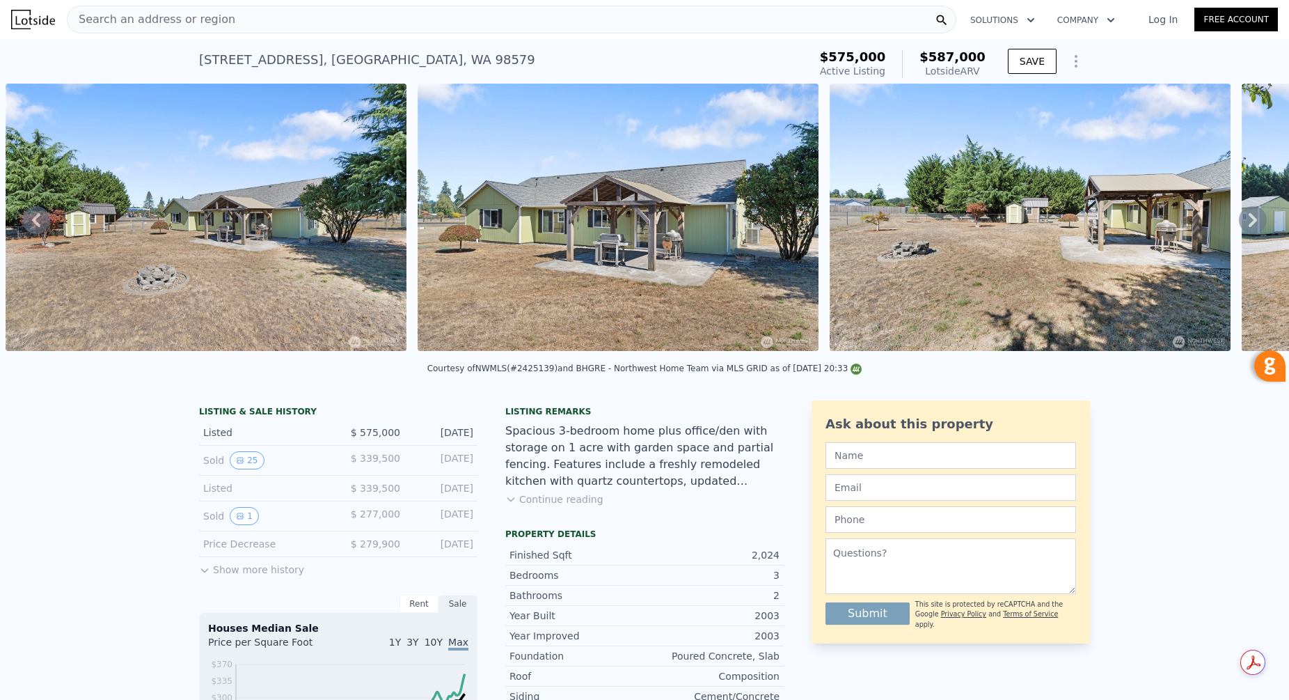
click at [1252, 221] on icon at bounding box center [1253, 220] width 8 height 14
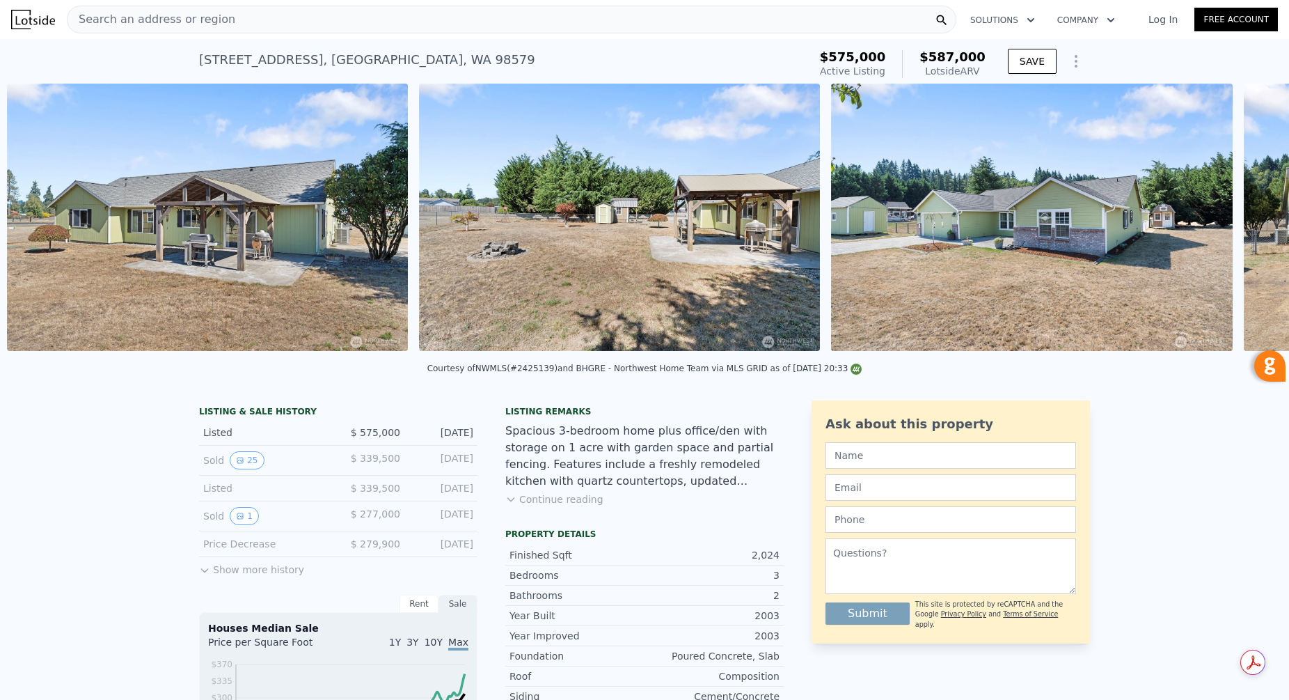
scroll to position [0, 13781]
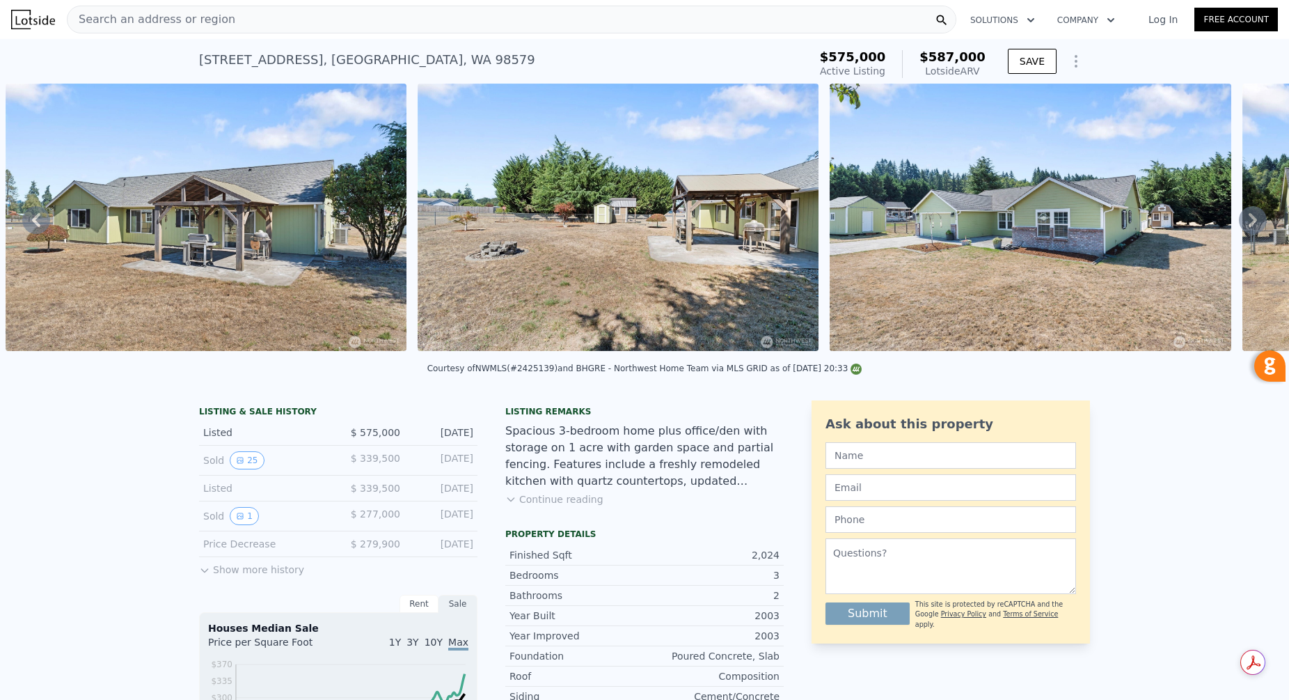
click at [1252, 221] on icon at bounding box center [1253, 220] width 8 height 14
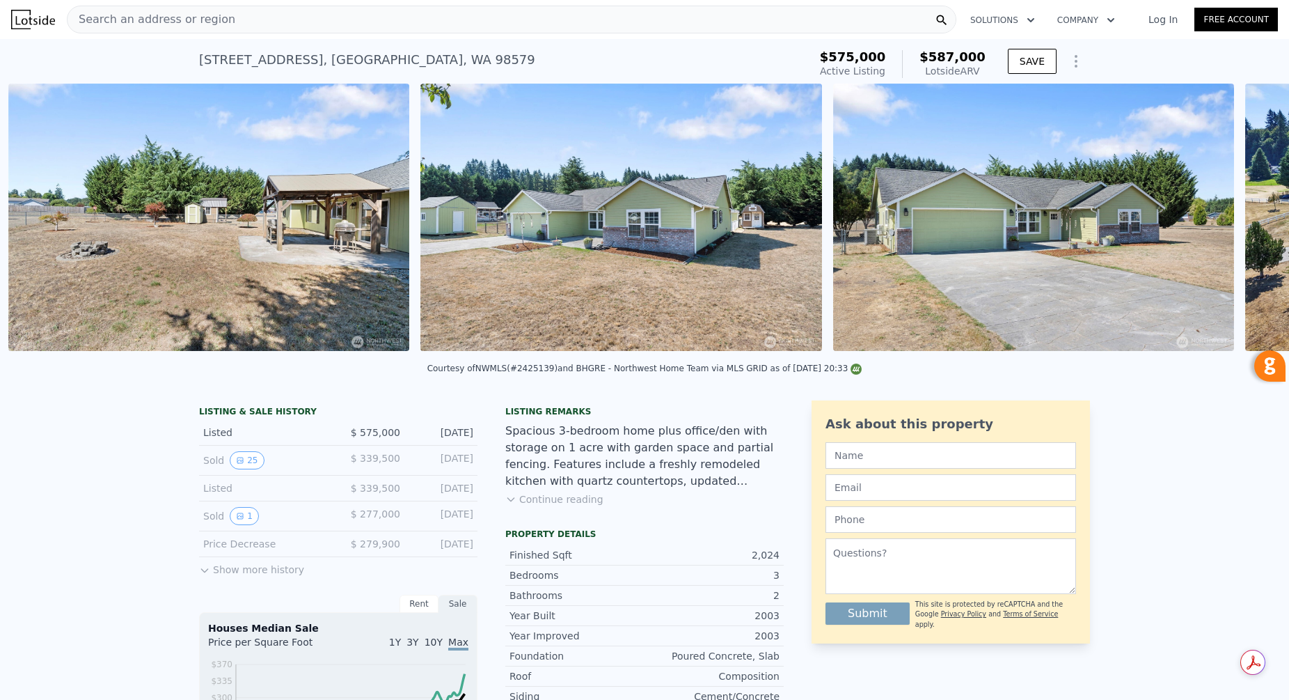
scroll to position [0, 14194]
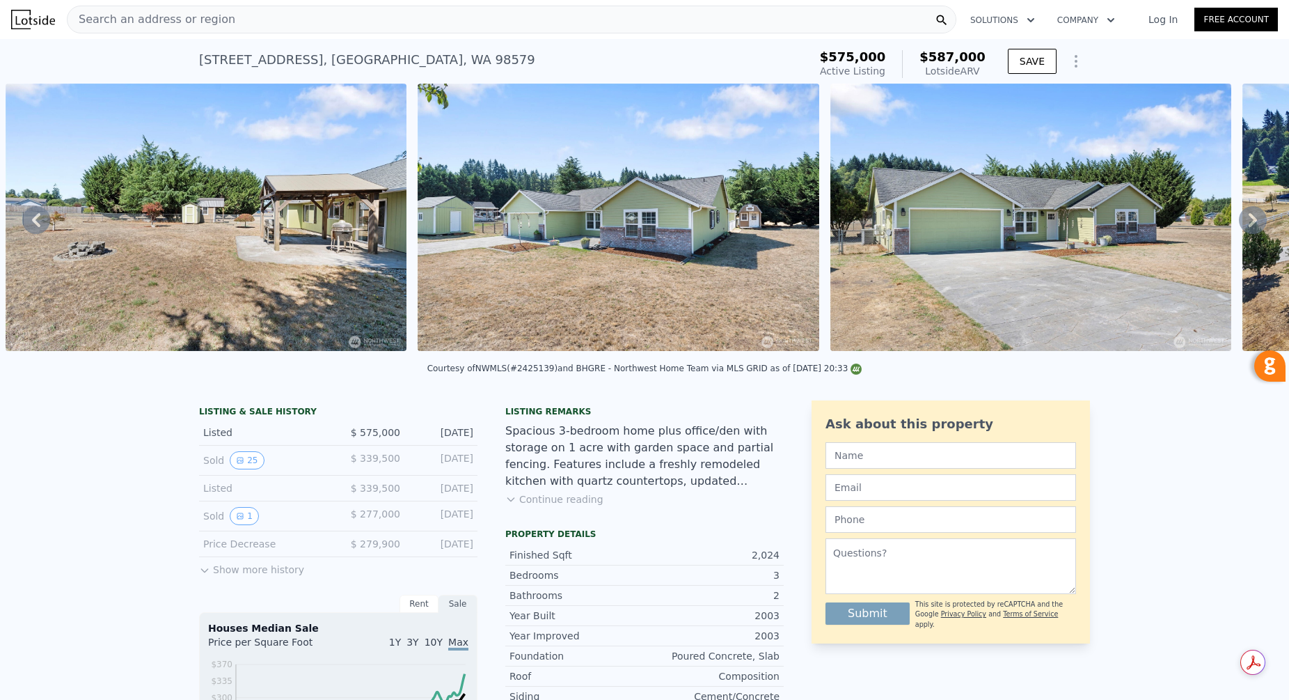
click at [1252, 221] on icon at bounding box center [1253, 220] width 8 height 14
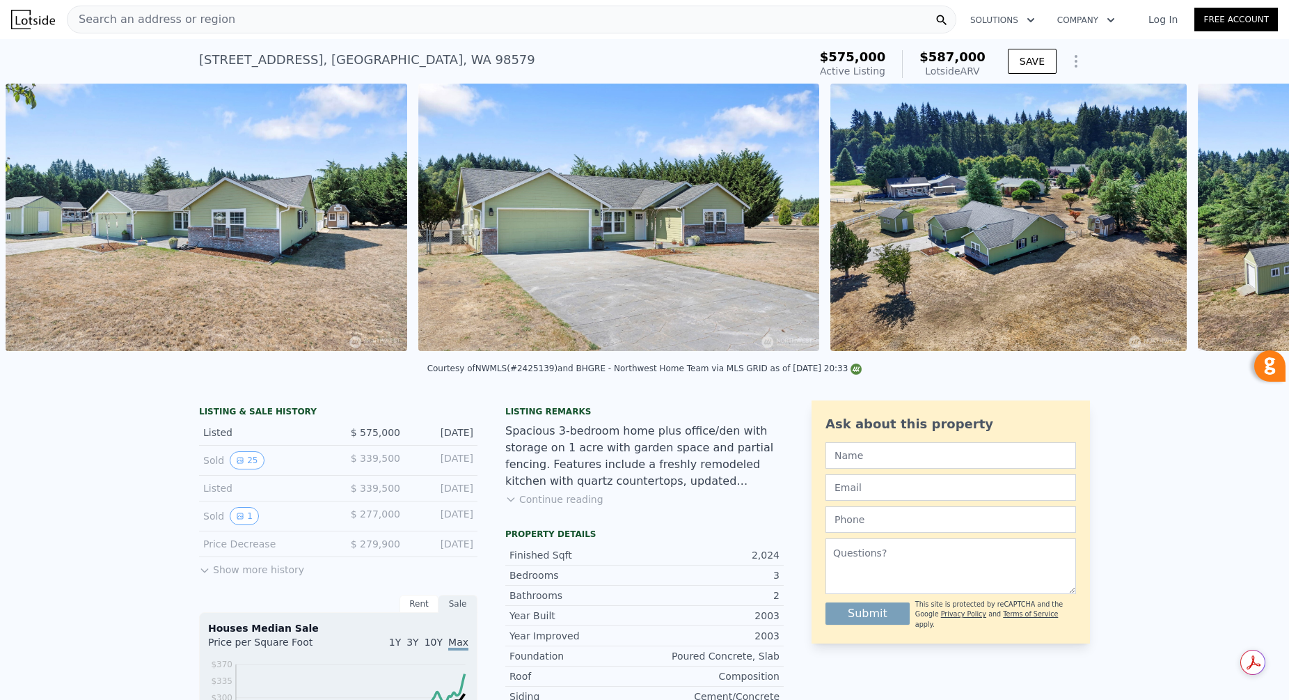
scroll to position [0, 14606]
click at [1255, 220] on icon at bounding box center [1253, 220] width 8 height 14
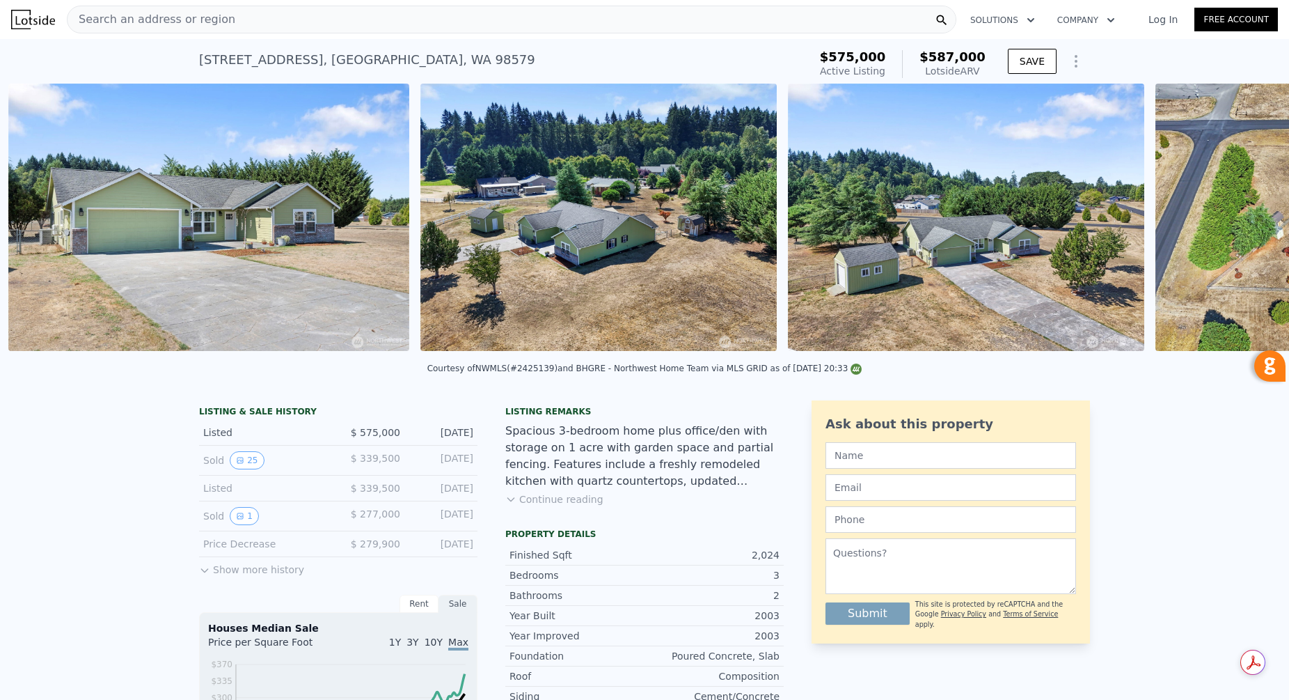
scroll to position [0, 15018]
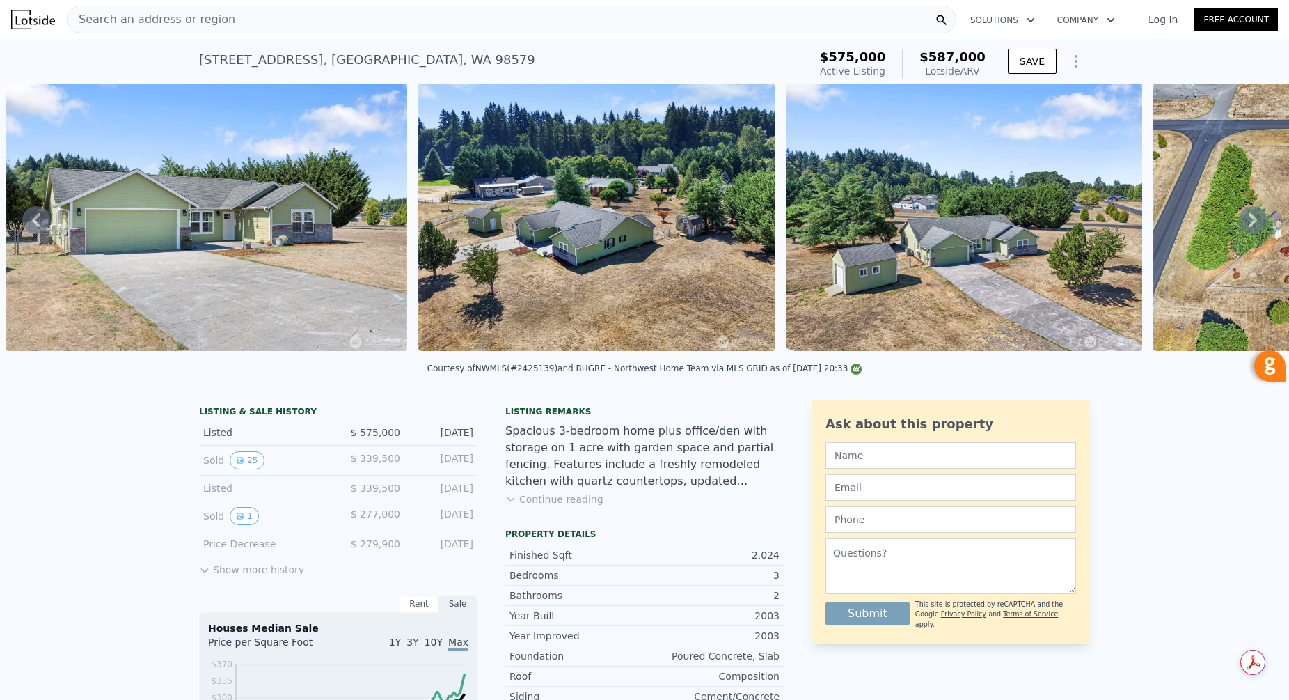
click at [1255, 219] on icon at bounding box center [1253, 220] width 8 height 14
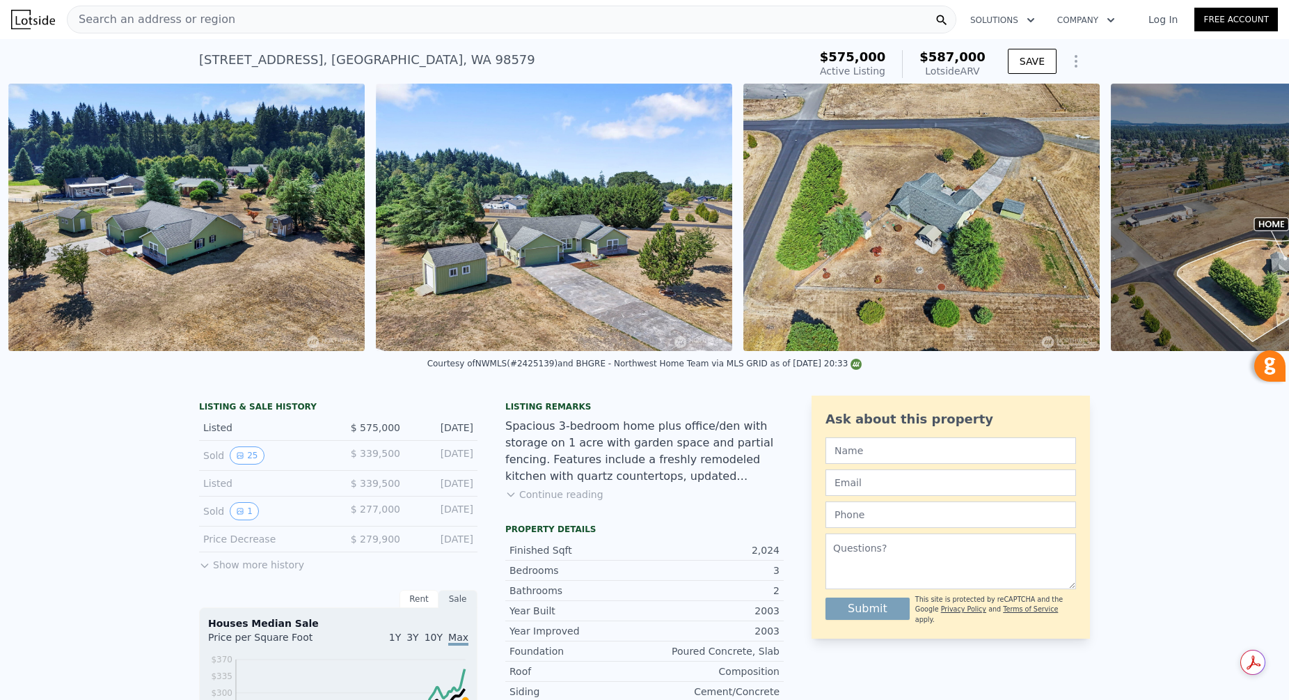
scroll to position [0, 15430]
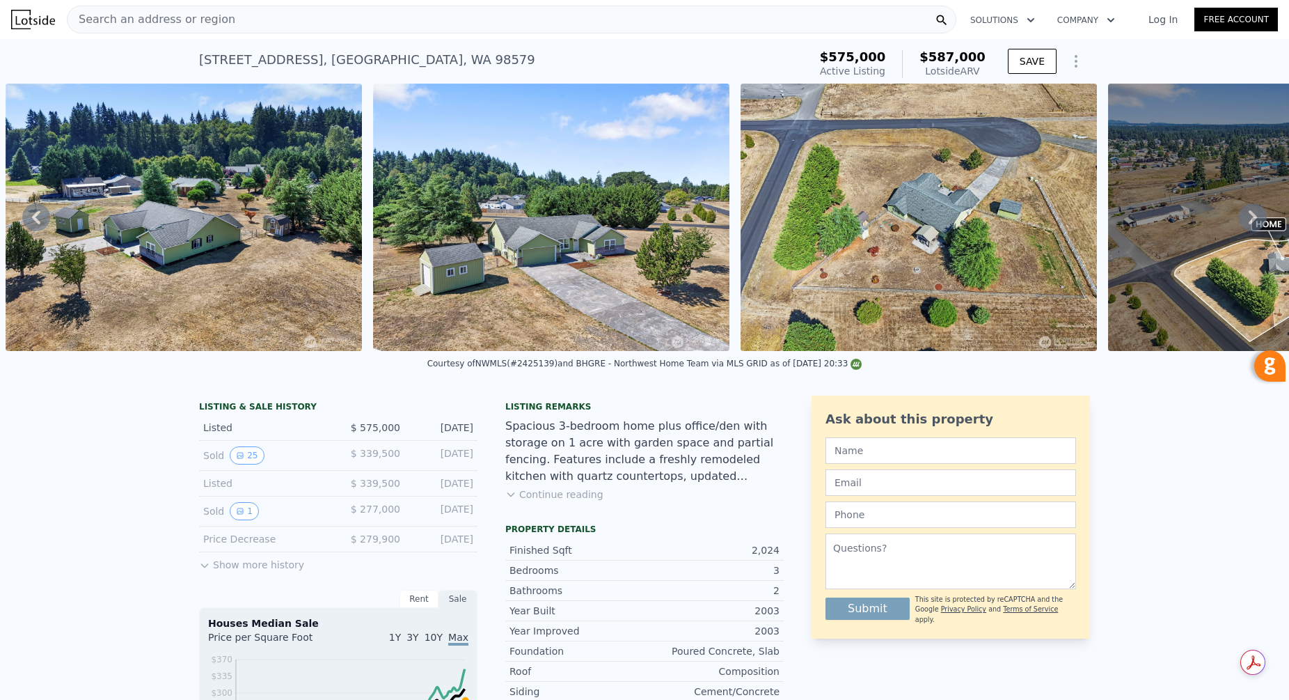
click at [1254, 210] on icon at bounding box center [1253, 217] width 28 height 28
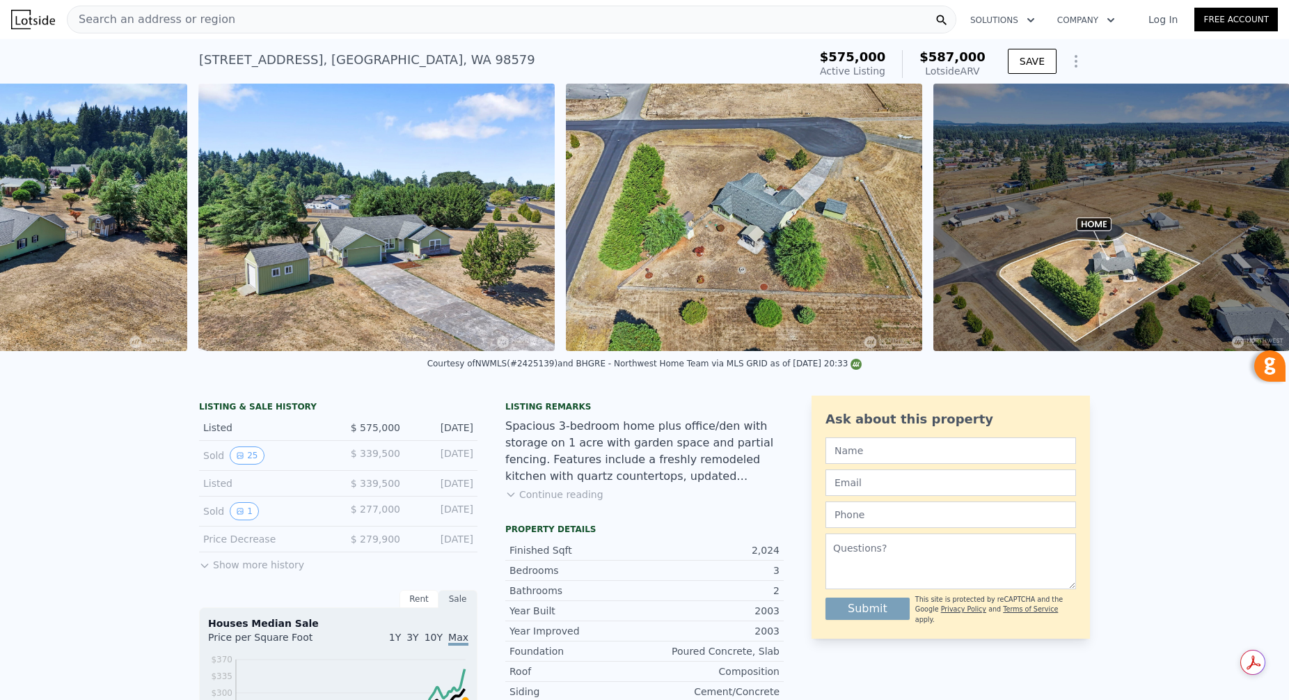
scroll to position [0, 15611]
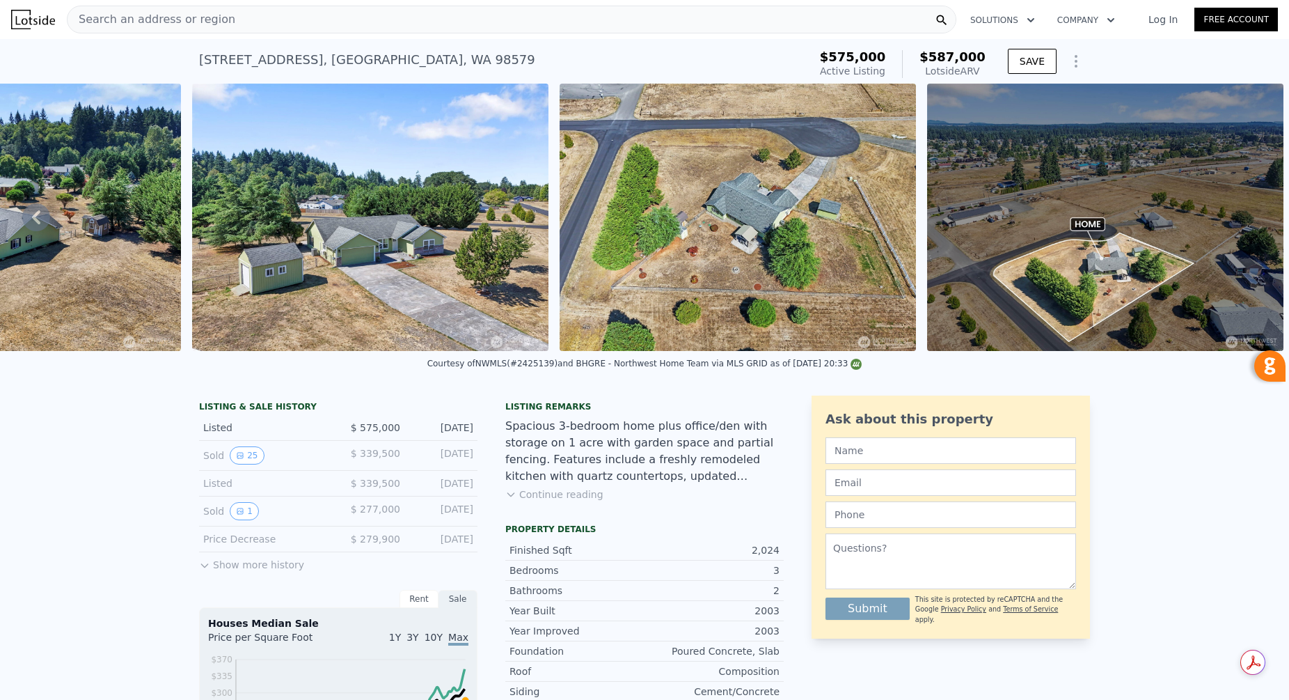
click at [823, 189] on img at bounding box center [738, 217] width 356 height 267
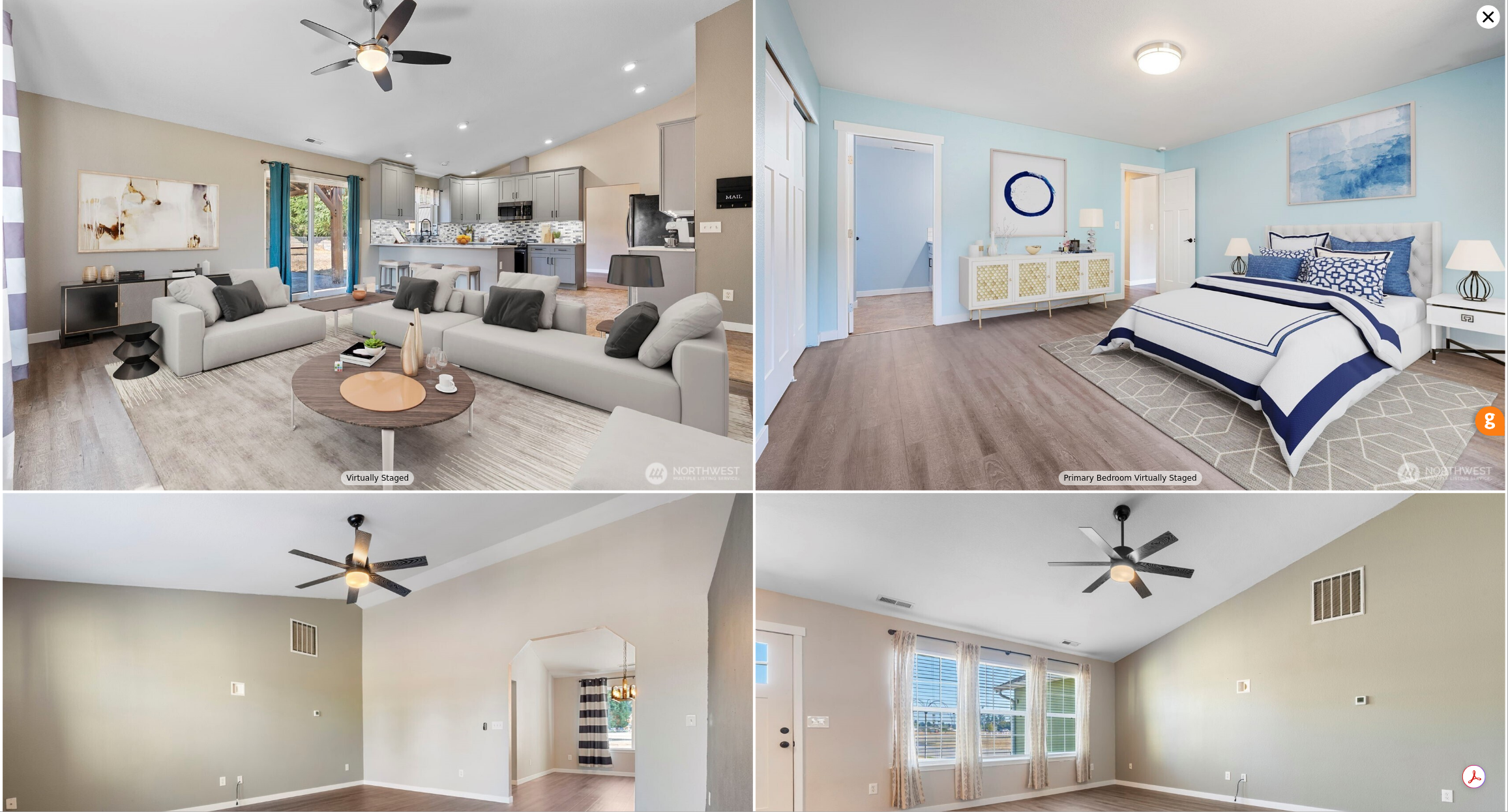
scroll to position [0, 0]
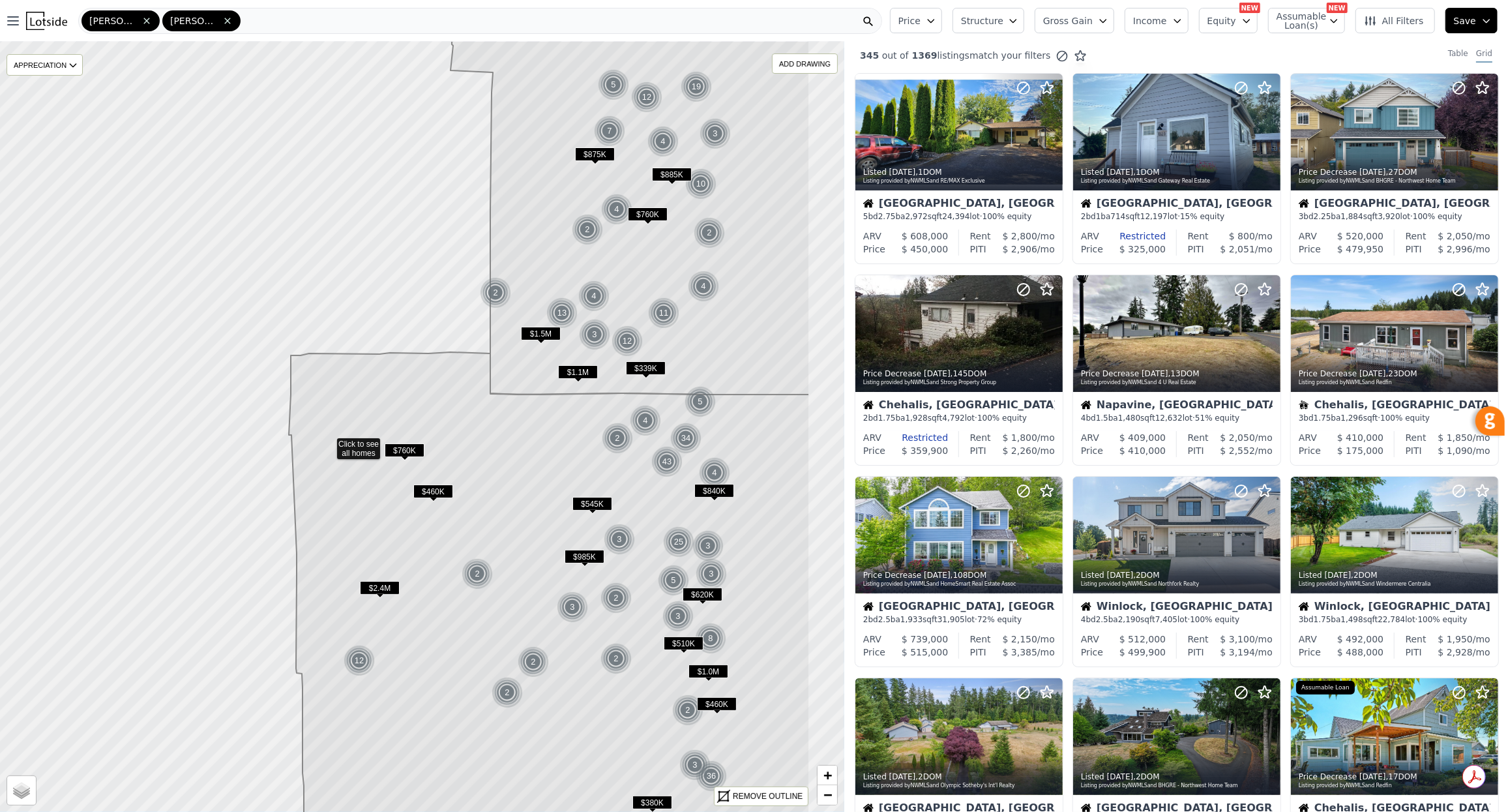
drag, startPoint x: 666, startPoint y: 400, endPoint x: 591, endPoint y: 414, distance: 76.3
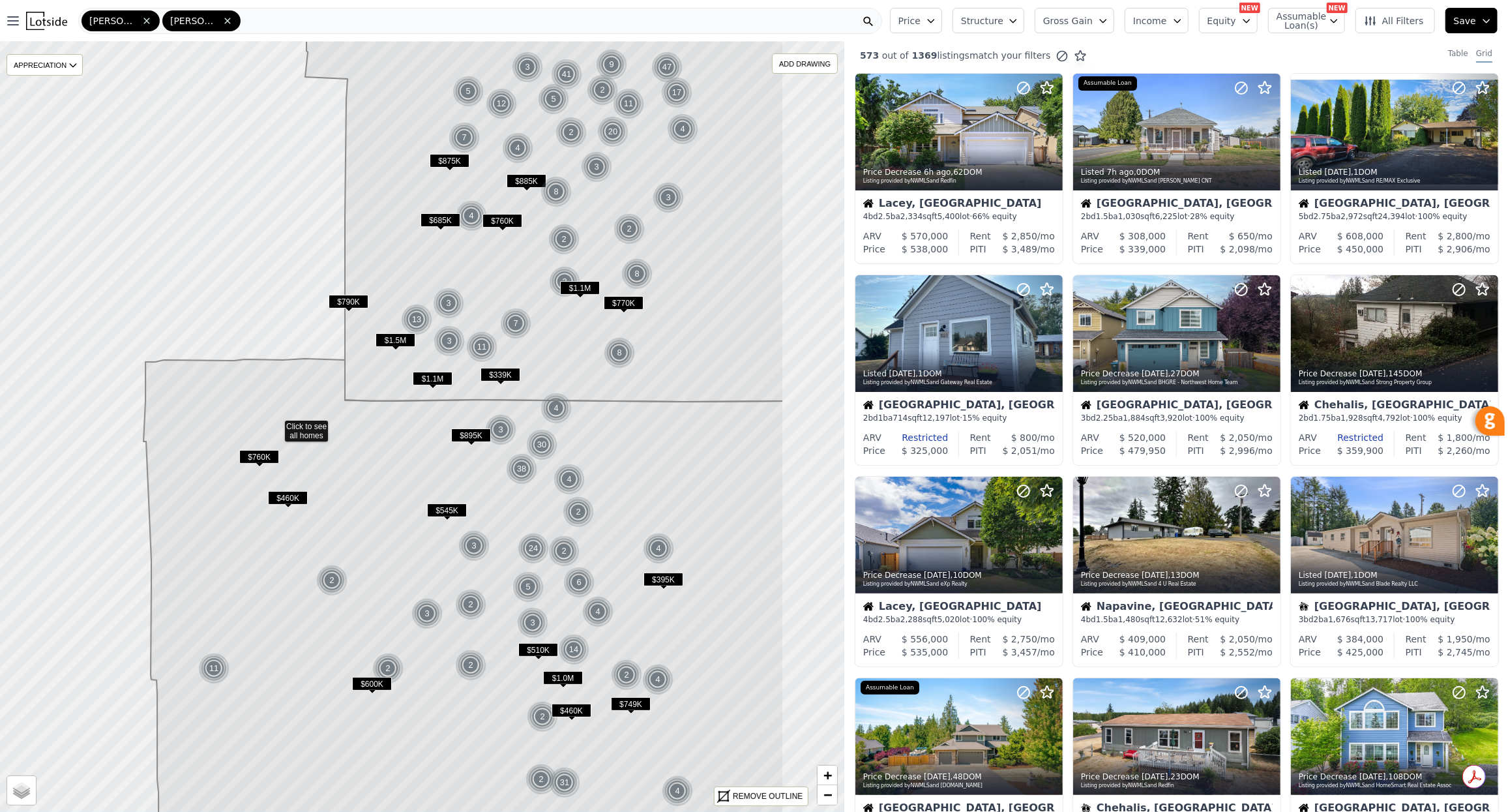
drag, startPoint x: 443, startPoint y: 362, endPoint x: 297, endPoint y: 369, distance: 146.2
click at [297, 369] on icon at bounding box center [464, 627] width 641 height 538
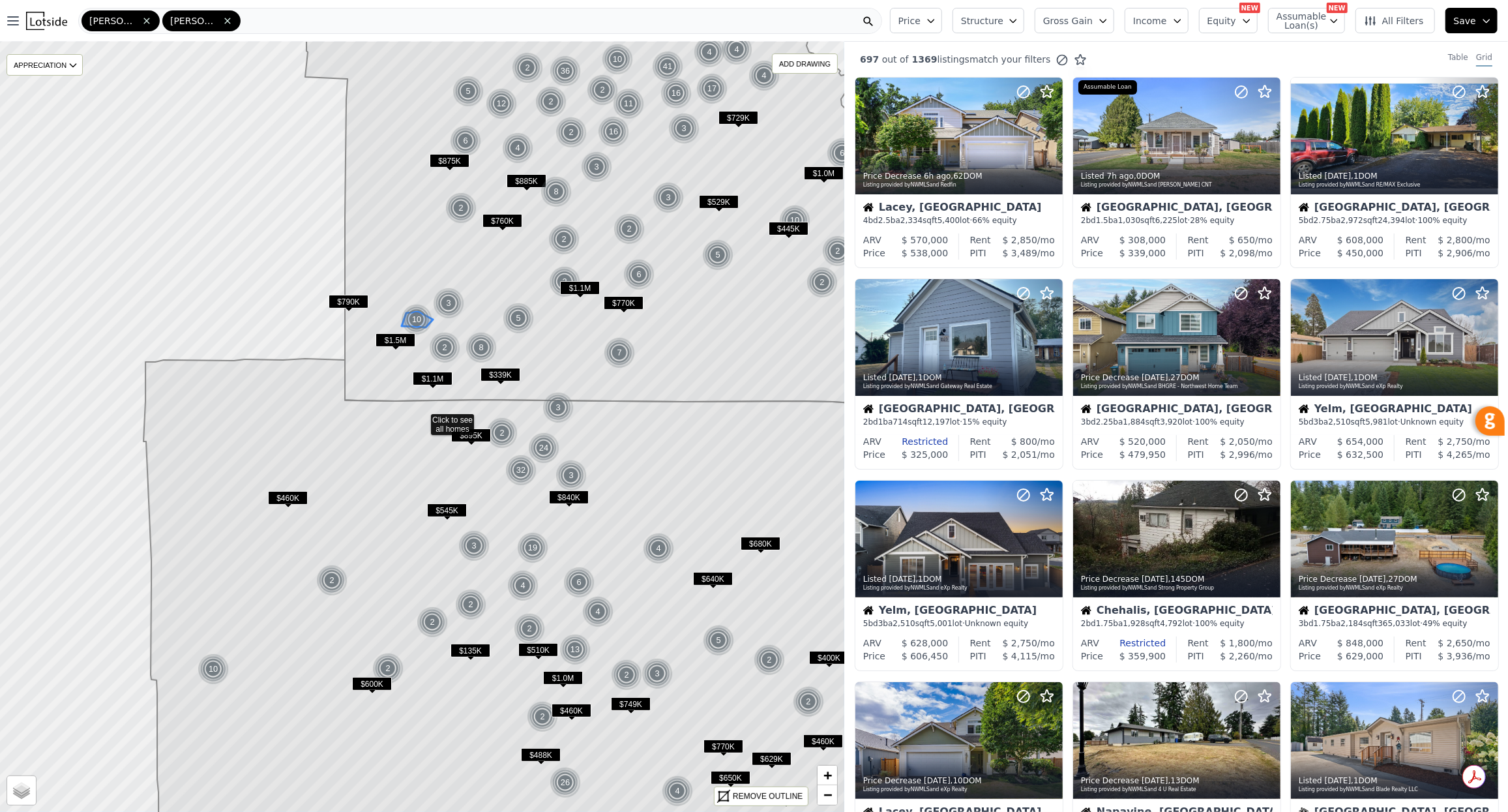
click at [415, 317] on div "10" at bounding box center [416, 318] width 31 height 31
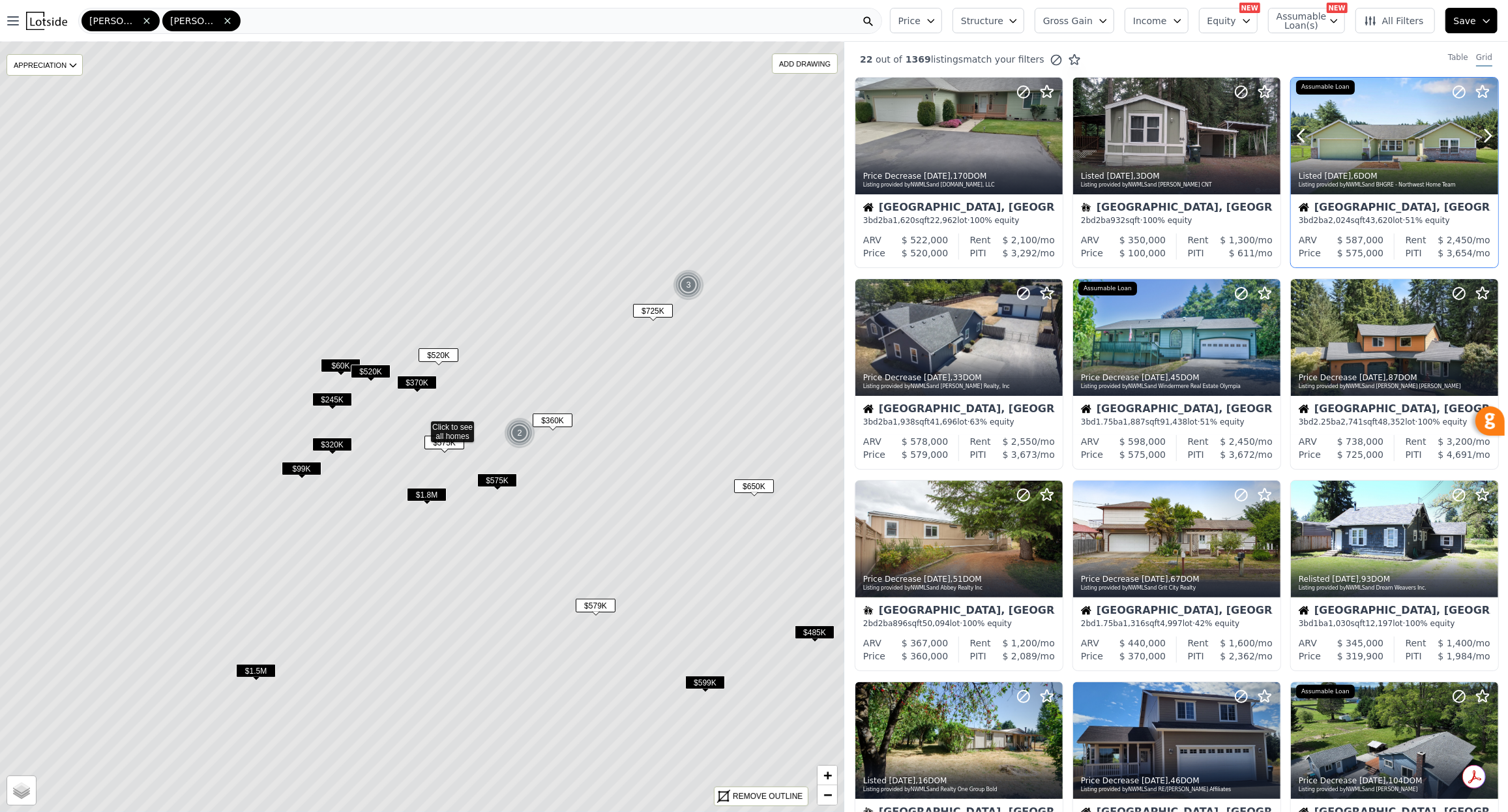
click at [1401, 170] on div "Listed 6d ago , 6 DOM" at bounding box center [1395, 175] width 193 height 10
